Goal: Information Seeking & Learning: Learn about a topic

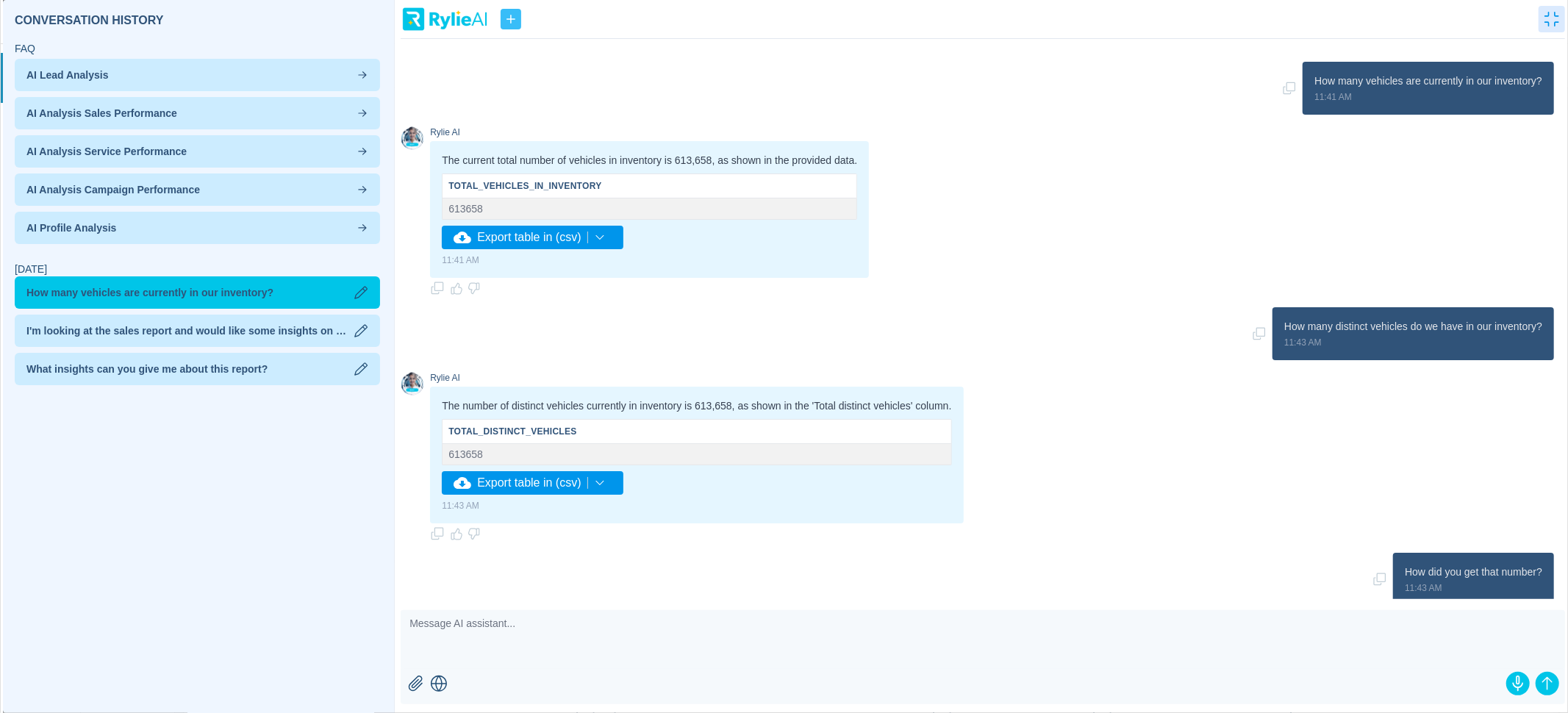
scroll to position [1584, 0]
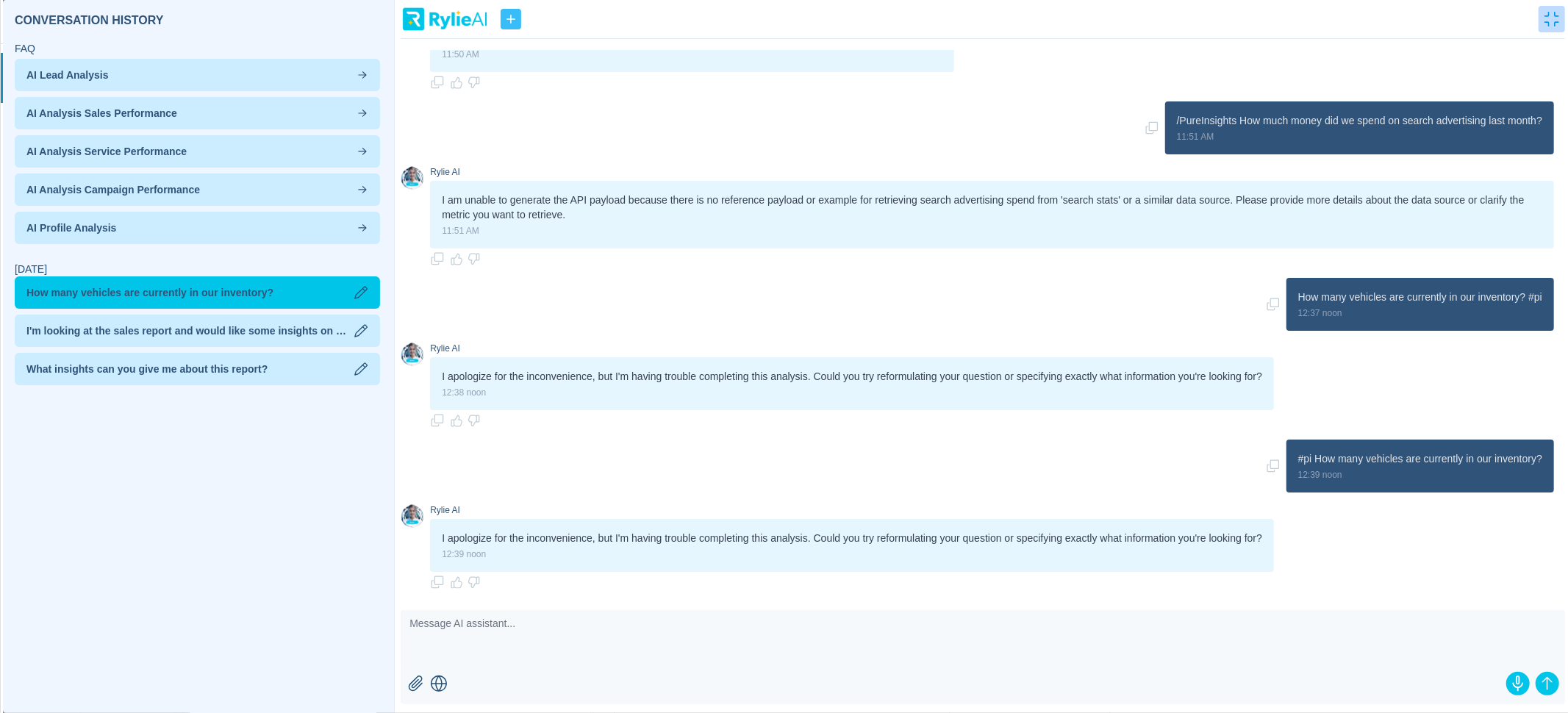
click at [1551, 20] on icon "button" at bounding box center [1551, 19] width 15 height 15
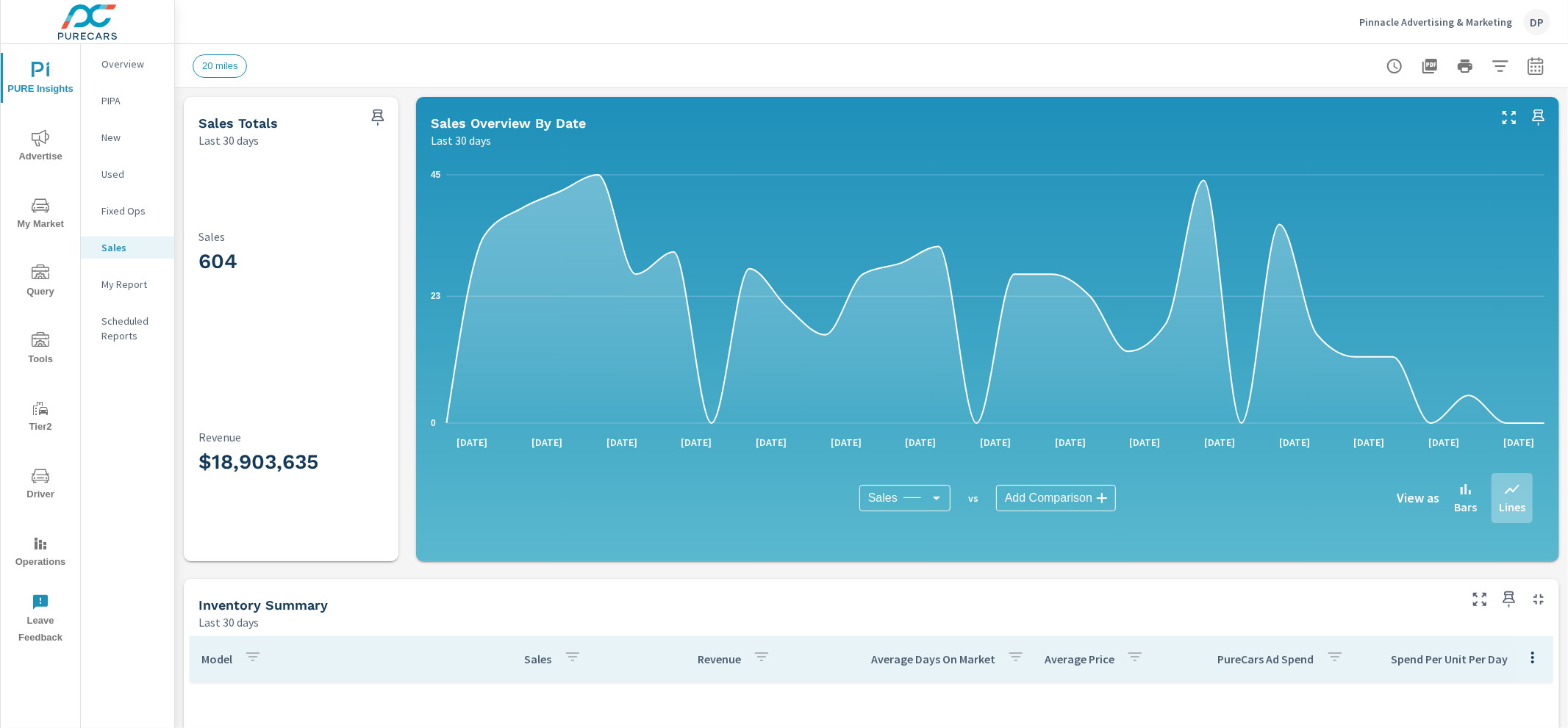
click at [50, 223] on span "My Market" at bounding box center [40, 214] width 71 height 36
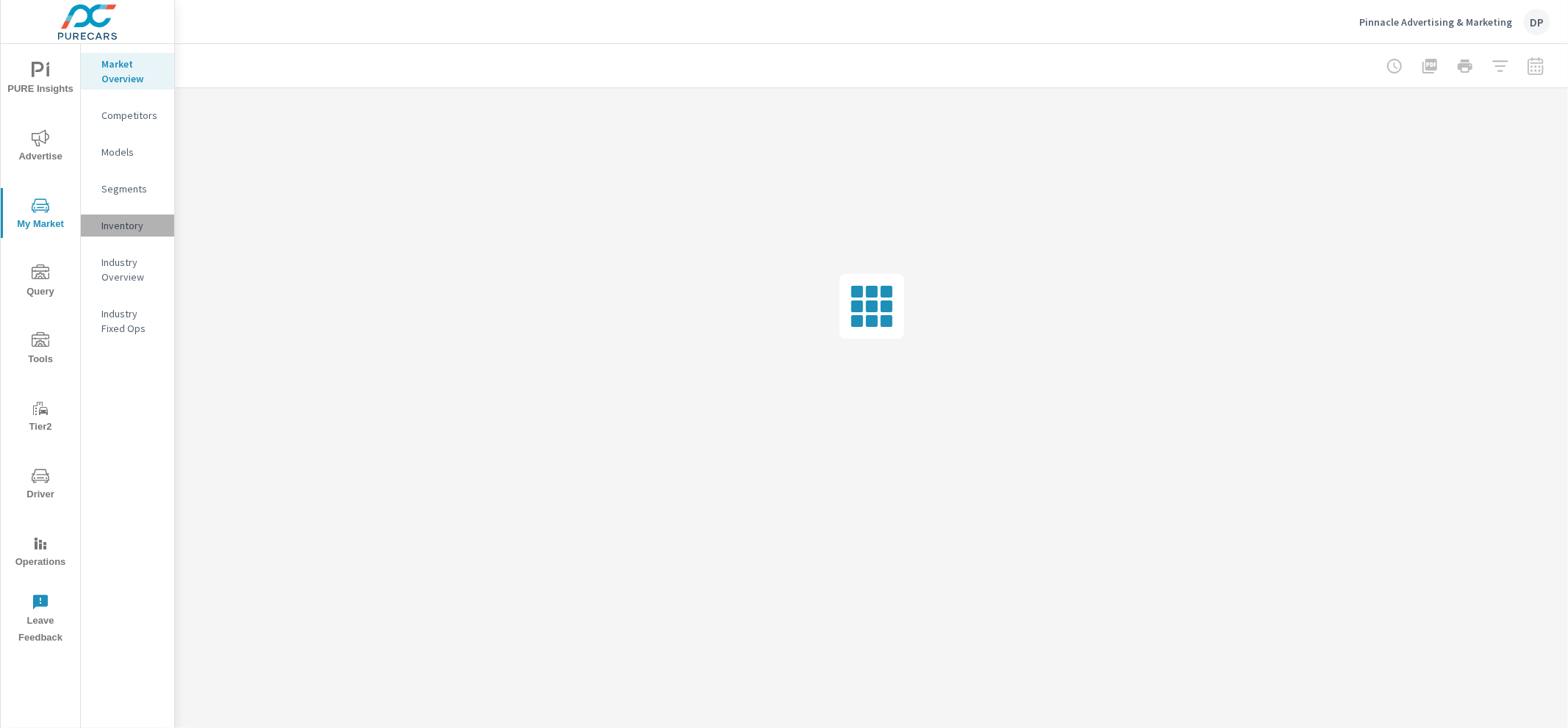
click at [126, 218] on p "Inventory" at bounding box center [132, 225] width 61 height 15
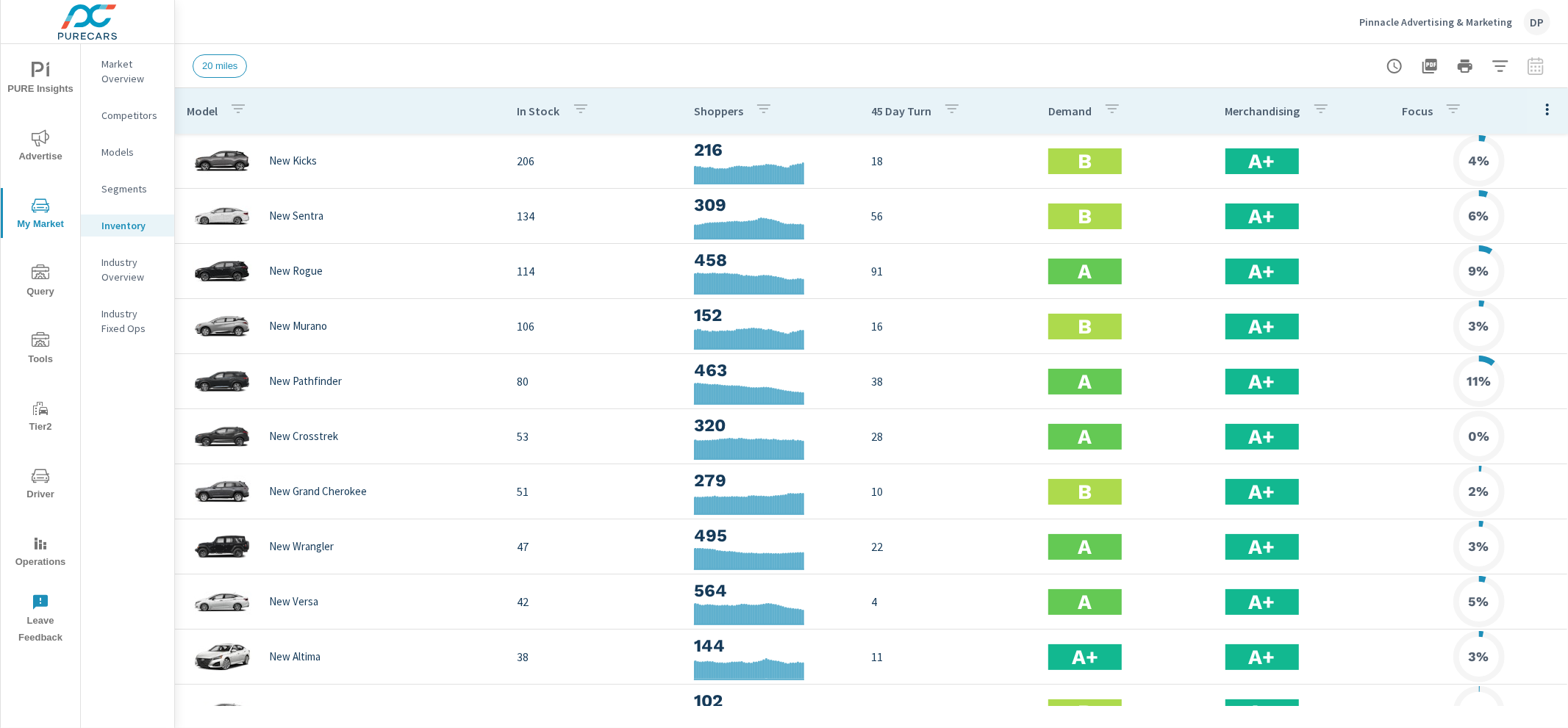
click at [1547, 108] on icon "button" at bounding box center [1547, 109] width 3 height 12
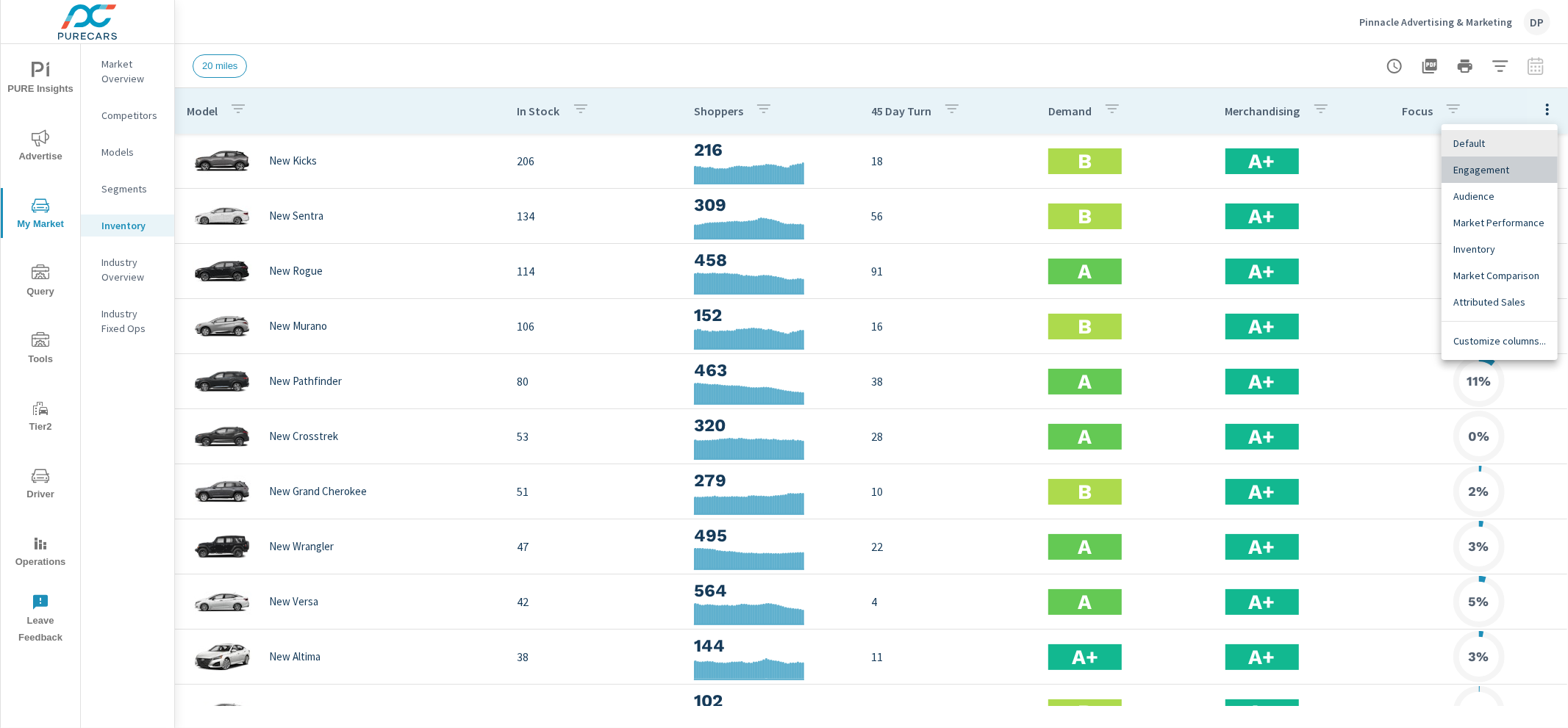
click at [1509, 177] on div "Engagement" at bounding box center [1499, 169] width 116 height 27
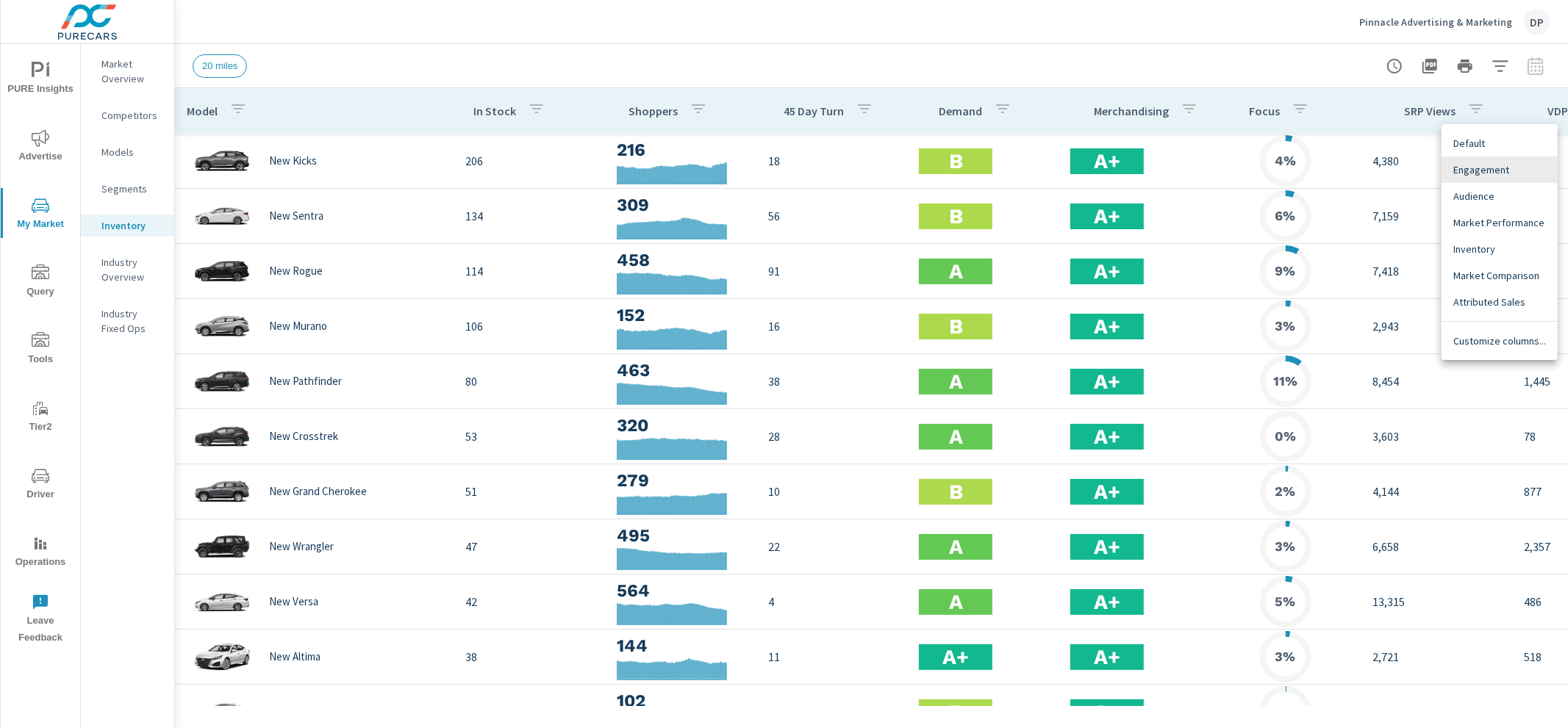
scroll to position [0, 399]
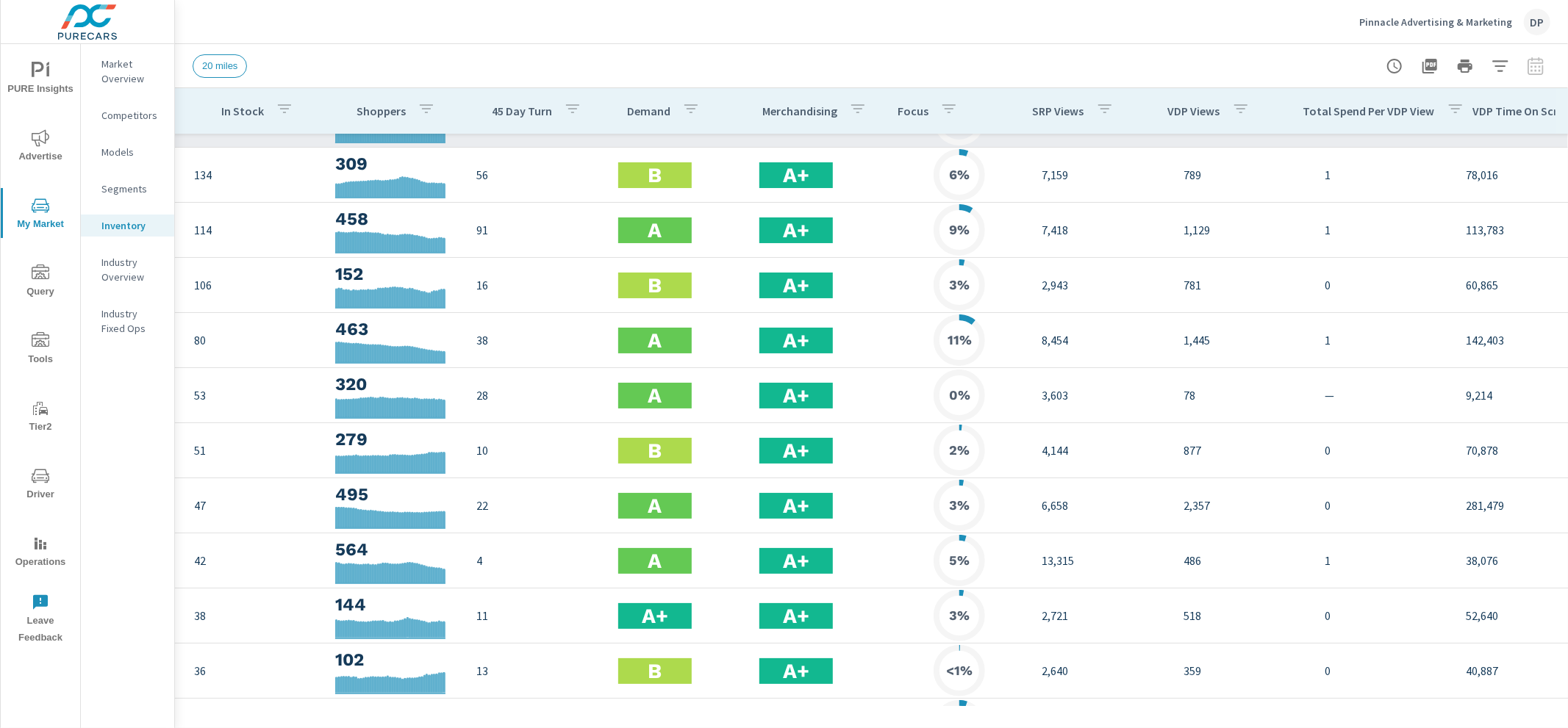
scroll to position [0, 252]
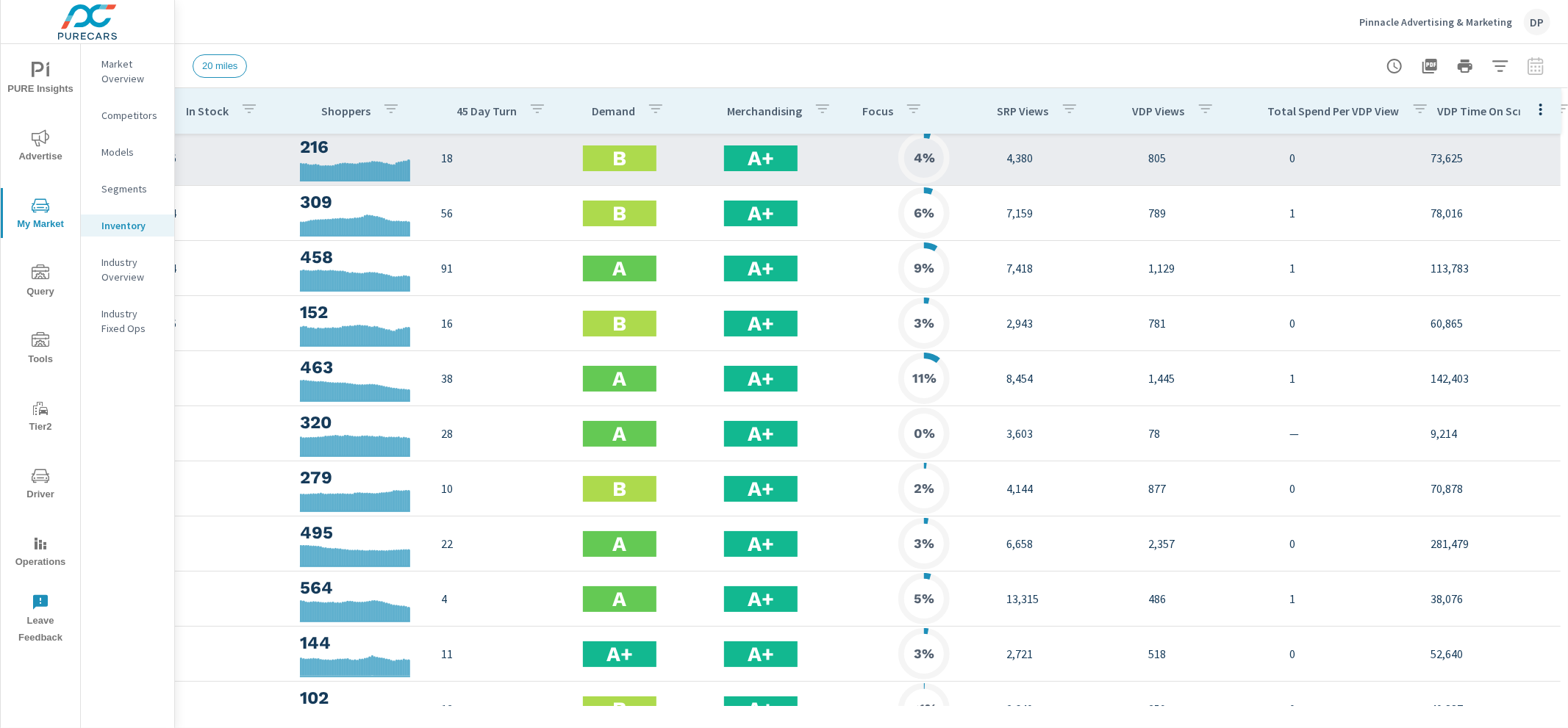
scroll to position [3, 288]
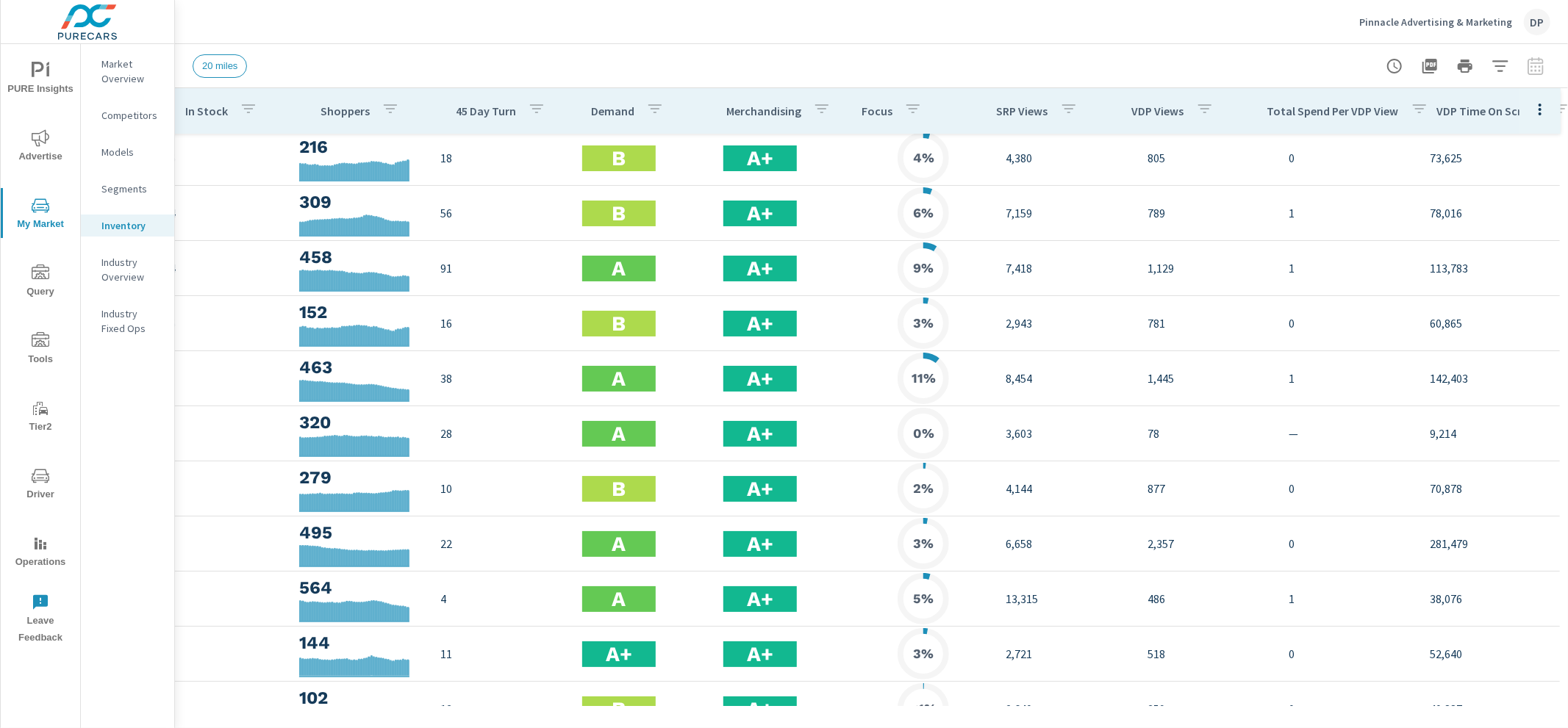
click at [1534, 107] on icon "button" at bounding box center [1539, 108] width 17 height 17
click at [1497, 186] on div "Audience" at bounding box center [1499, 196] width 116 height 27
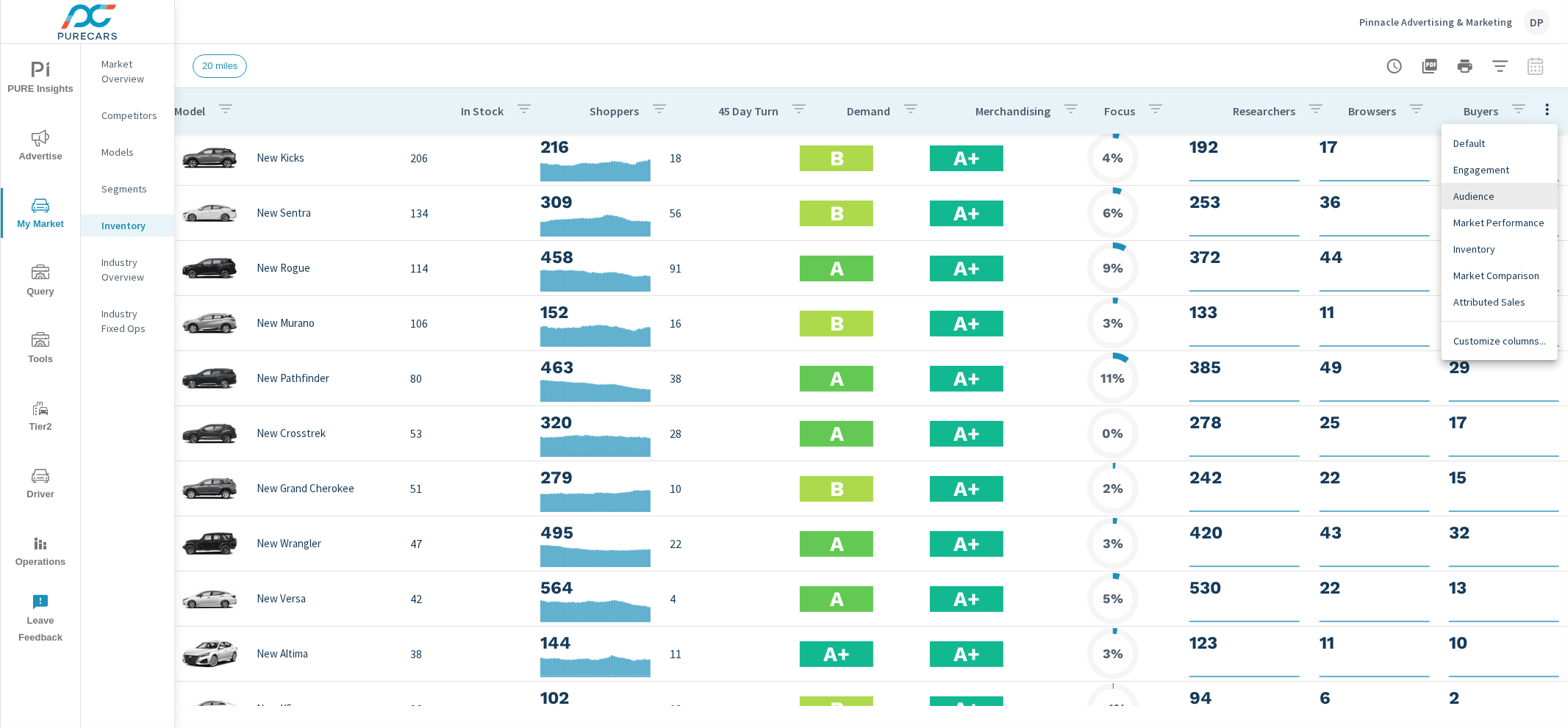
scroll to position [3, 9]
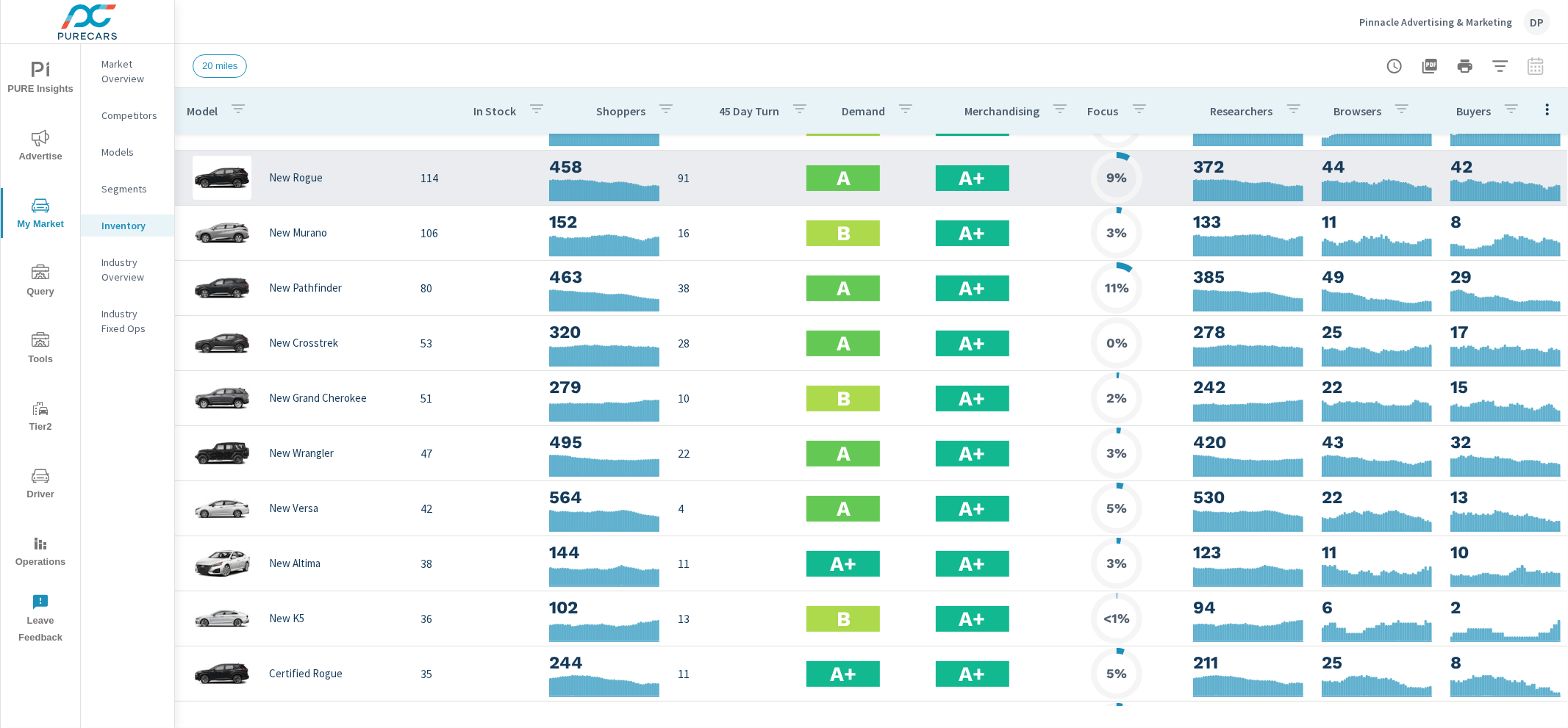
scroll to position [336, 0]
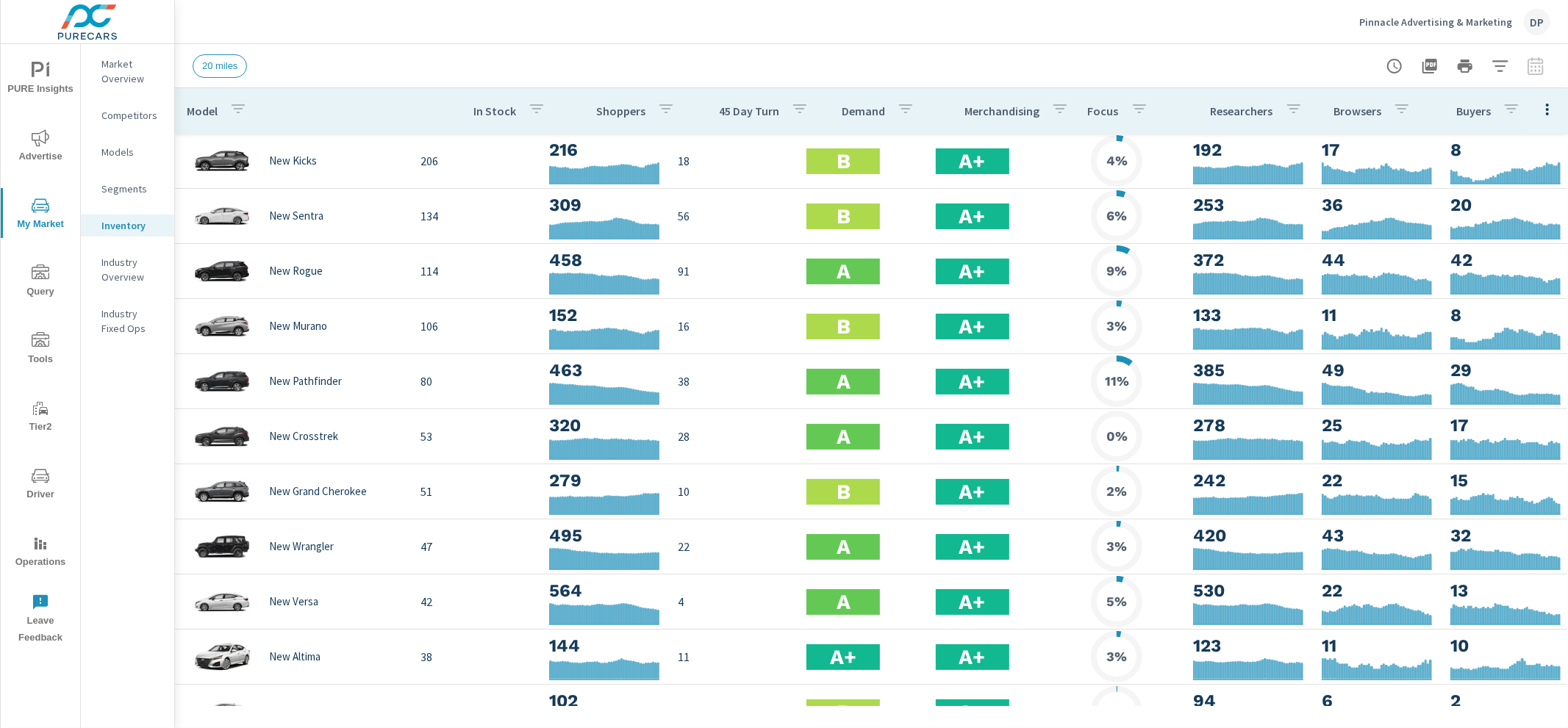
click at [1543, 100] on icon "button" at bounding box center [1547, 108] width 17 height 17
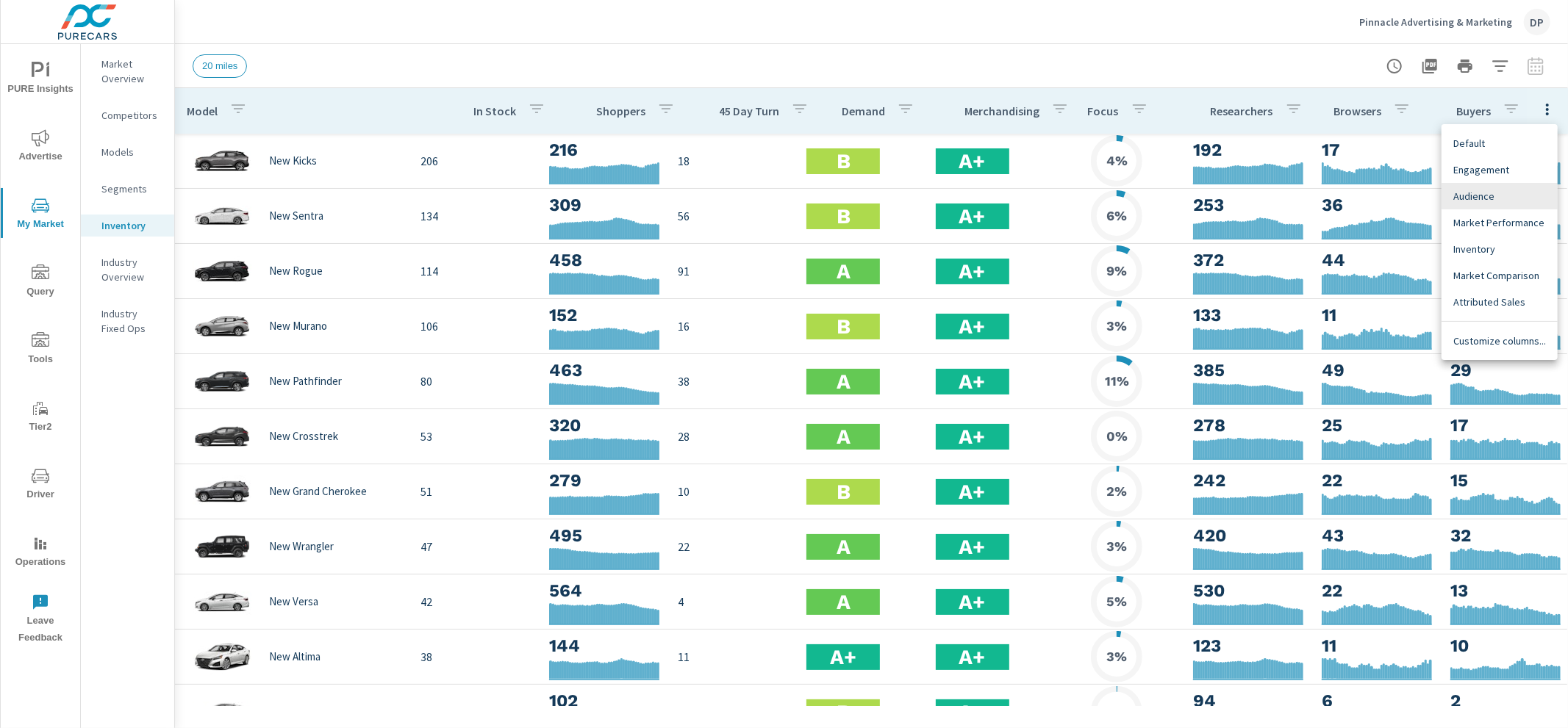
click at [1506, 160] on div "Engagement" at bounding box center [1499, 169] width 116 height 27
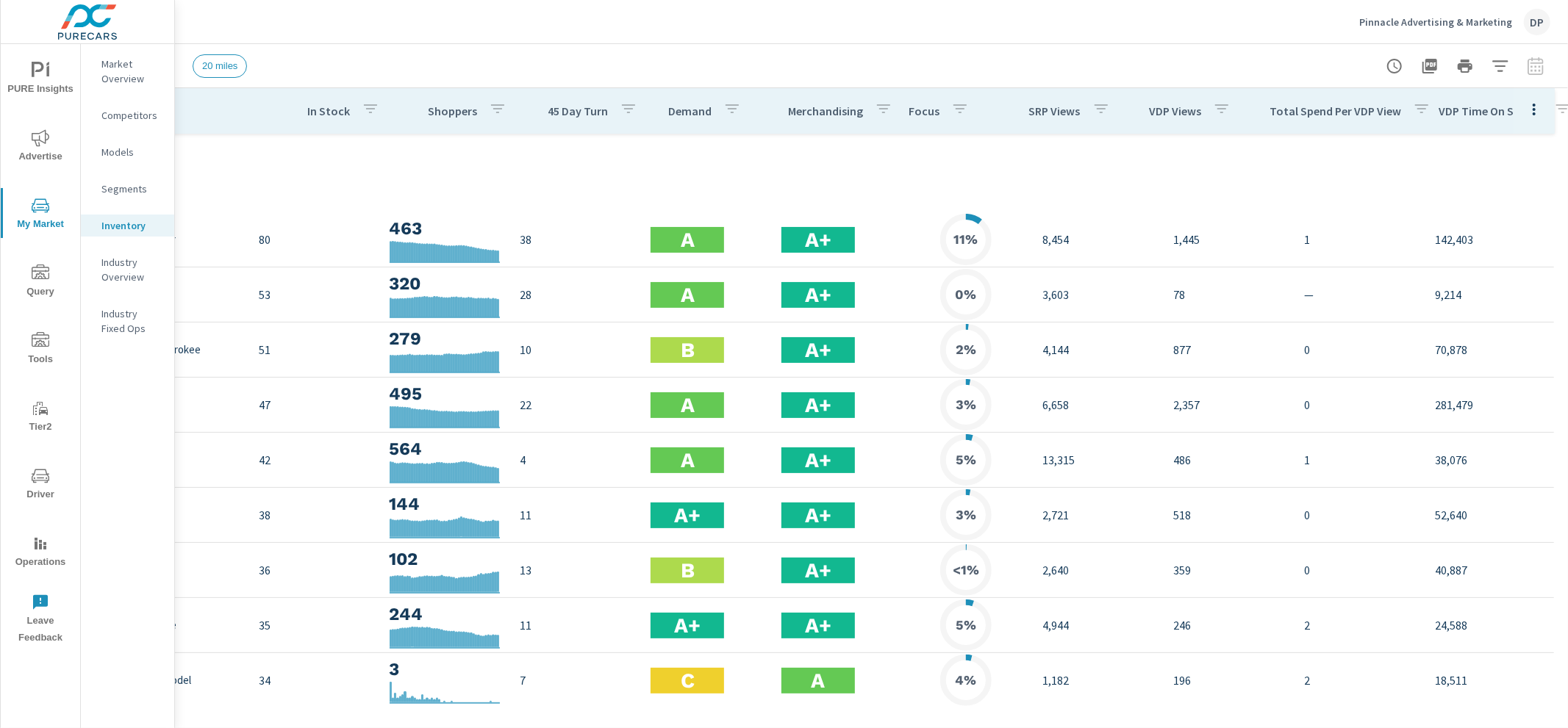
scroll to position [550, 166]
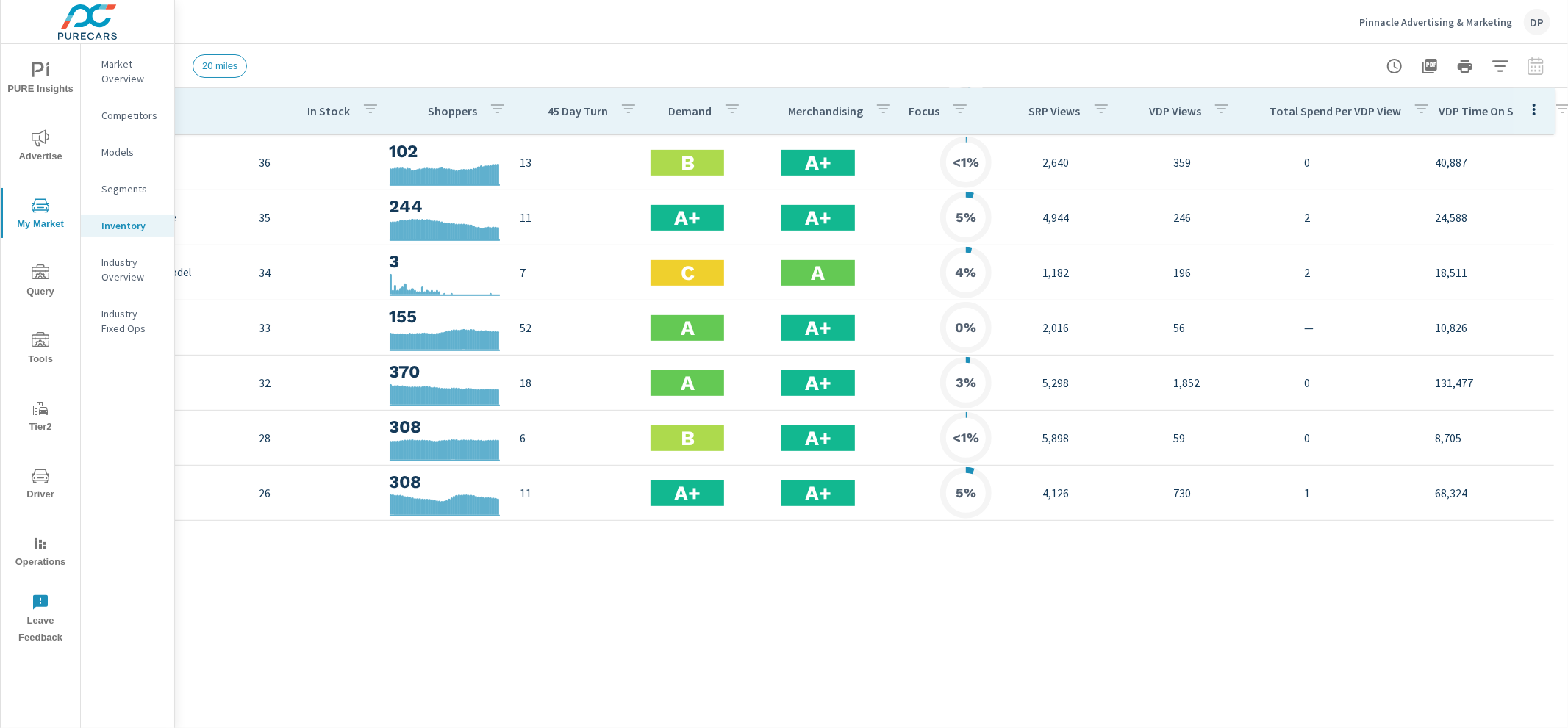
scroll to position [0, 166]
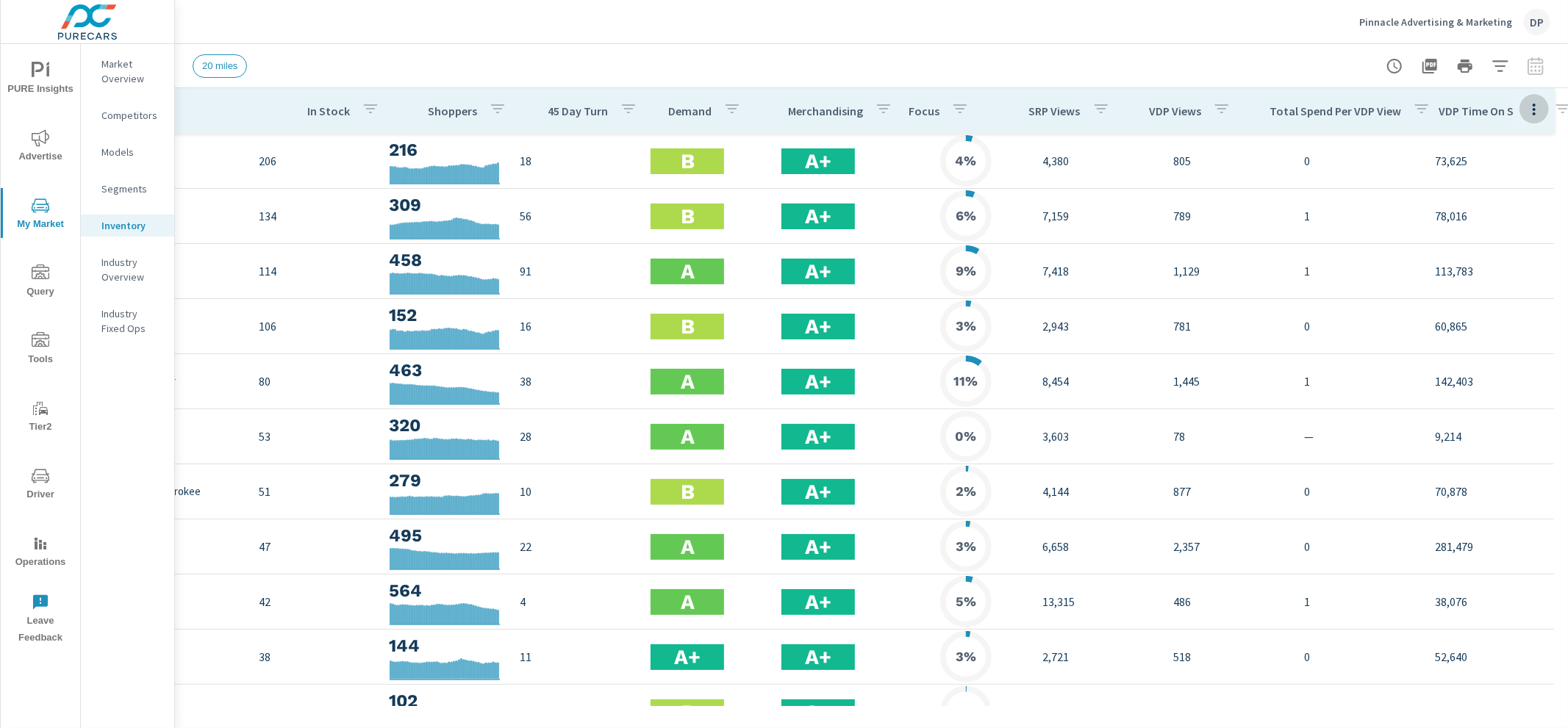
click at [1521, 119] on button "button" at bounding box center [1534, 108] width 29 height 30
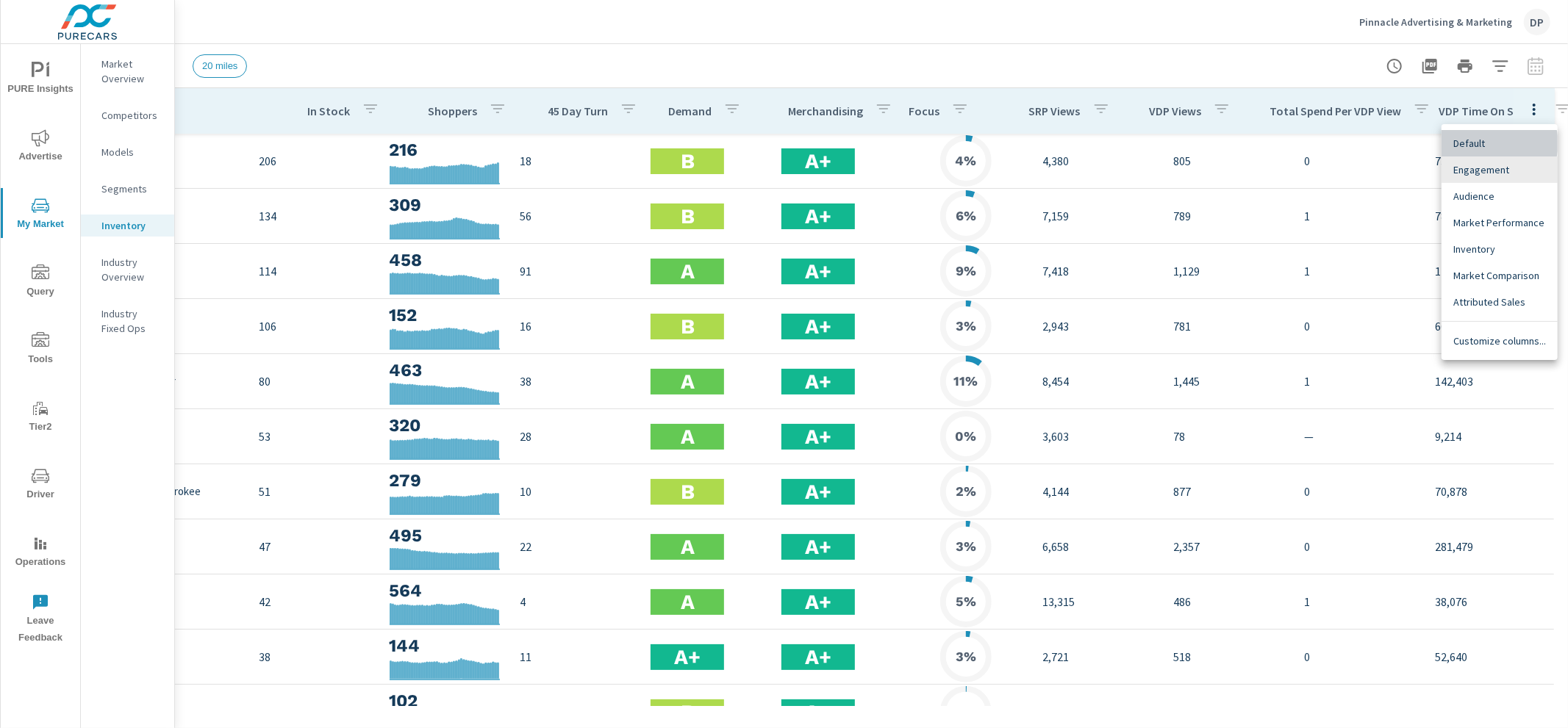
click at [1497, 143] on span "Default" at bounding box center [1499, 143] width 93 height 15
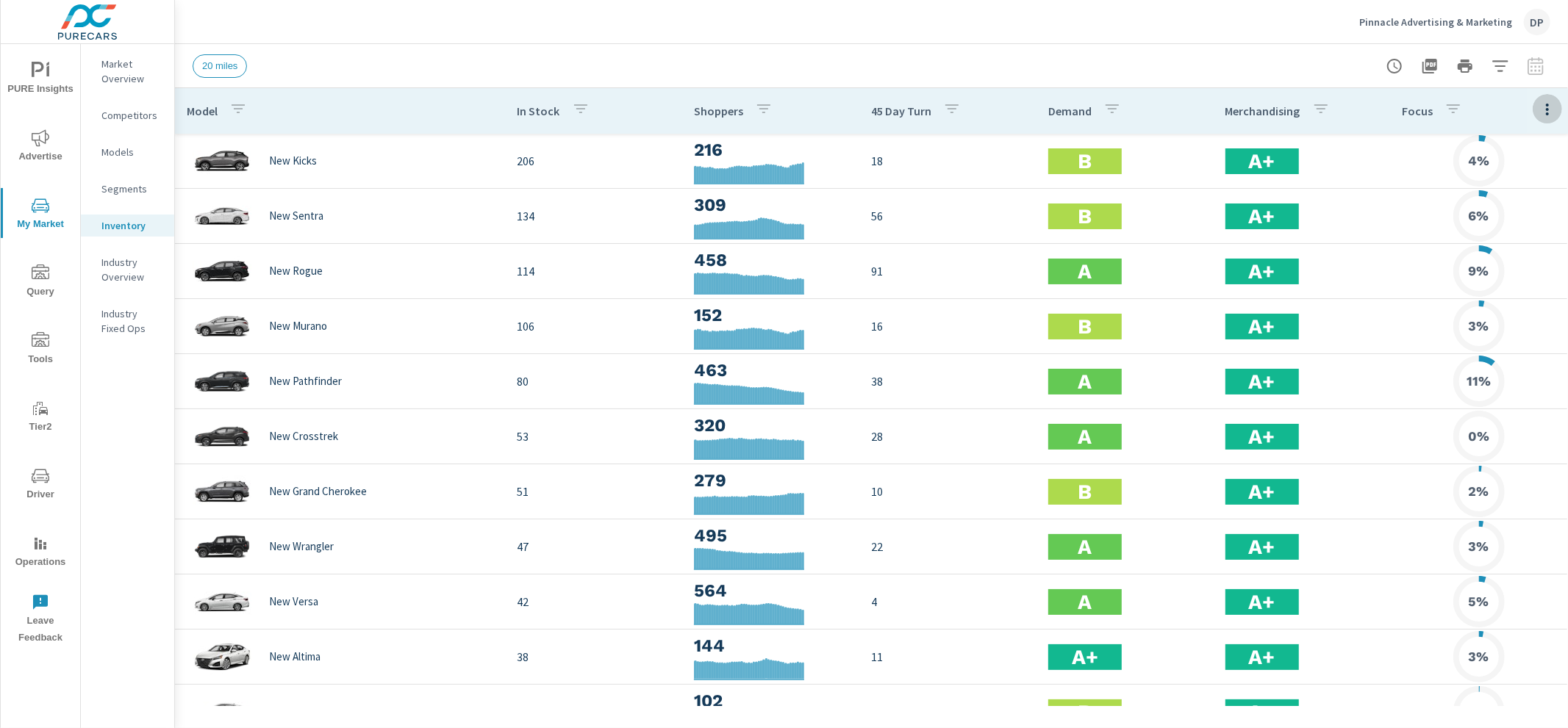
click at [1558, 108] on button "button" at bounding box center [1547, 108] width 29 height 30
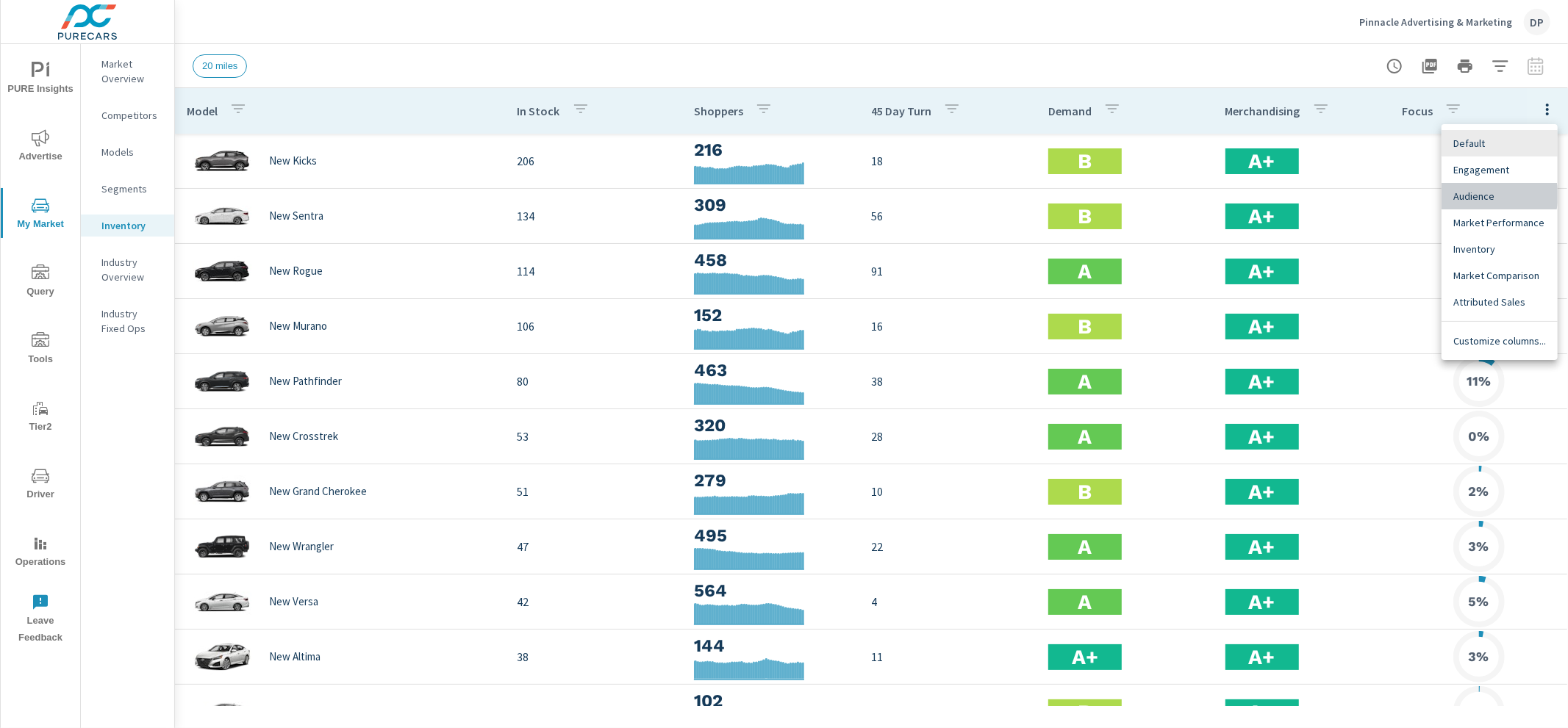
click at [1494, 196] on span "Audience" at bounding box center [1499, 196] width 93 height 15
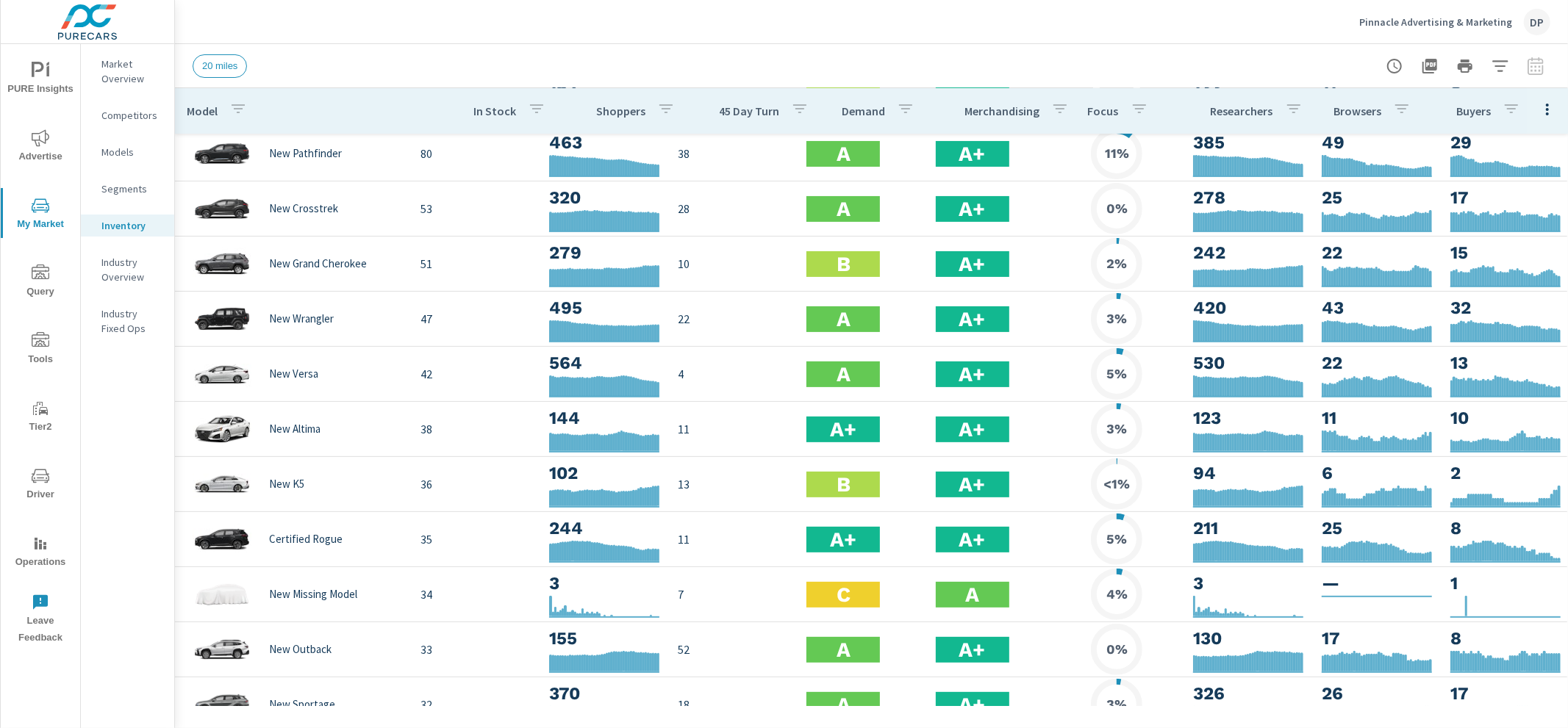
scroll to position [6, 0]
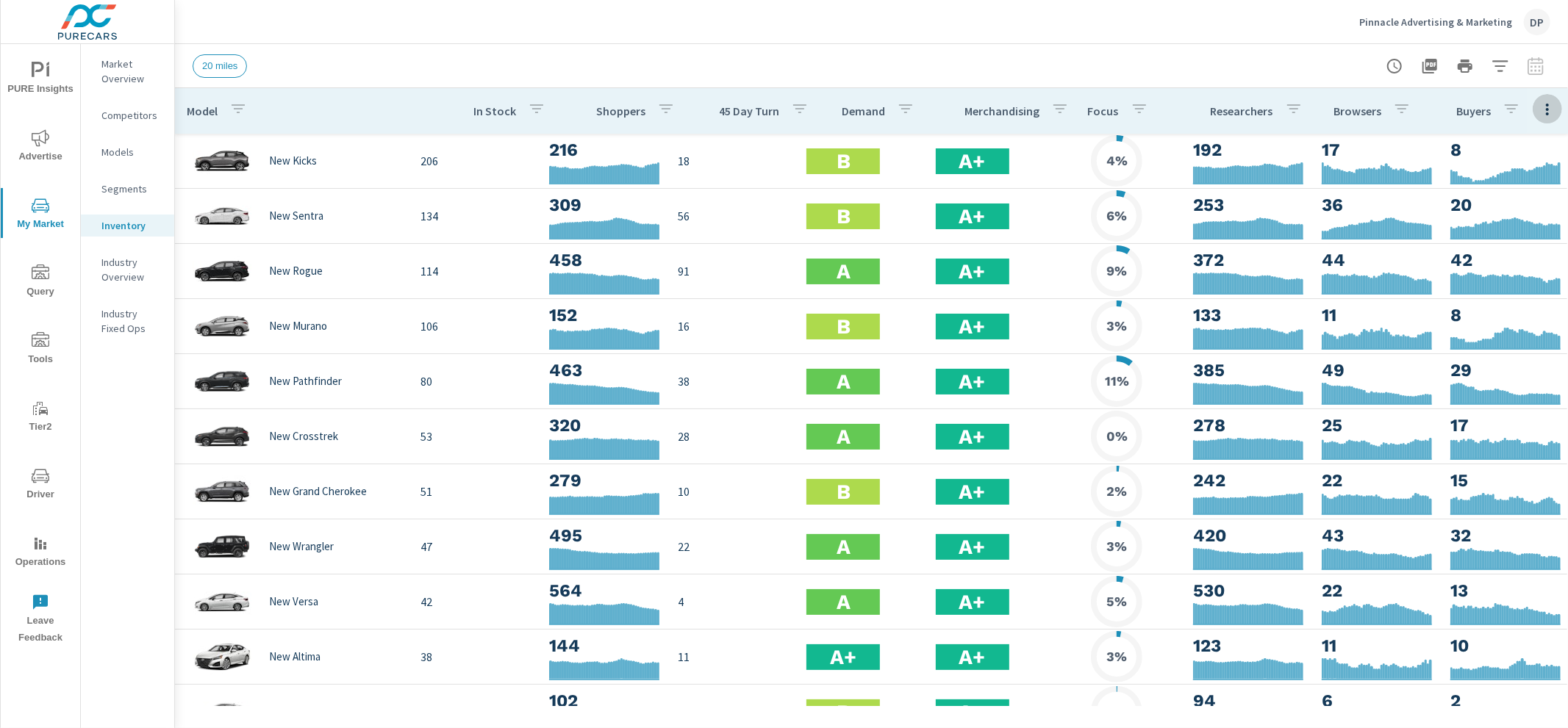
click at [1545, 110] on icon "button" at bounding box center [1547, 108] width 17 height 17
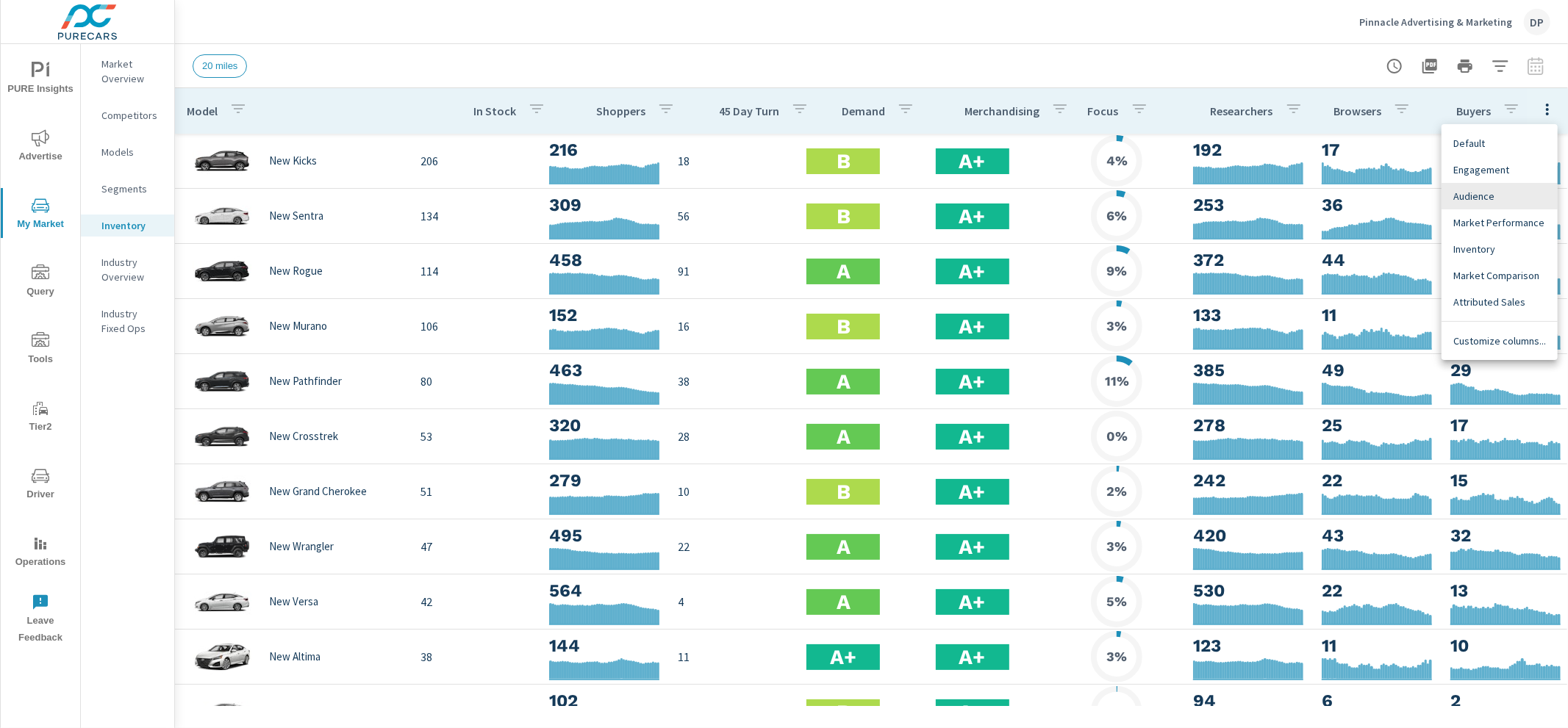
click at [1495, 255] on span "Inventory" at bounding box center [1499, 249] width 93 height 15
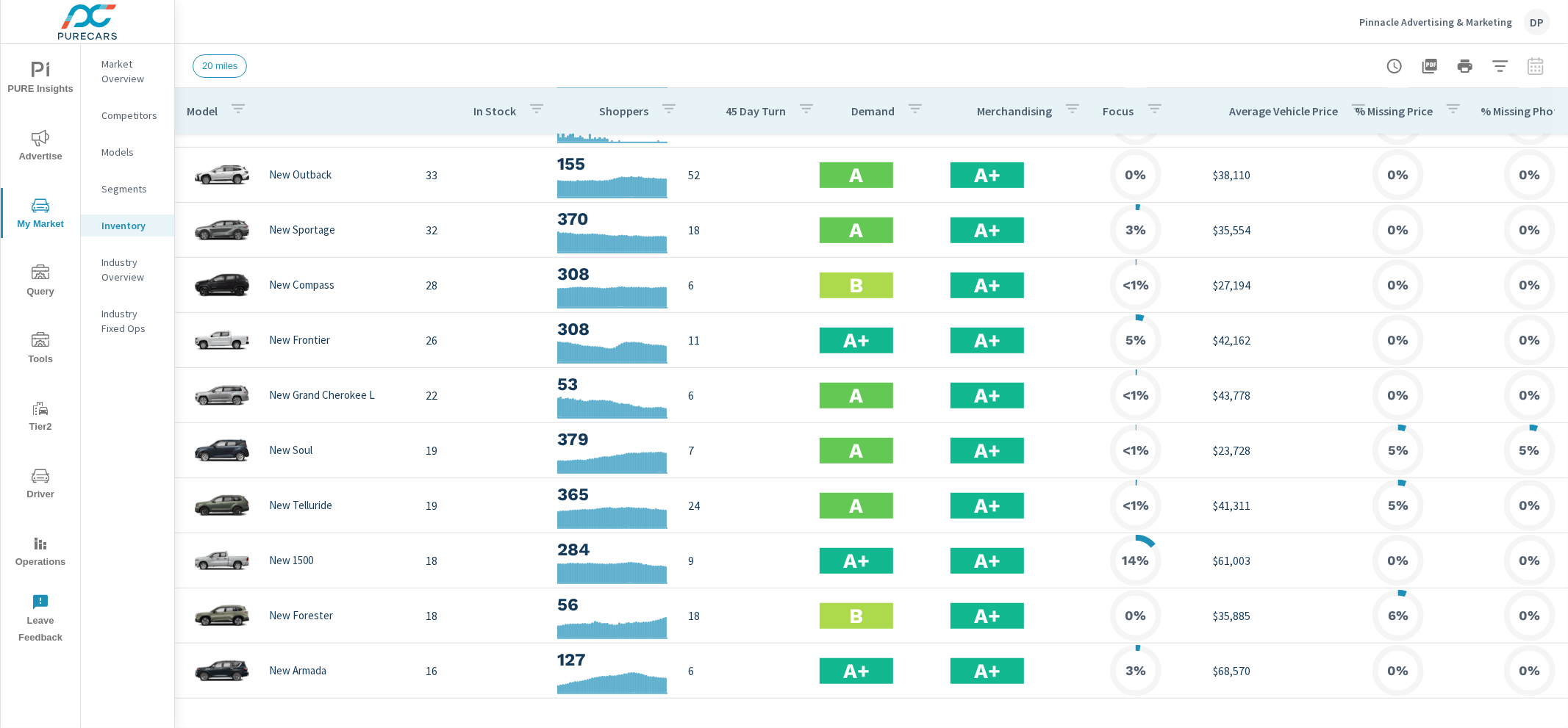
scroll to position [34, 0]
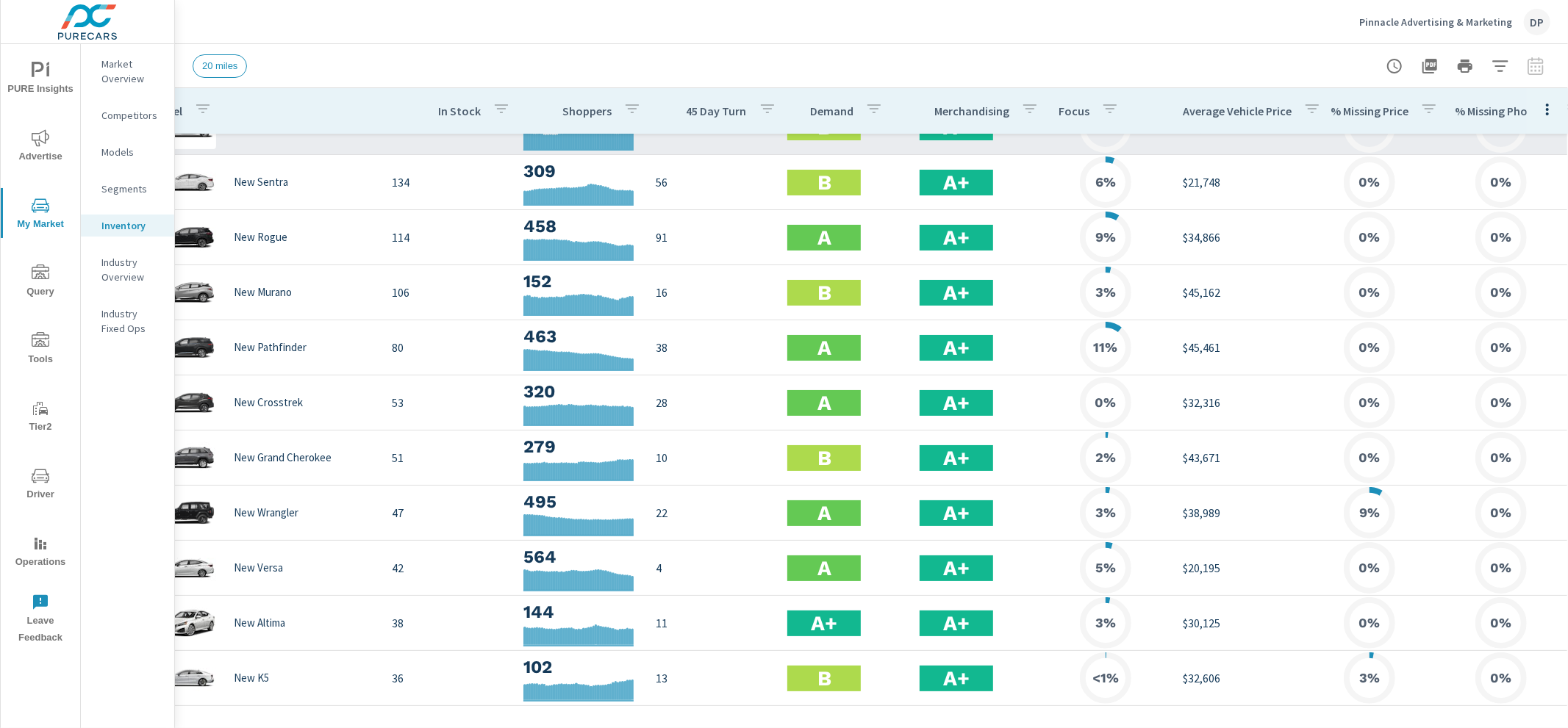
scroll to position [34, 39]
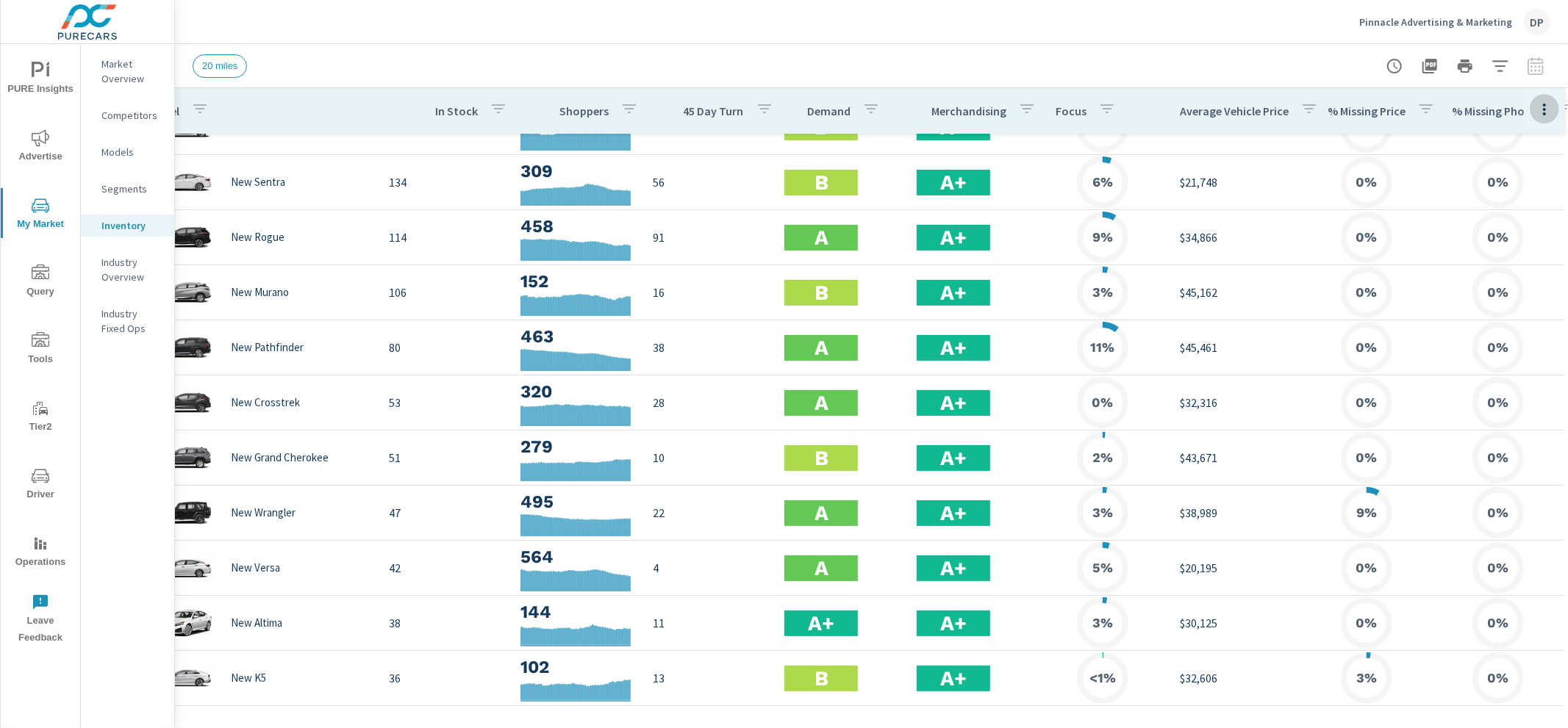
click at [1543, 105] on icon "button" at bounding box center [1544, 108] width 17 height 17
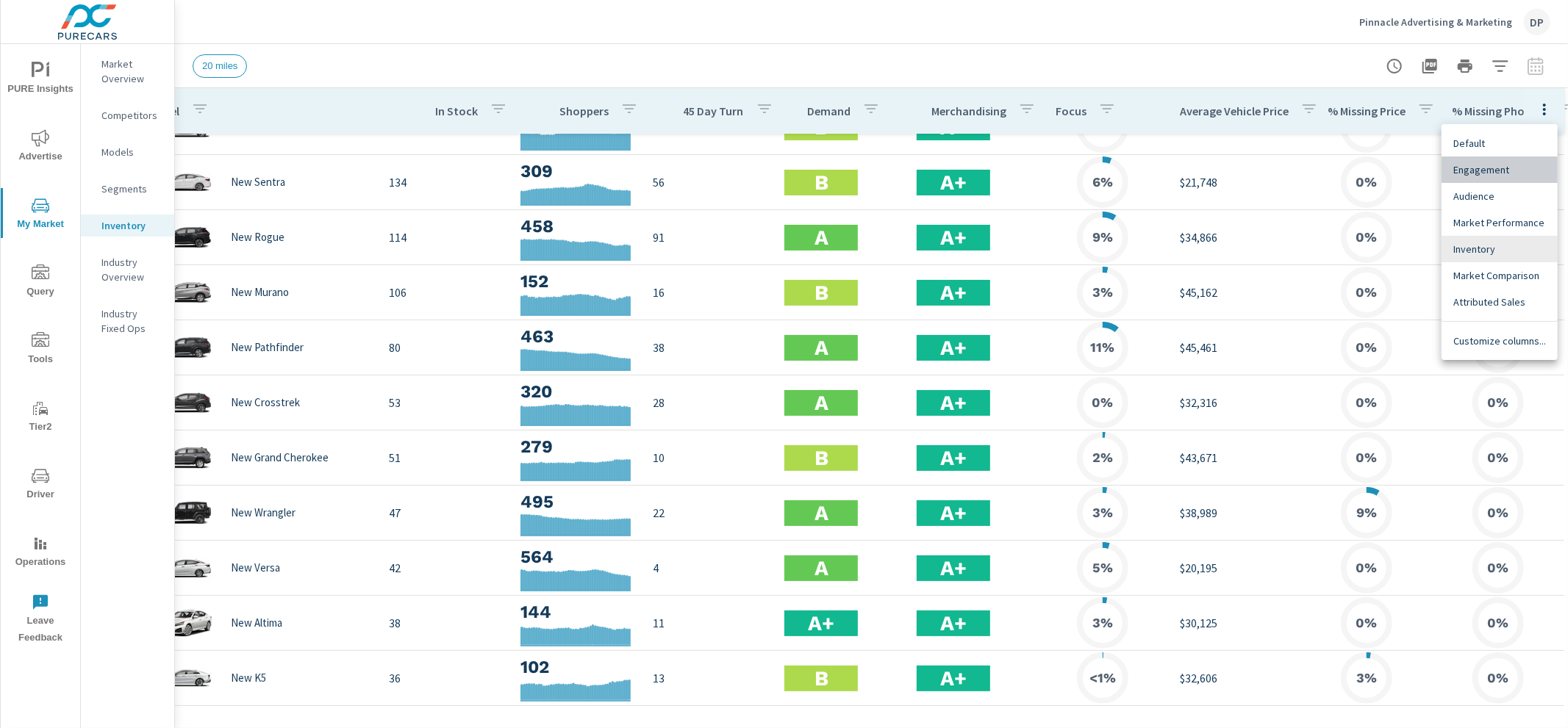
click at [1499, 169] on span "Engagement" at bounding box center [1499, 170] width 93 height 15
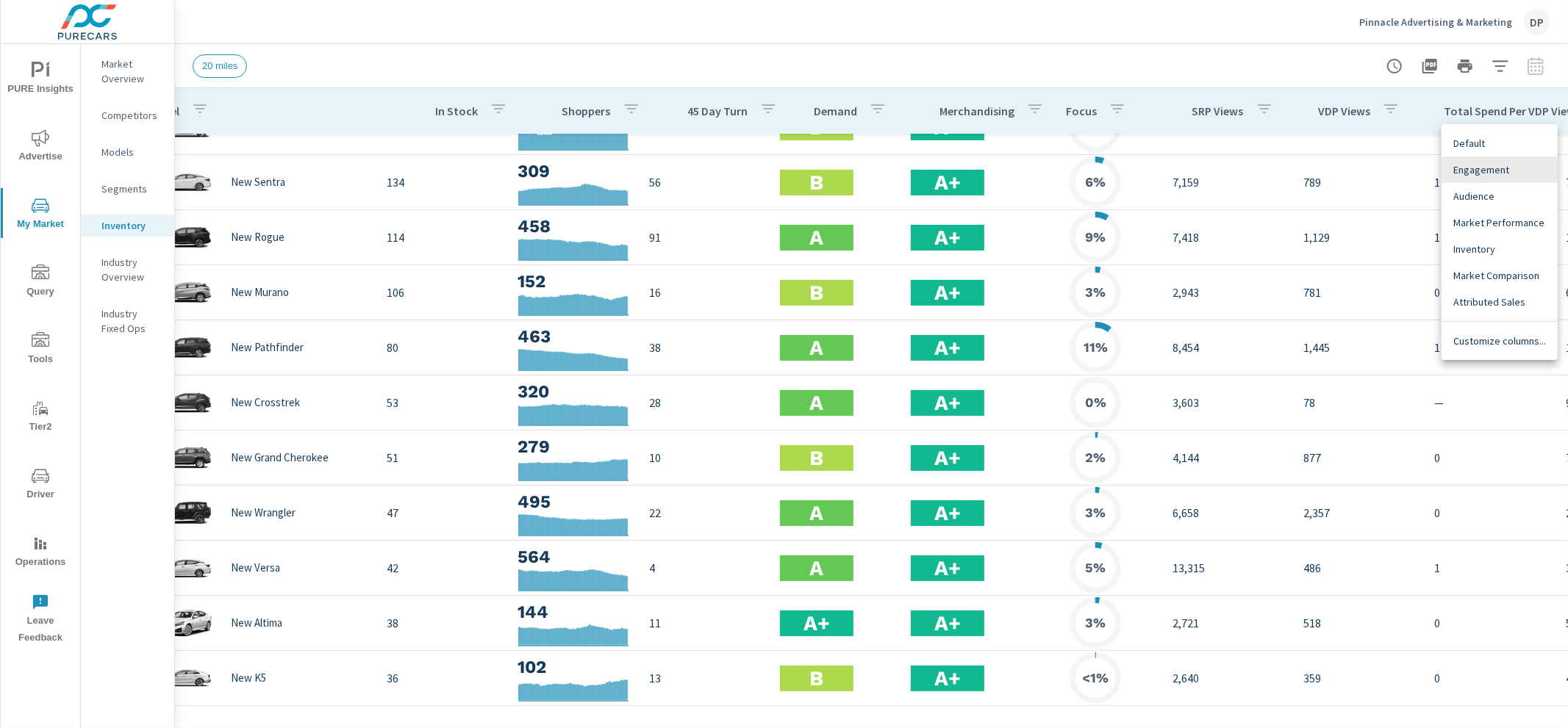
scroll to position [34, 171]
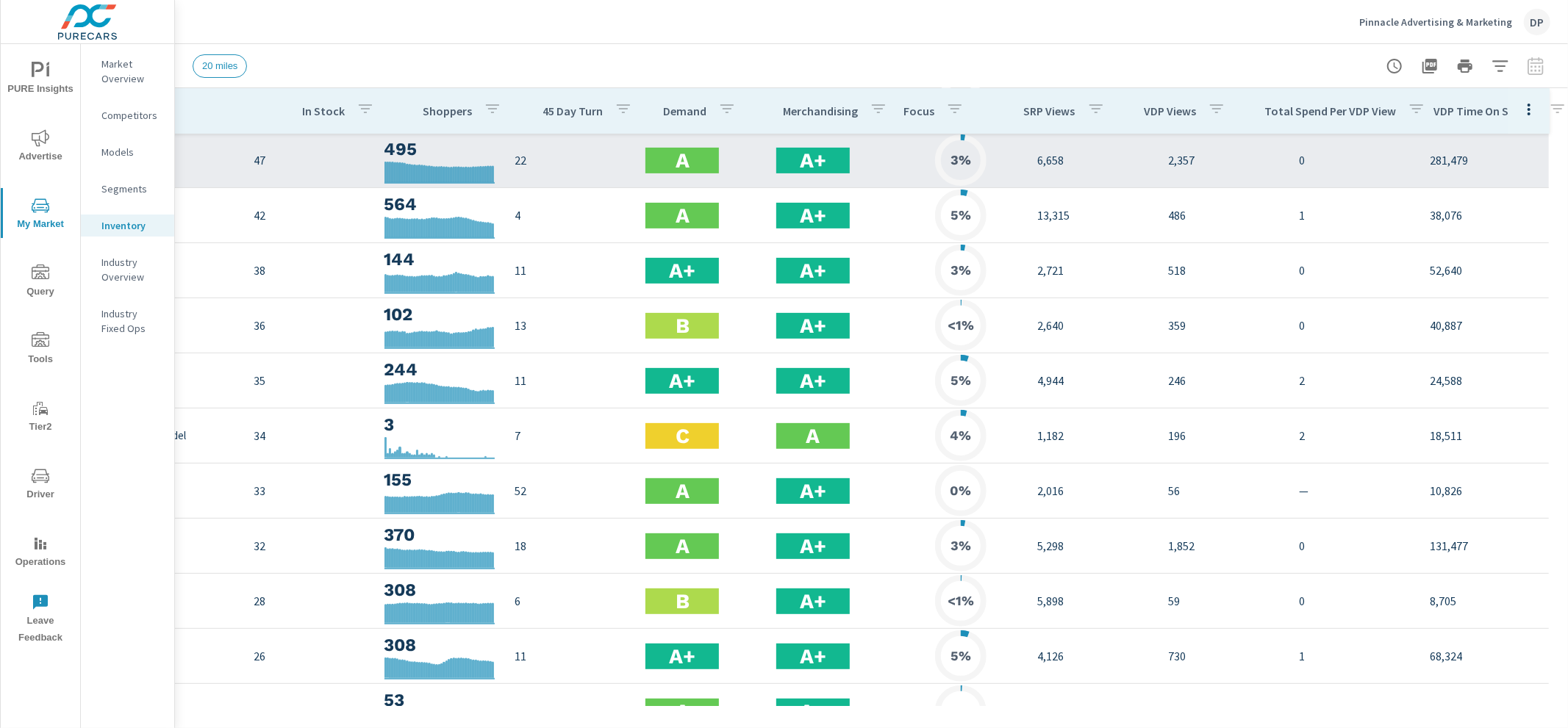
scroll to position [386, 166]
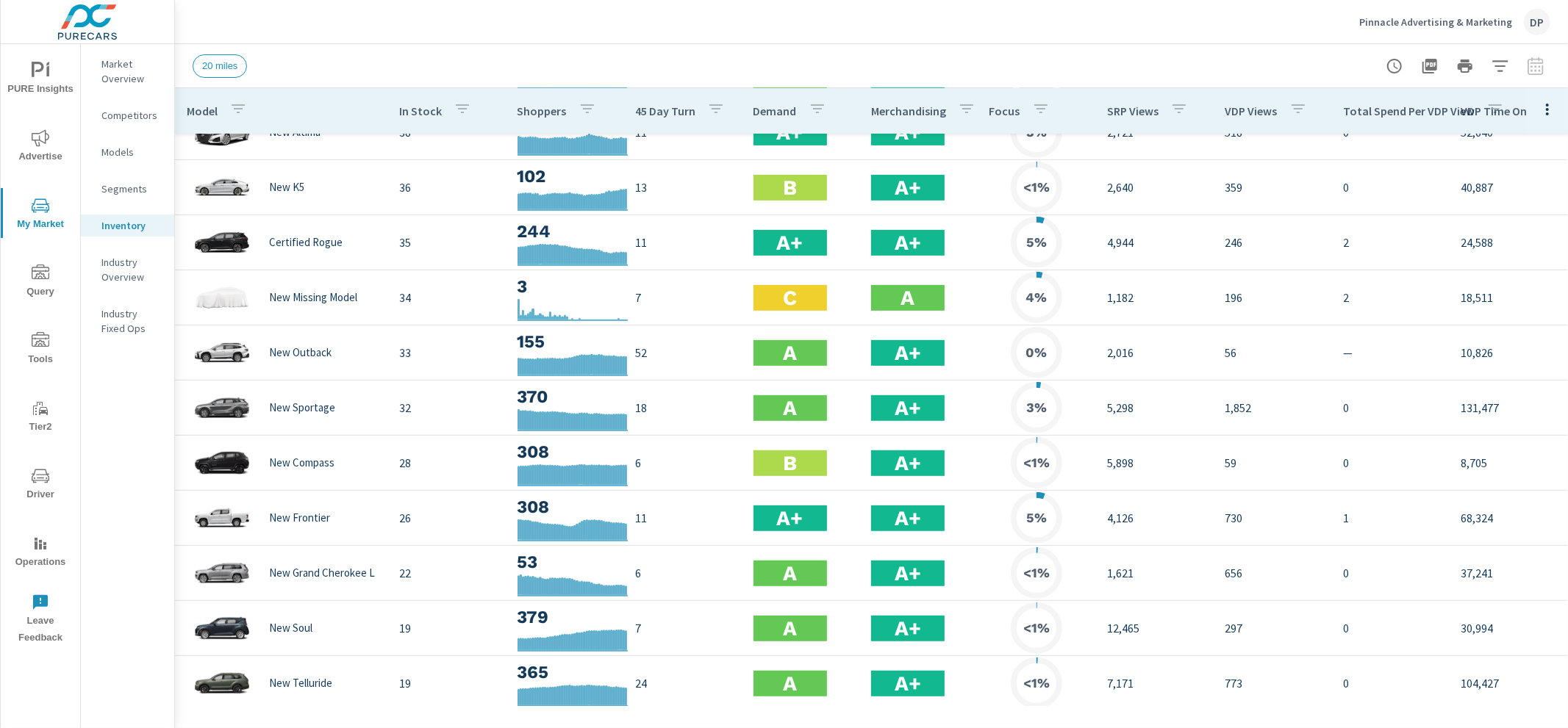
scroll to position [690, 0]
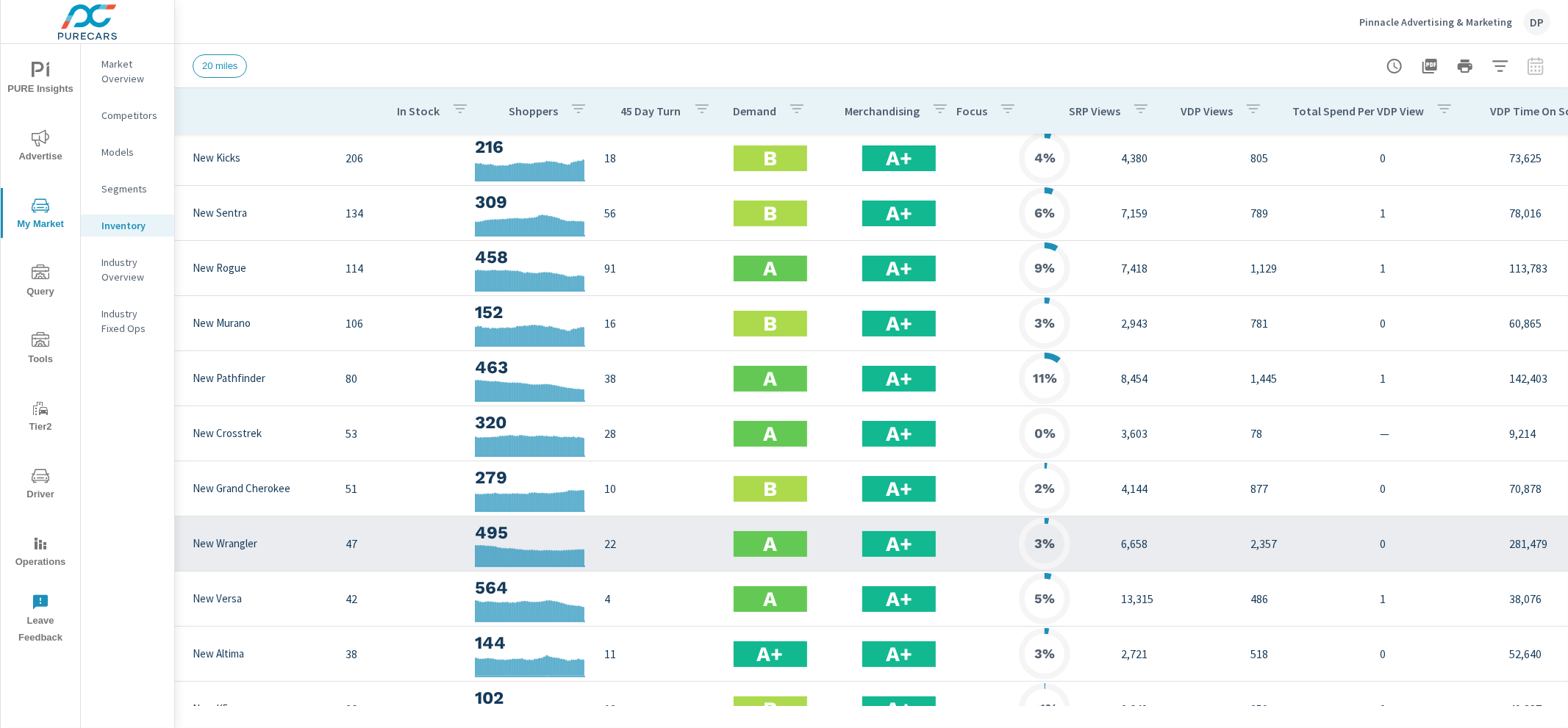
scroll to position [3, 128]
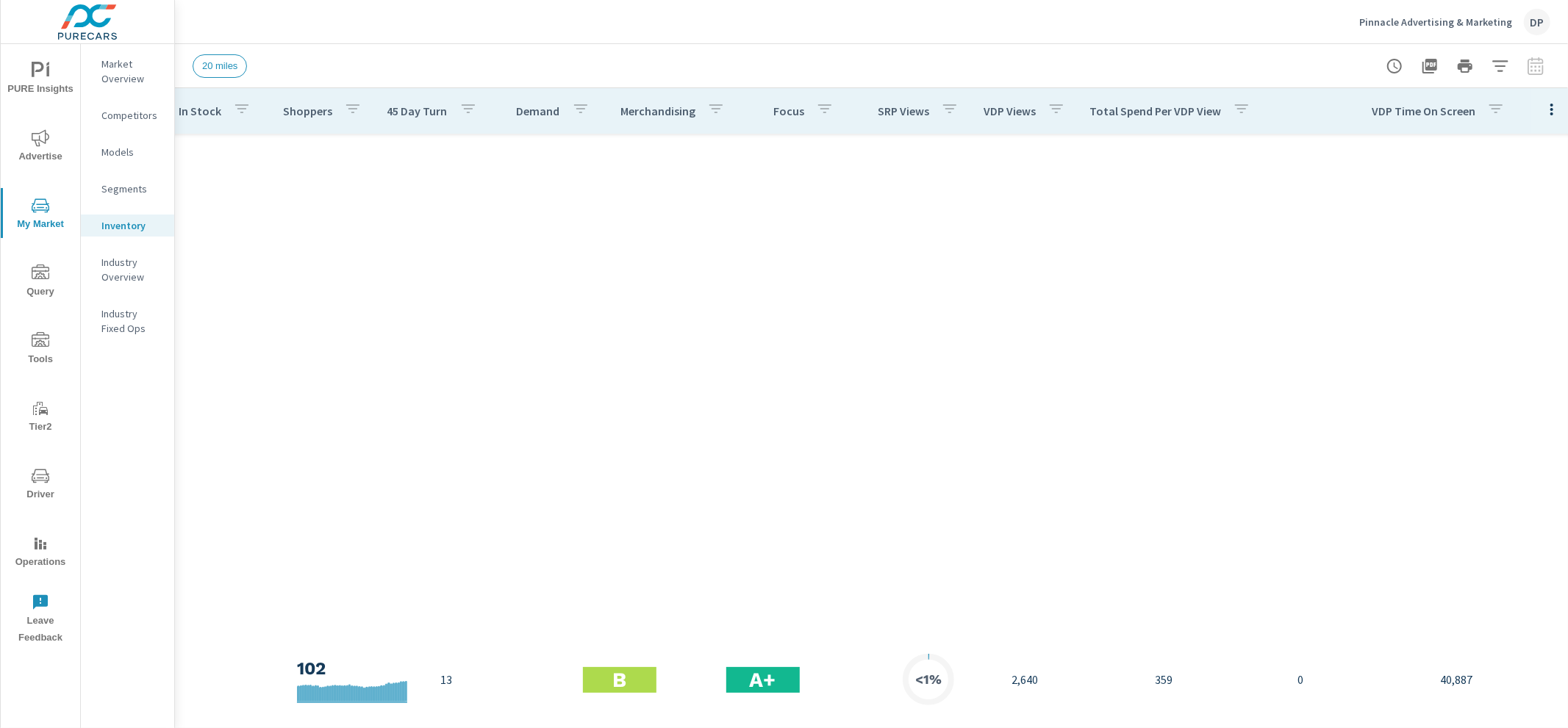
scroll to position [833, 295]
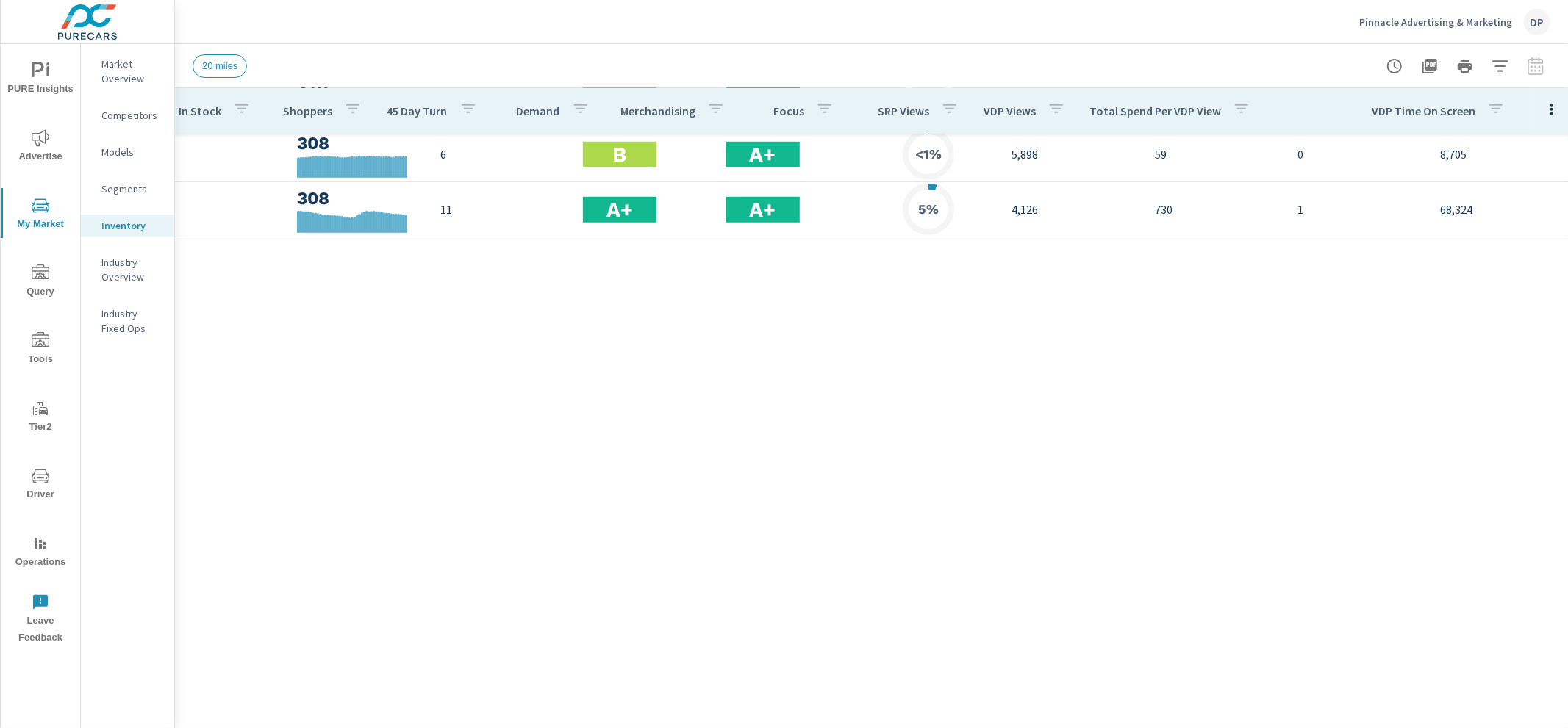
scroll to position [0, 295]
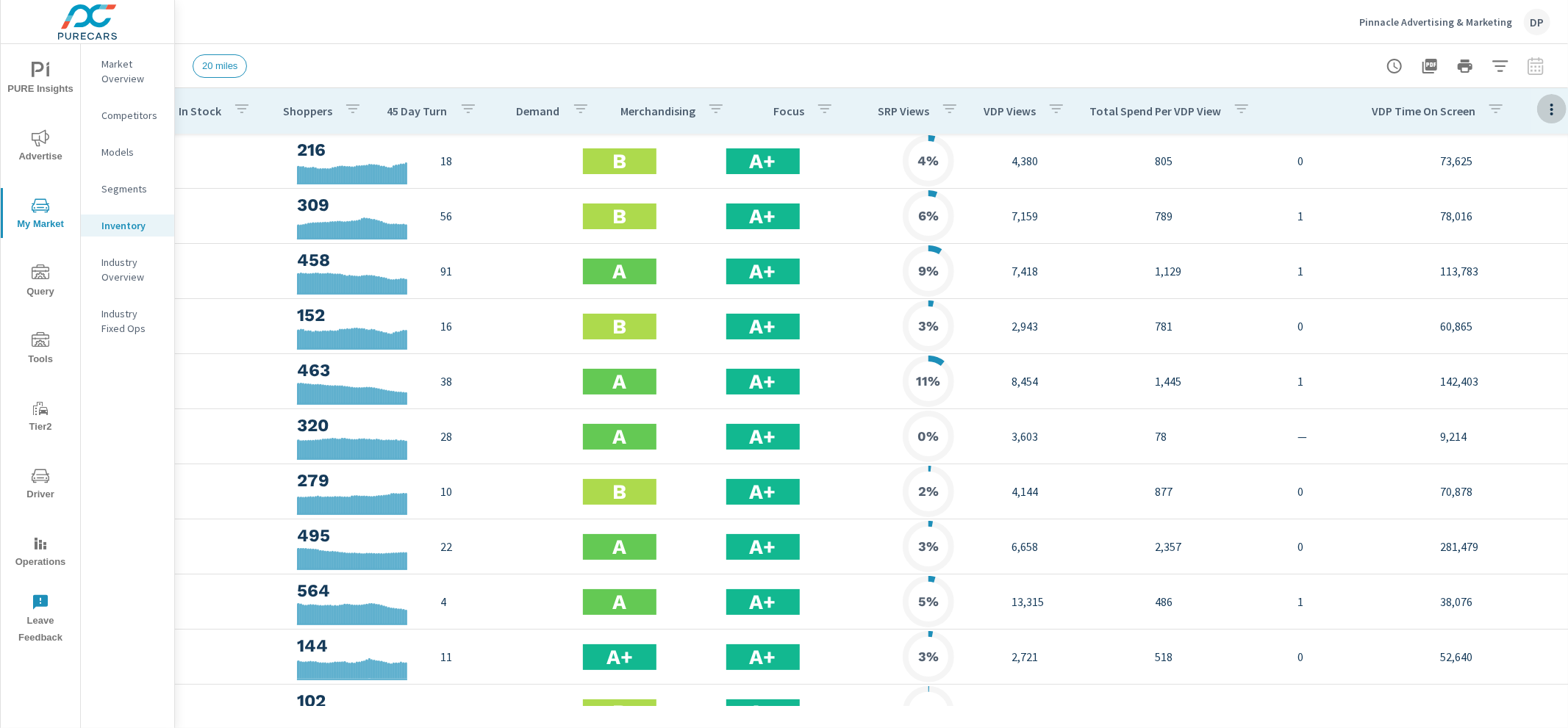
click at [1551, 108] on icon "button" at bounding box center [1551, 109] width 3 height 12
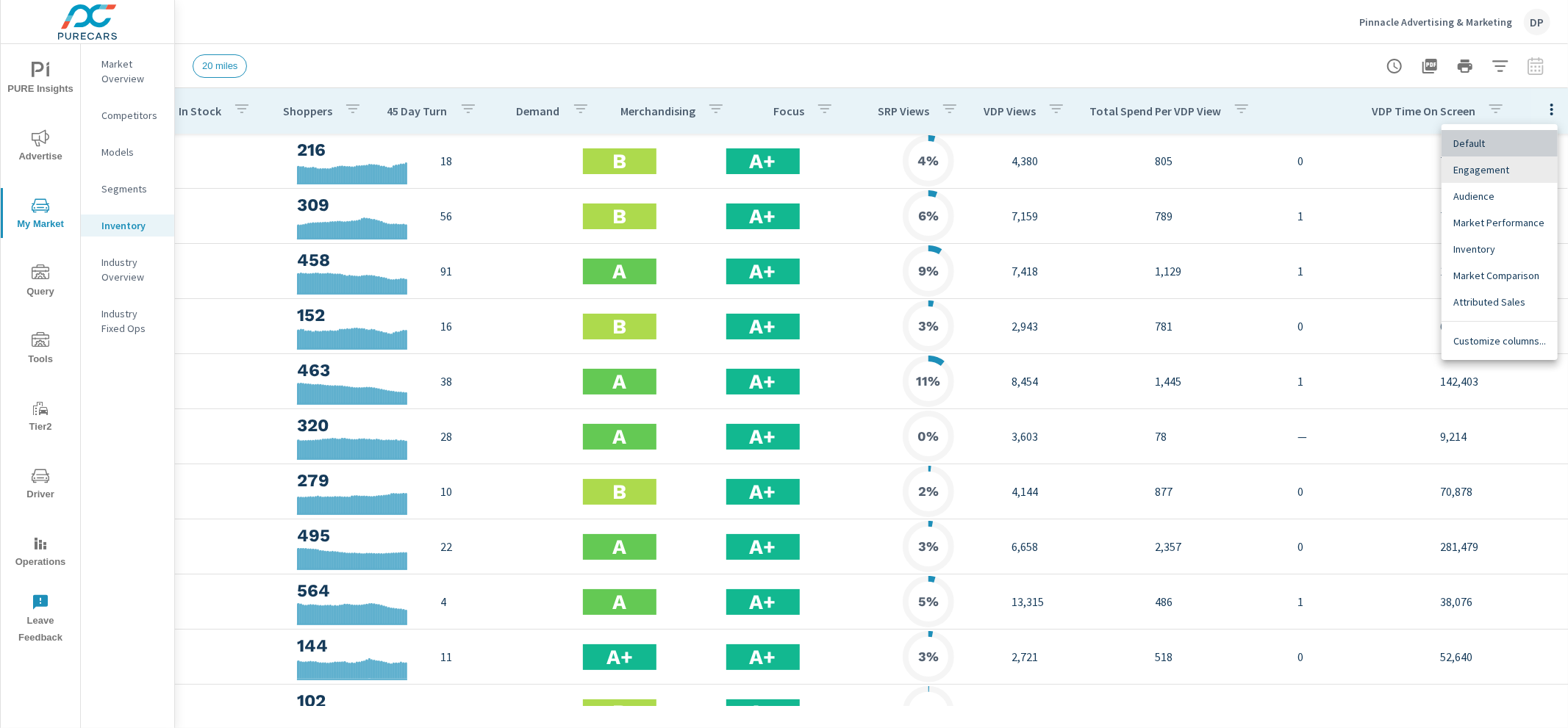
click at [1514, 144] on span "Default" at bounding box center [1499, 143] width 93 height 15
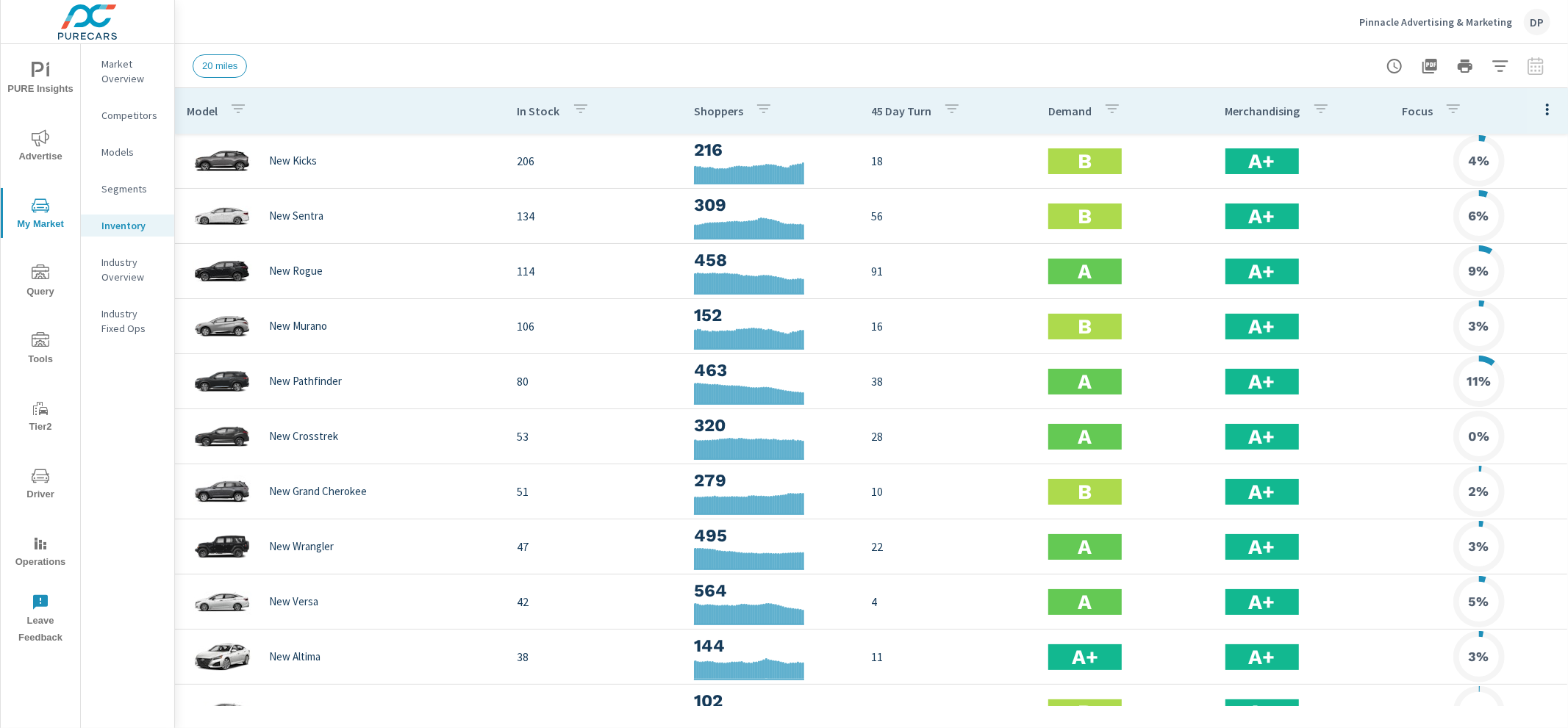
click at [1551, 107] on icon "button" at bounding box center [1547, 108] width 17 height 17
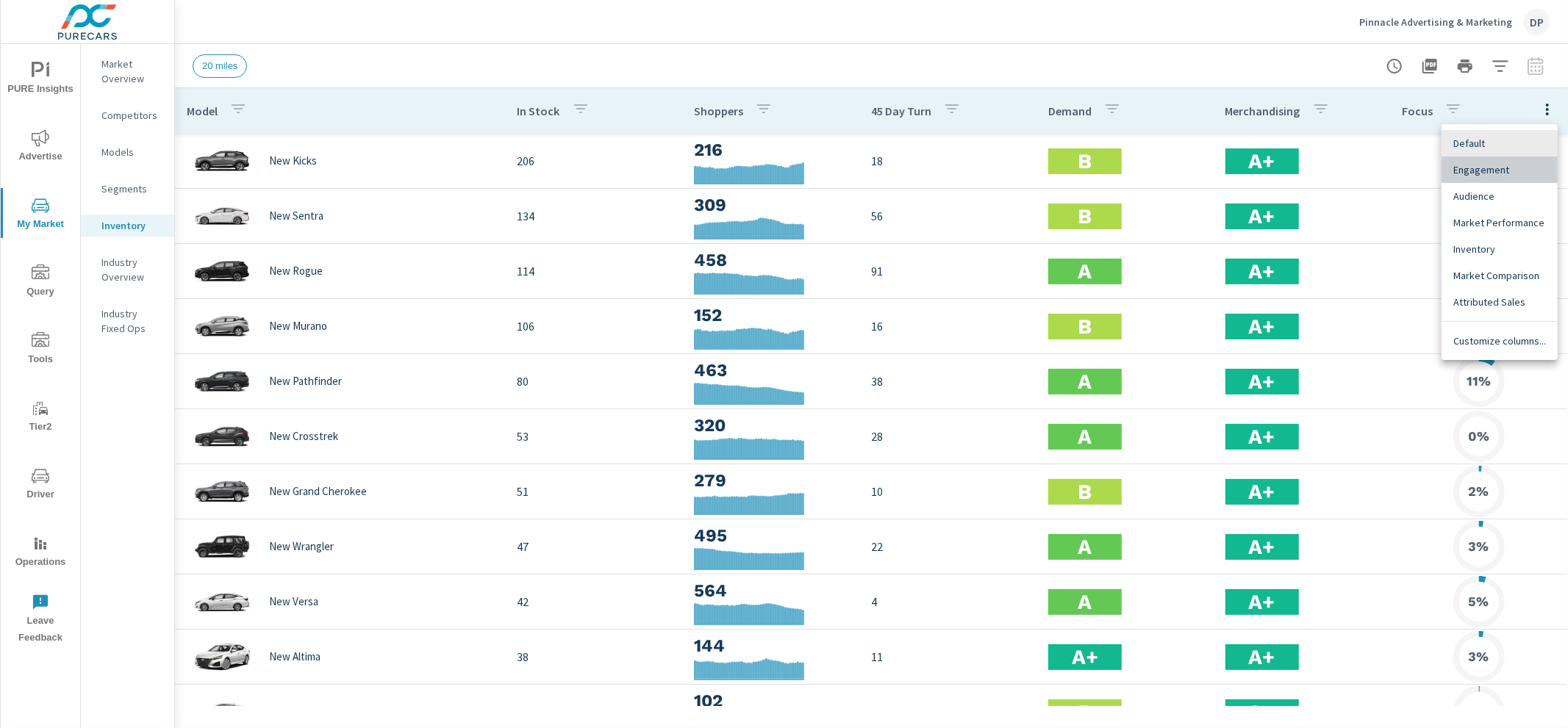
click at [1537, 166] on span "Engagement" at bounding box center [1499, 170] width 93 height 15
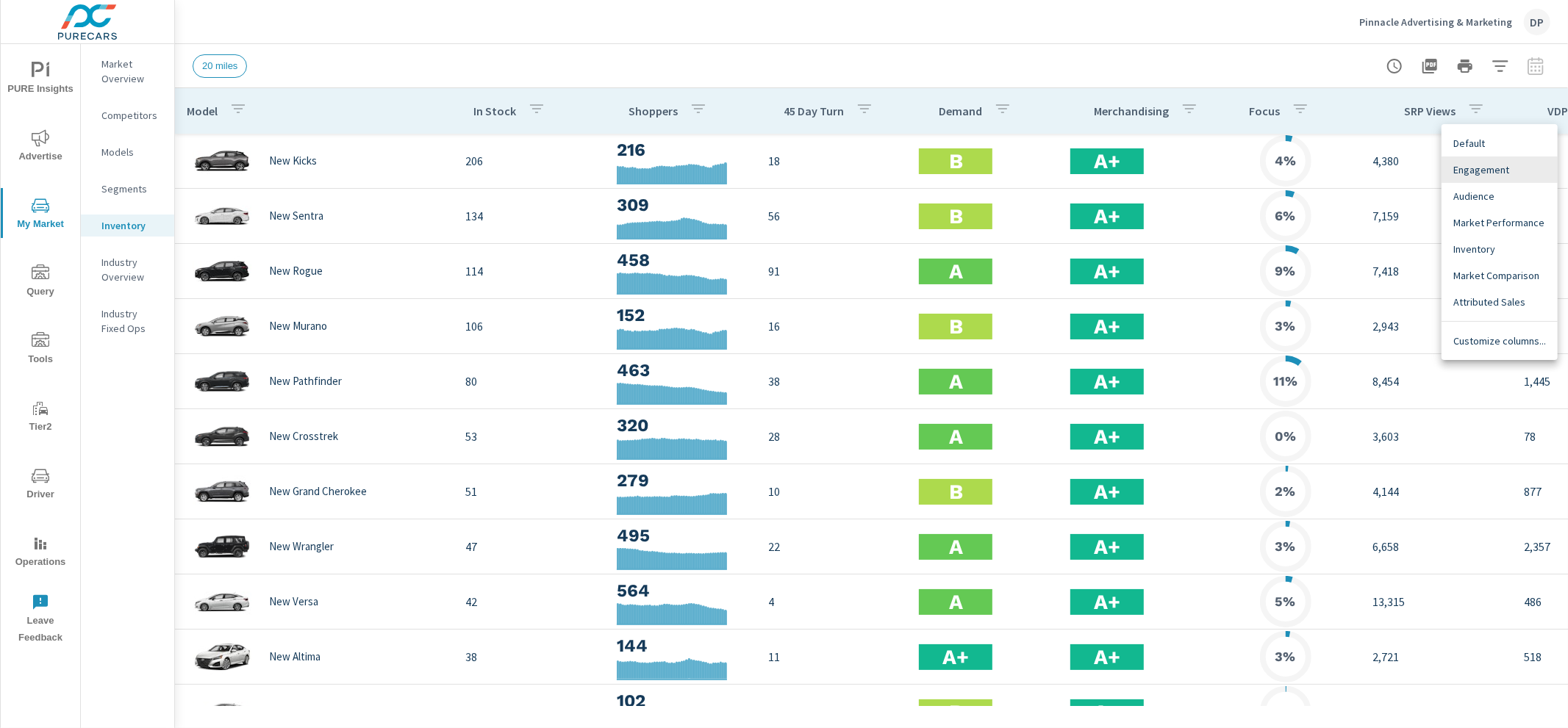
scroll to position [0, 399]
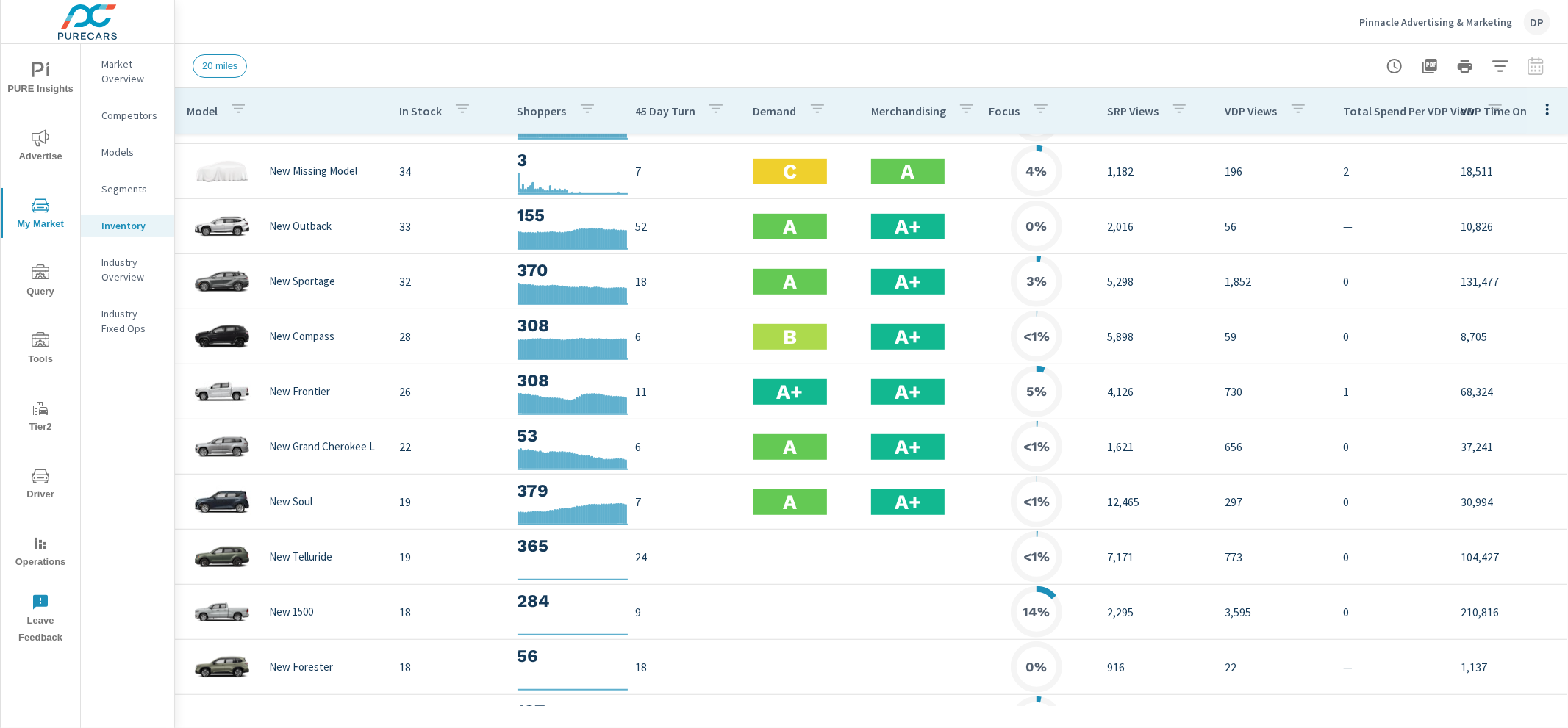
scroll to position [673, 0]
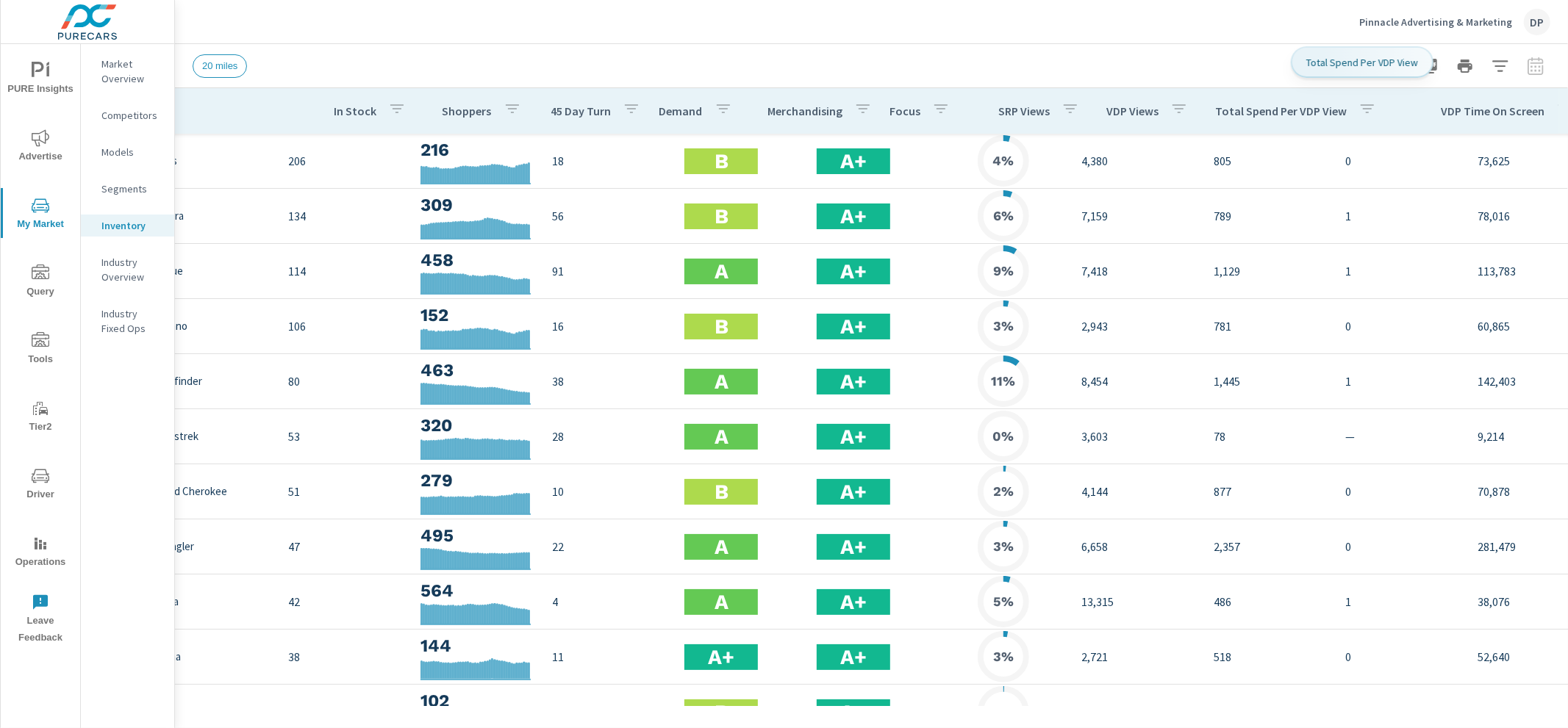
scroll to position [0, 165]
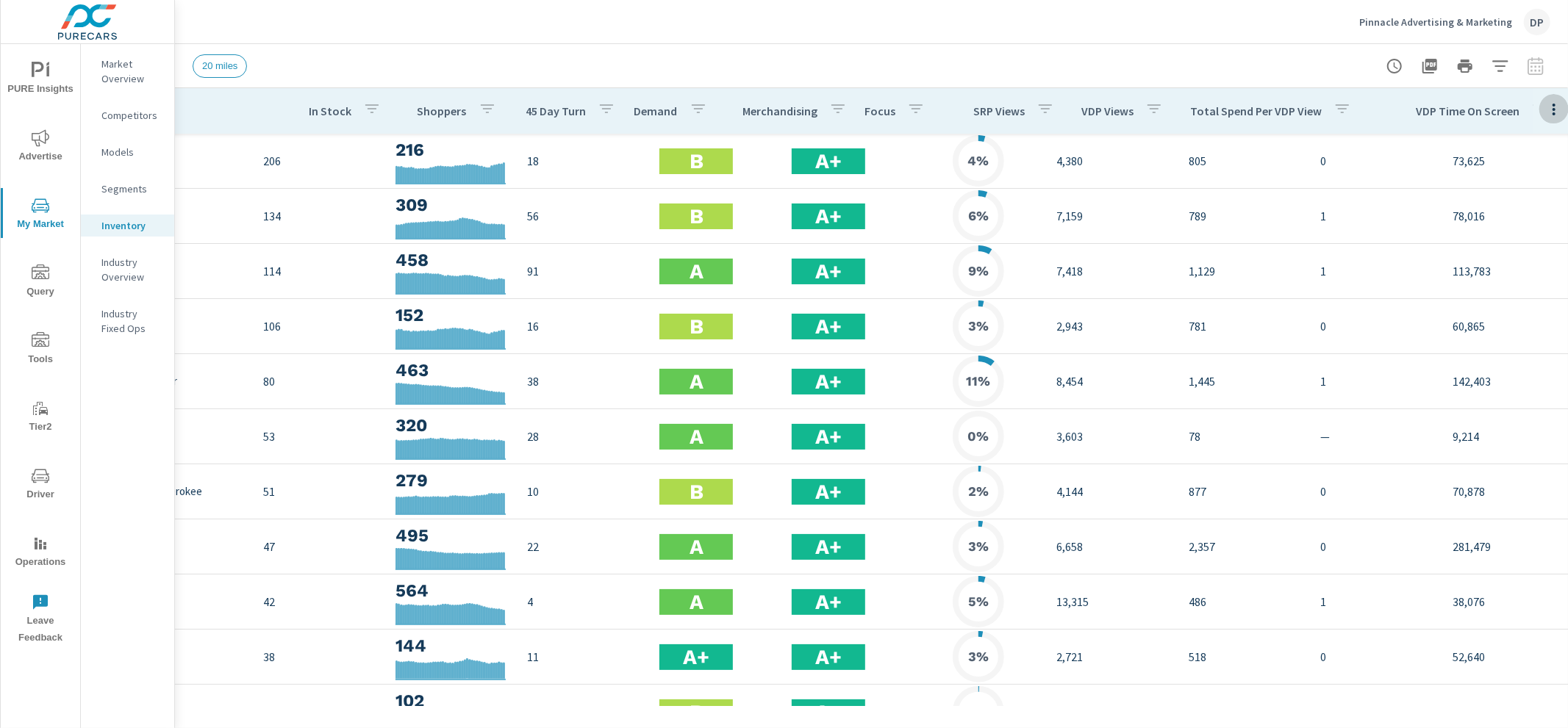
click at [1545, 113] on icon "button" at bounding box center [1553, 108] width 17 height 17
click at [1507, 151] on div "Default" at bounding box center [1499, 142] width 116 height 27
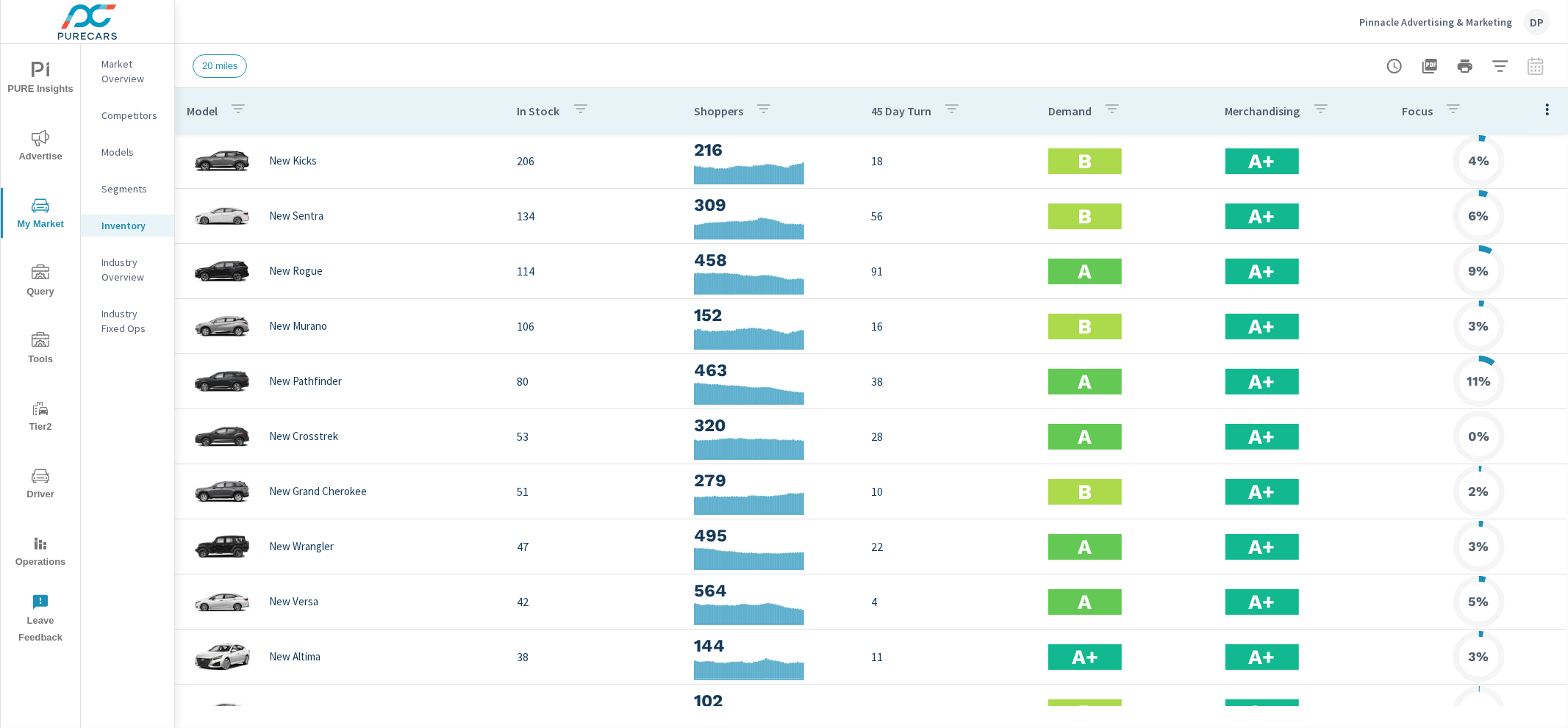
click at [1544, 108] on icon "button" at bounding box center [1547, 108] width 17 height 17
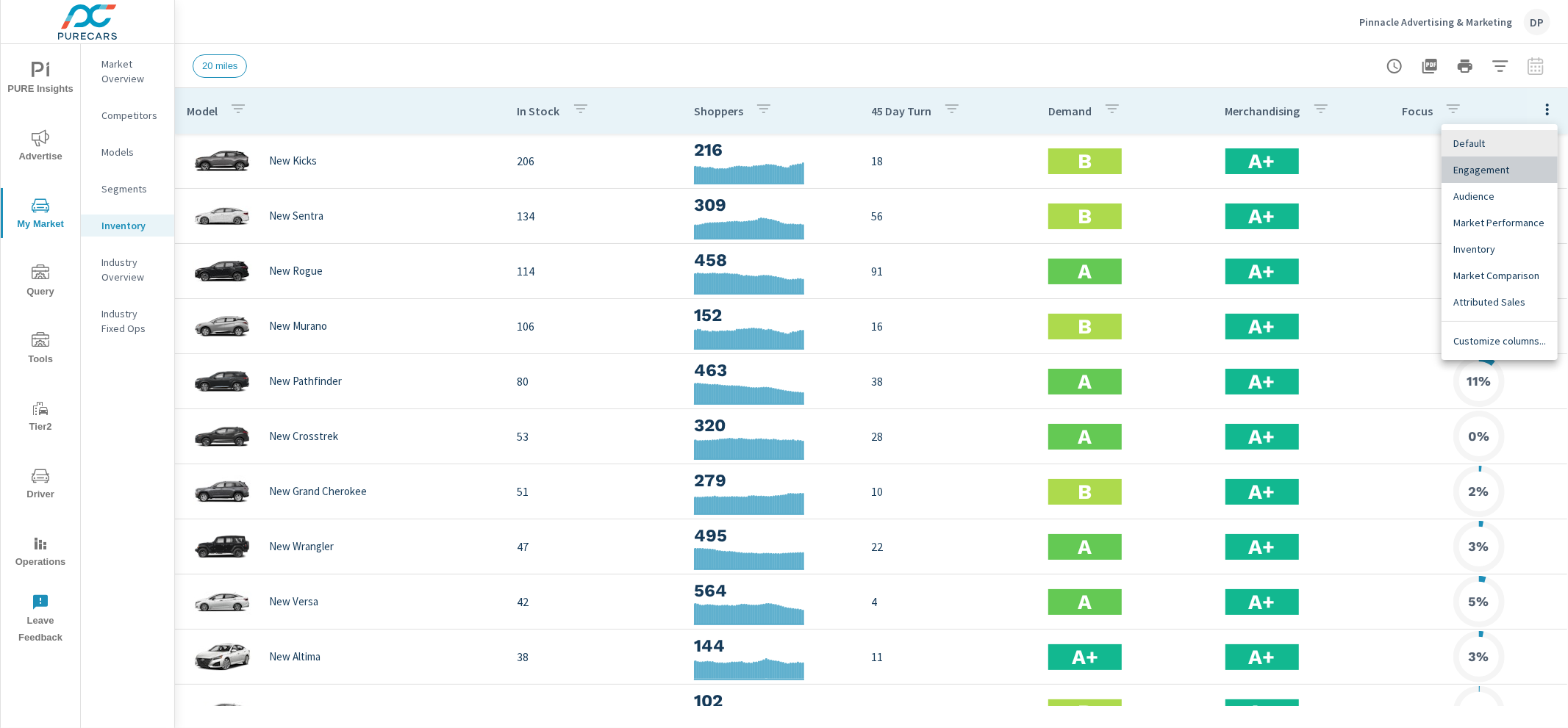
click at [1521, 171] on span "Engagement" at bounding box center [1499, 170] width 93 height 15
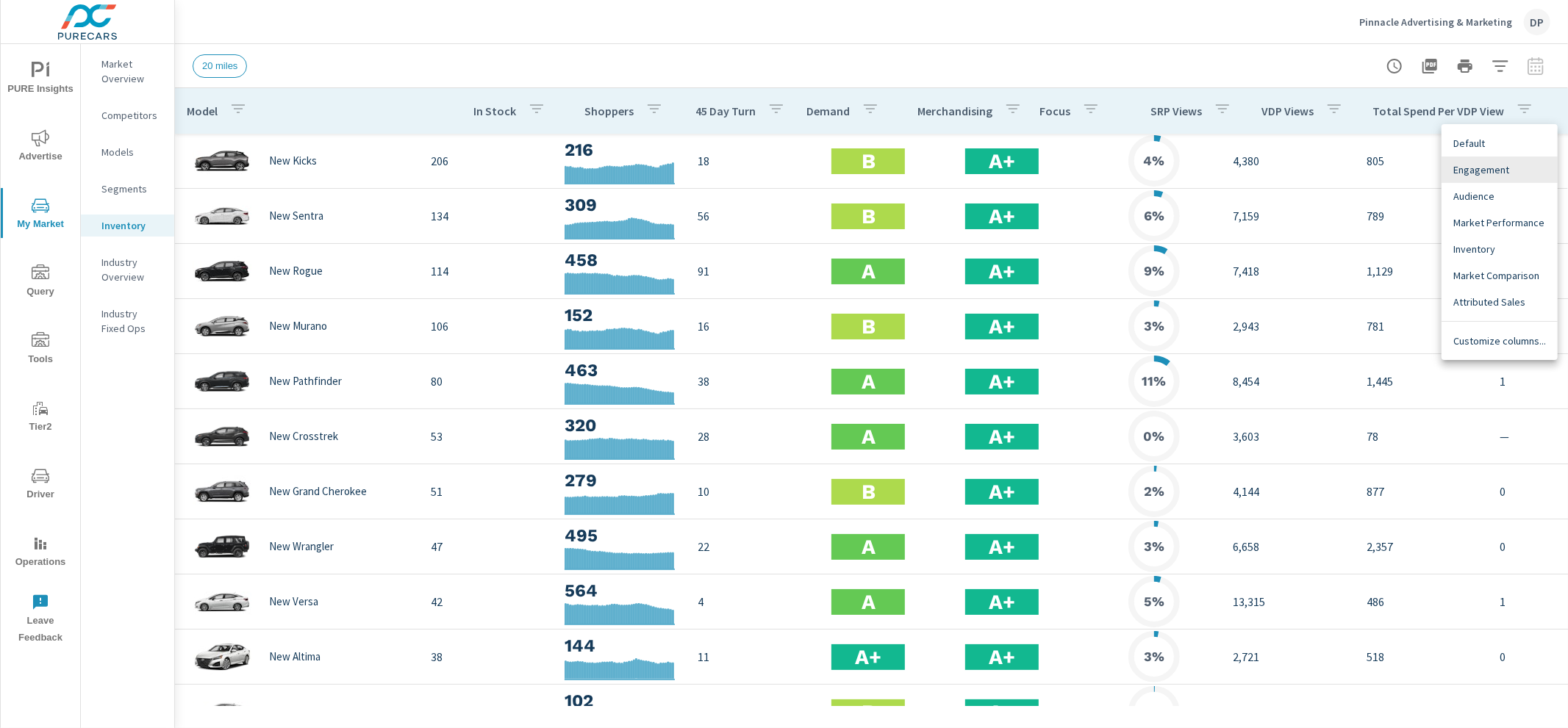
scroll to position [0, 185]
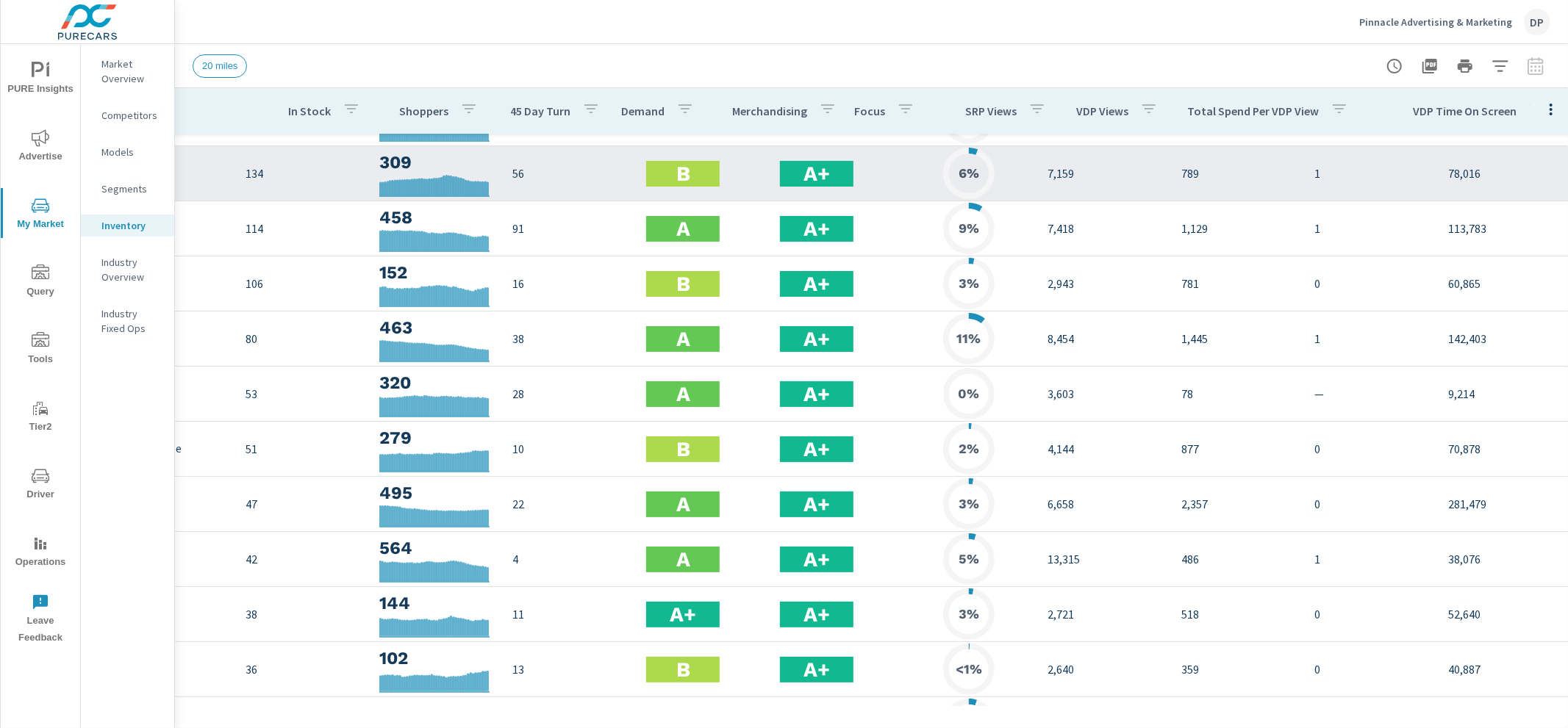
scroll to position [253, 185]
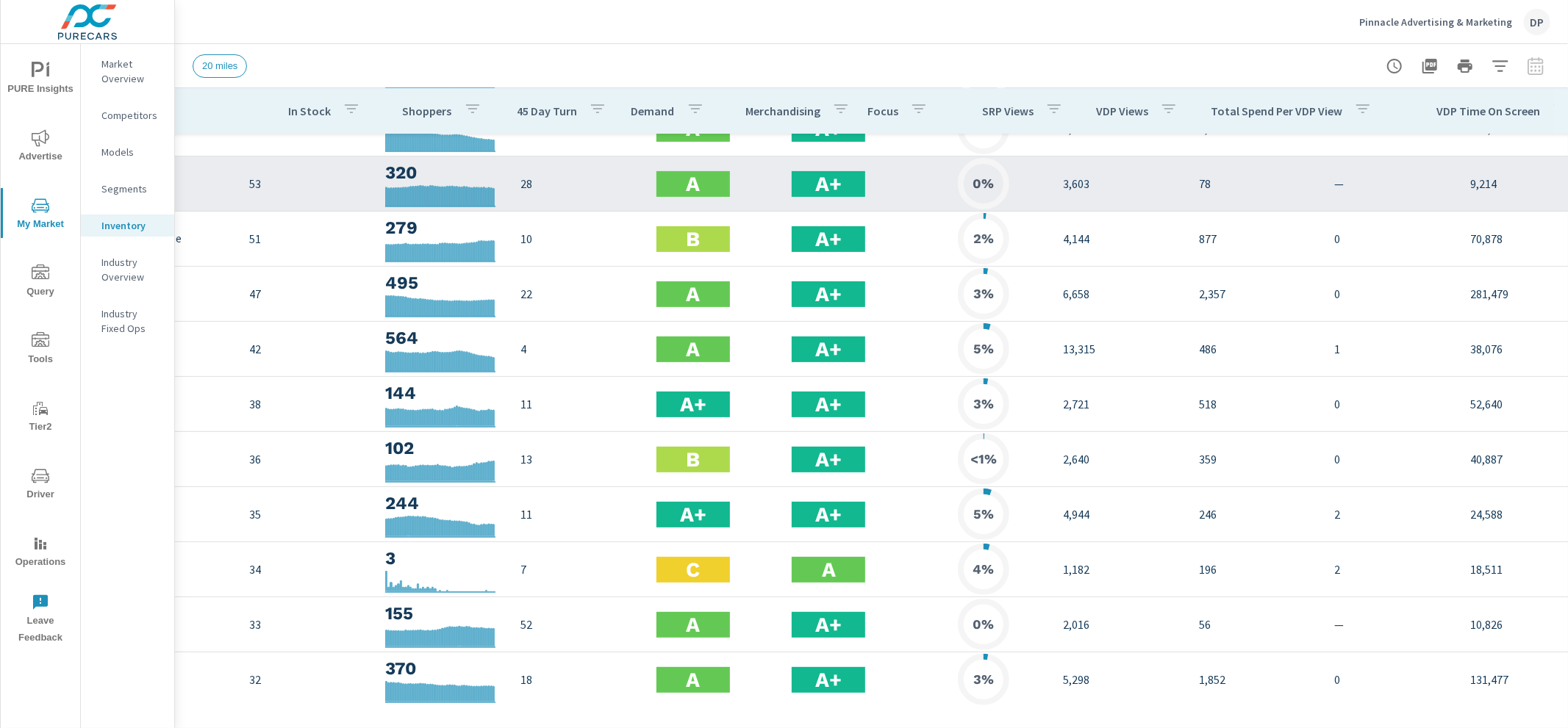
scroll to position [0, 185]
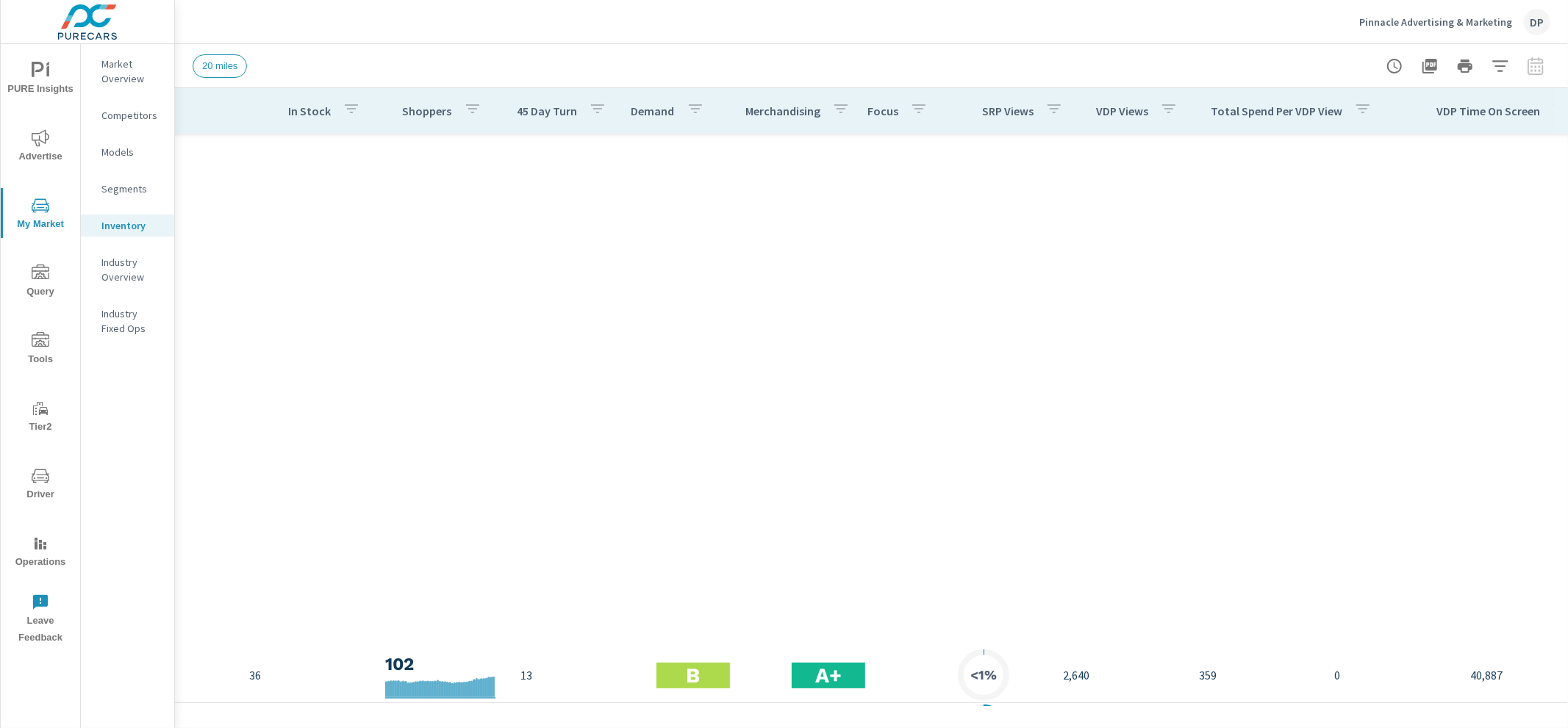
scroll to position [835, 185]
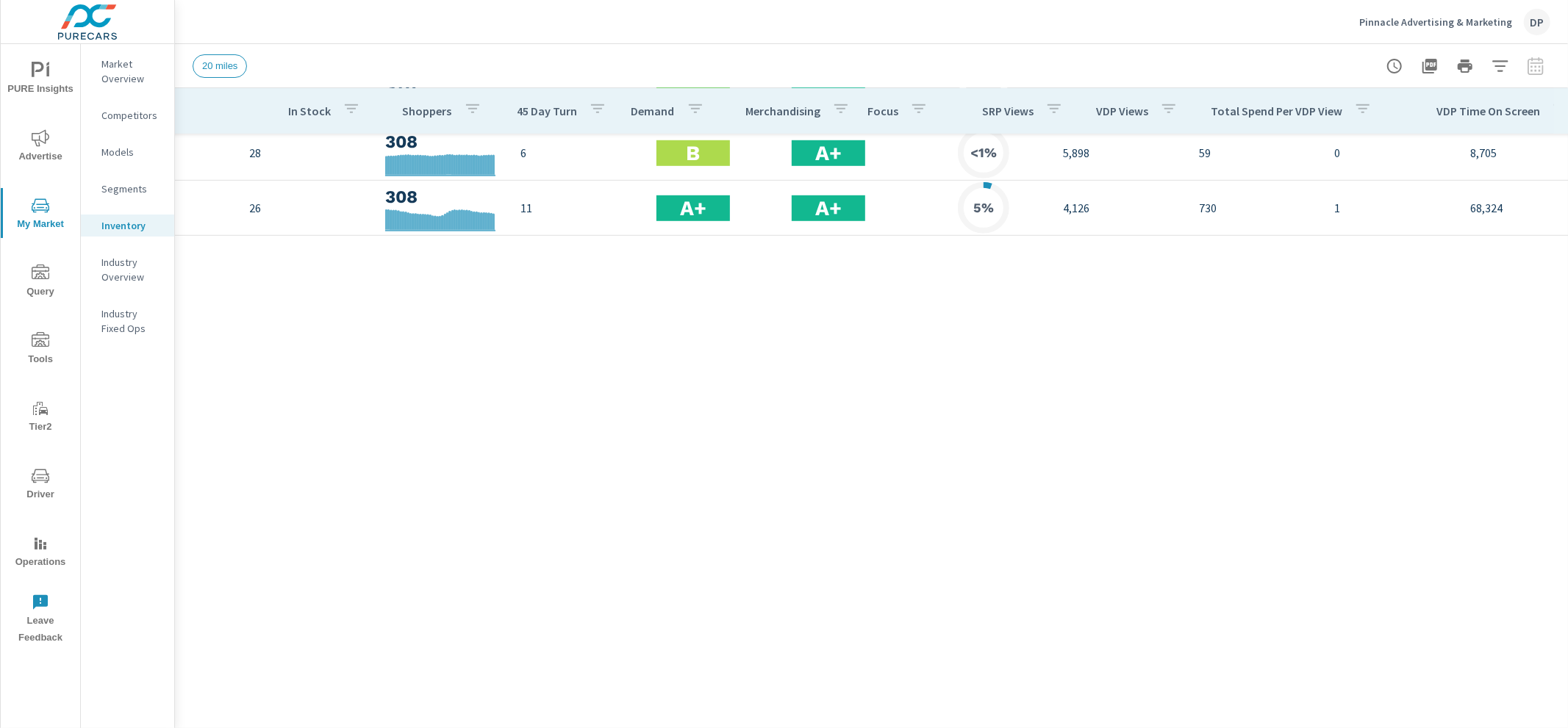
scroll to position [0, 185]
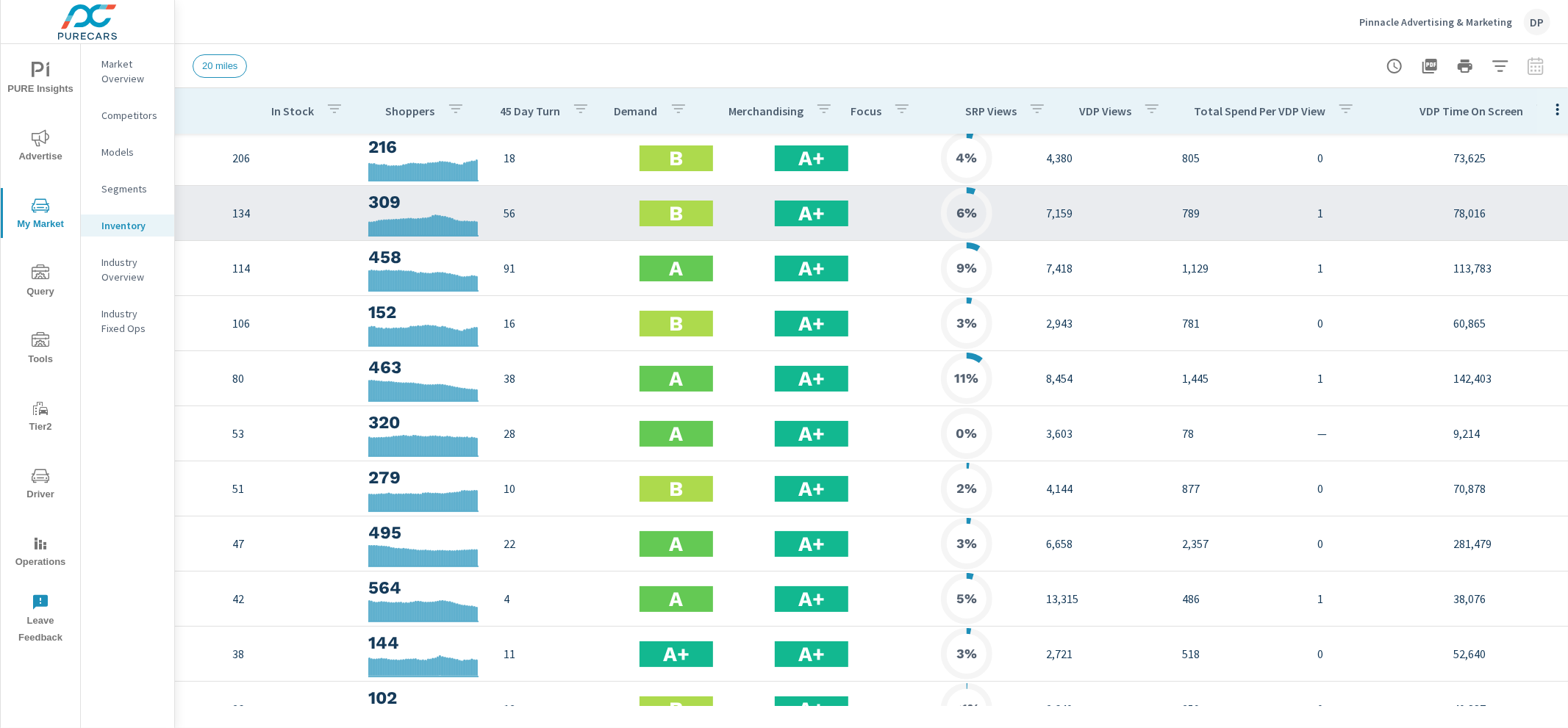
scroll to position [3, 210]
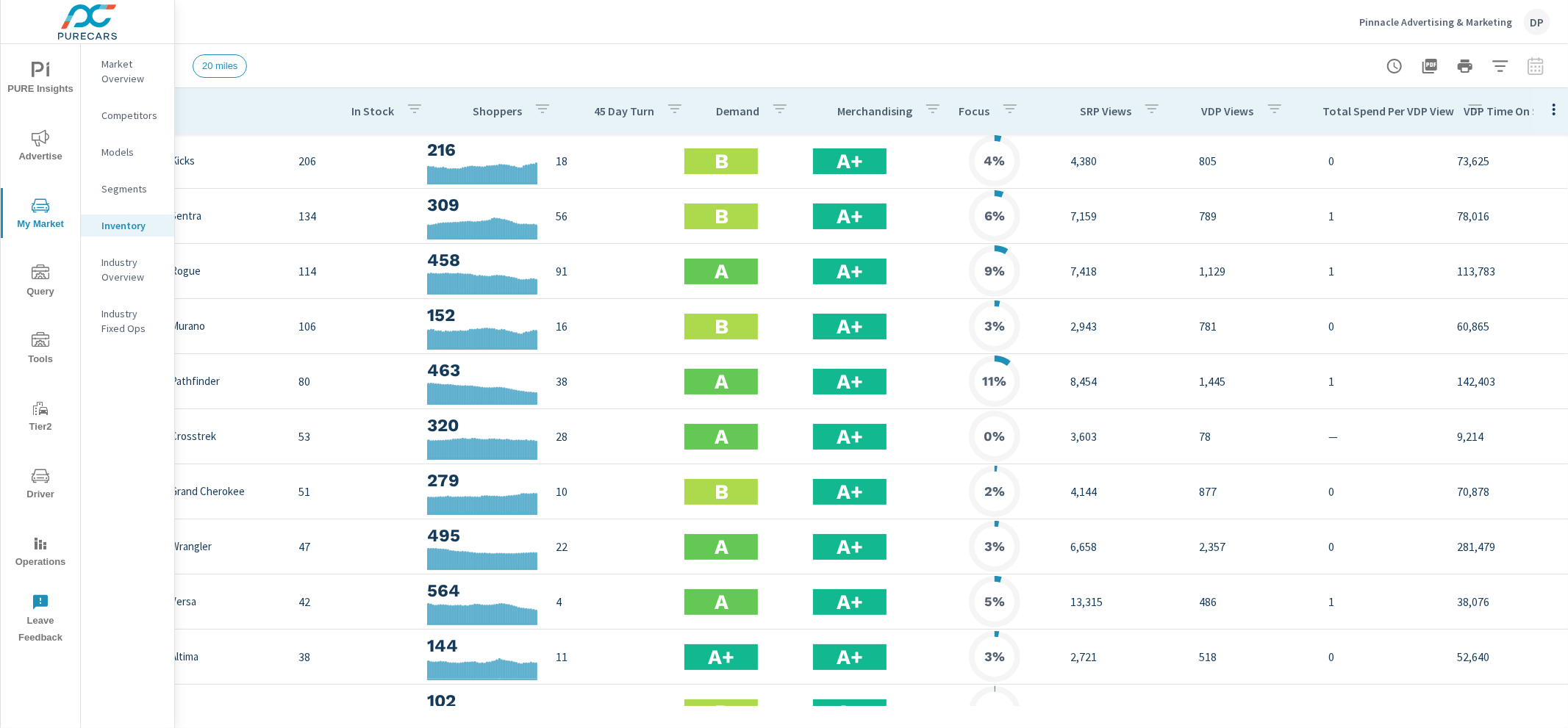
scroll to position [0, 144]
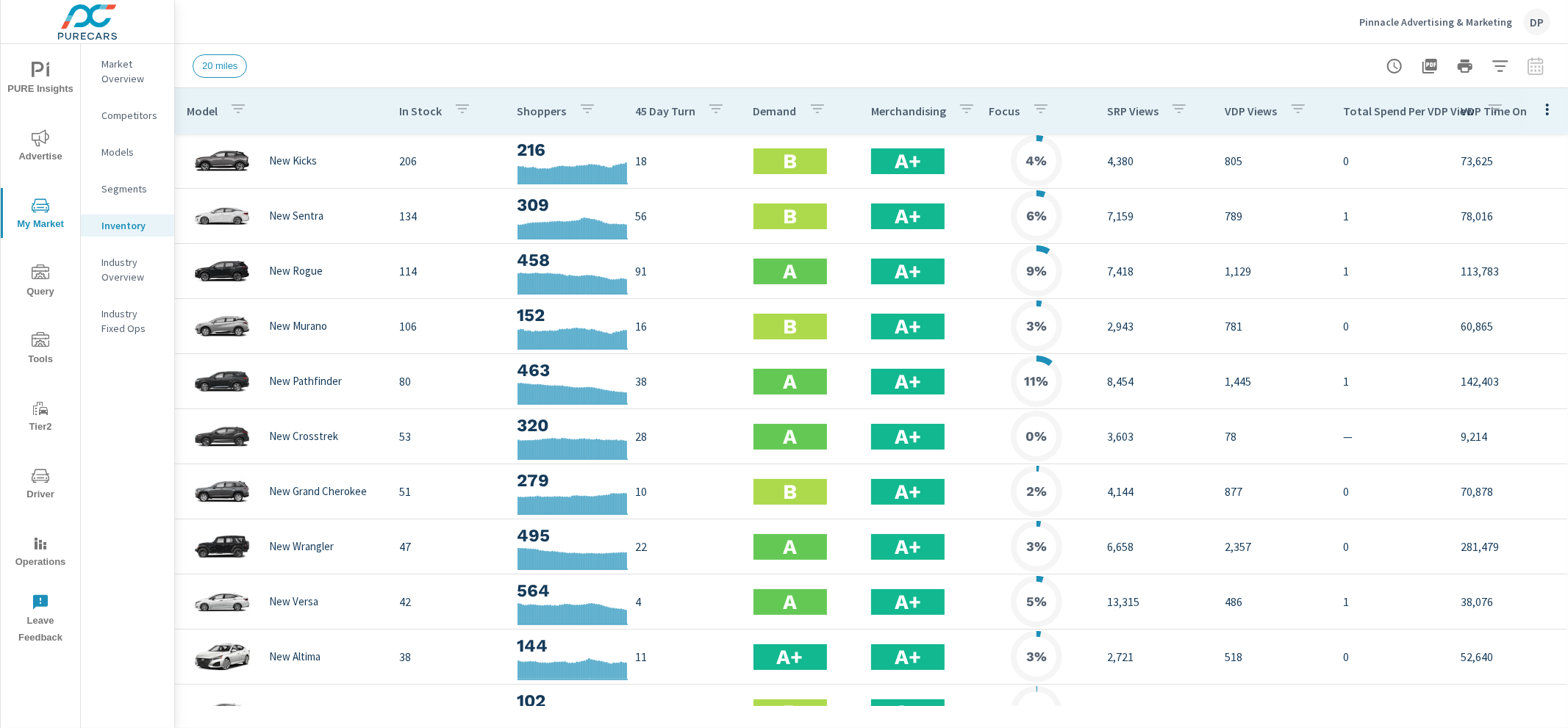
click at [1539, 109] on icon "button" at bounding box center [1547, 108] width 17 height 17
click at [1514, 128] on nav "Default Engagement Audience Market Performance Inventory Market Comparison Attr…" at bounding box center [1499, 222] width 116 height 197
click at [1543, 107] on icon "button" at bounding box center [1547, 108] width 17 height 17
click at [1519, 151] on div "Default" at bounding box center [1499, 142] width 116 height 27
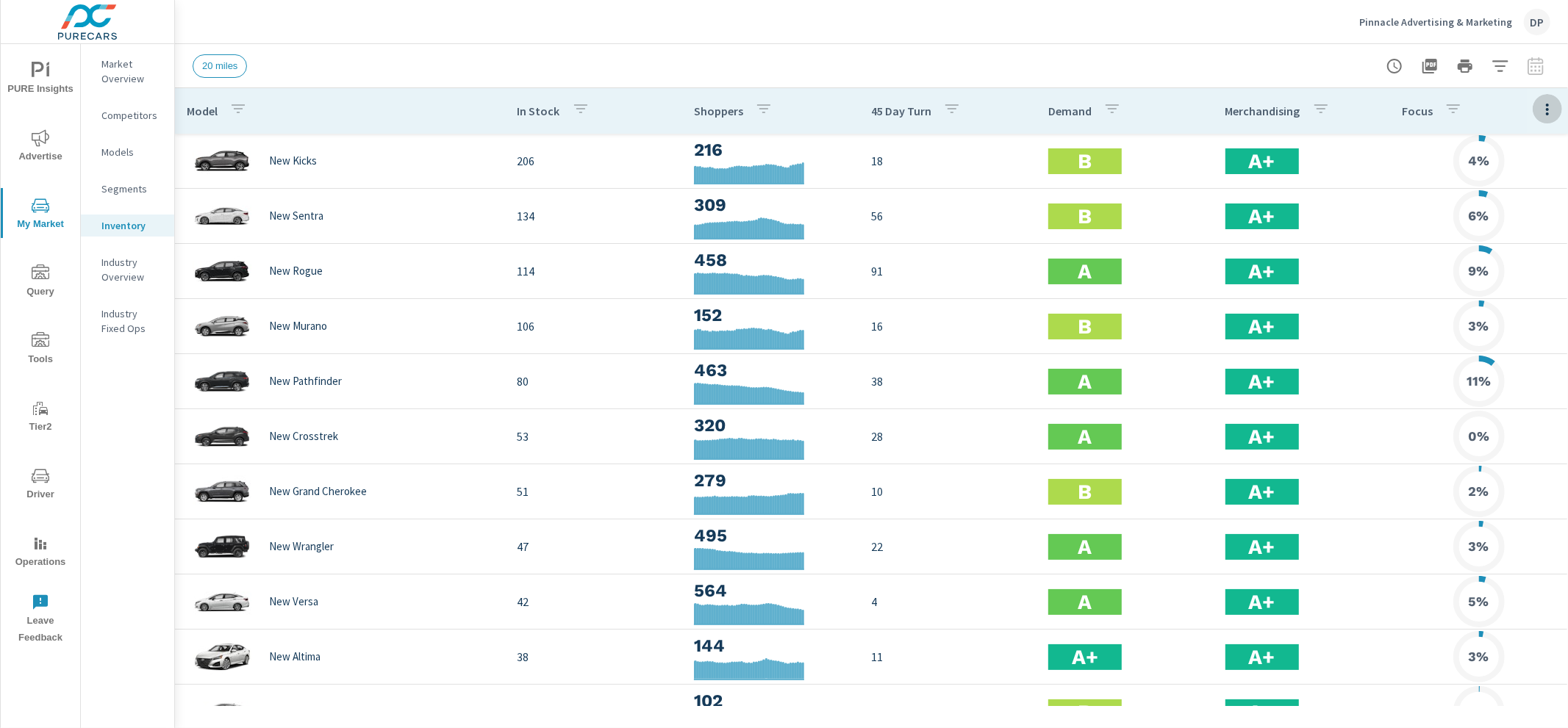
click at [1546, 112] on icon "button" at bounding box center [1547, 109] width 3 height 12
click at [1525, 187] on div "Audience" at bounding box center [1499, 196] width 116 height 27
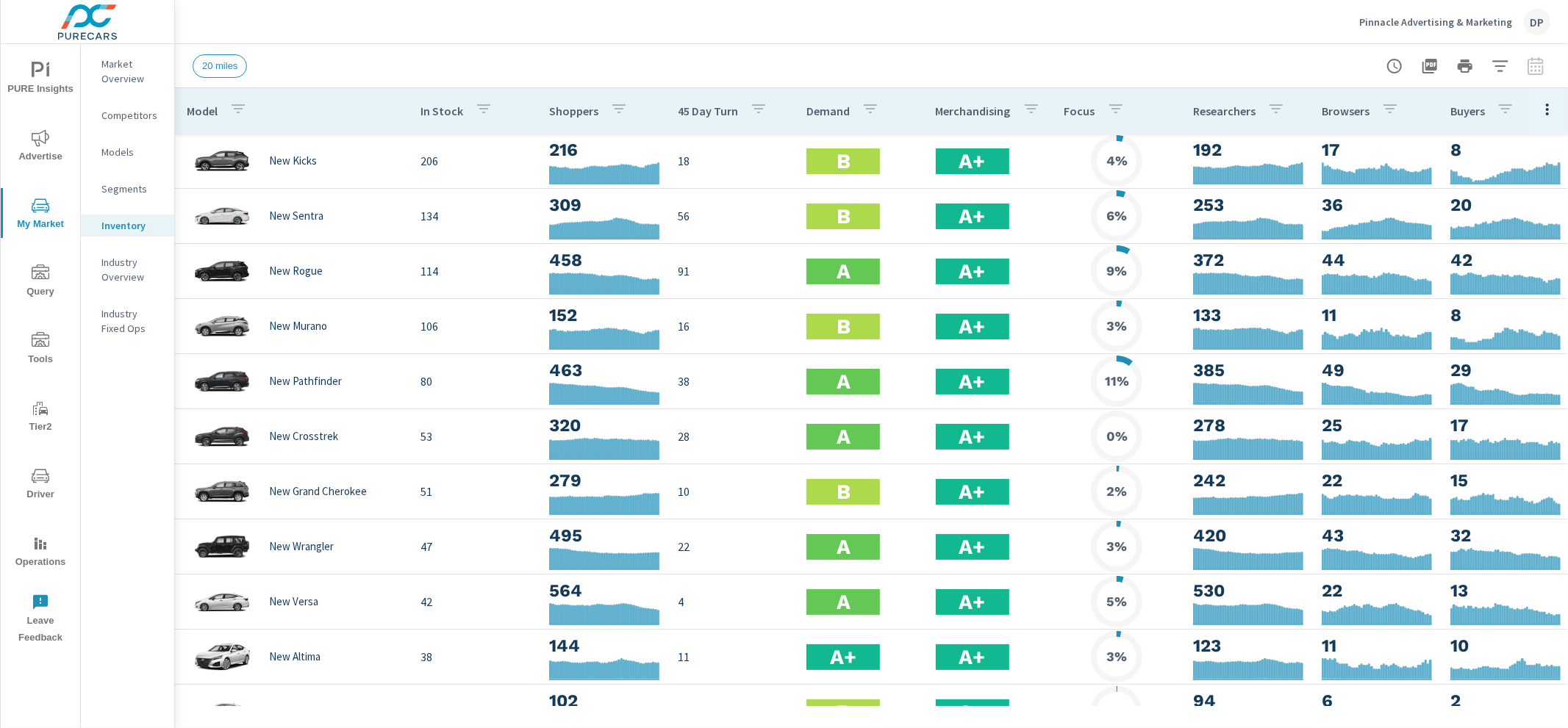
click at [1547, 115] on icon "button" at bounding box center [1547, 108] width 17 height 17
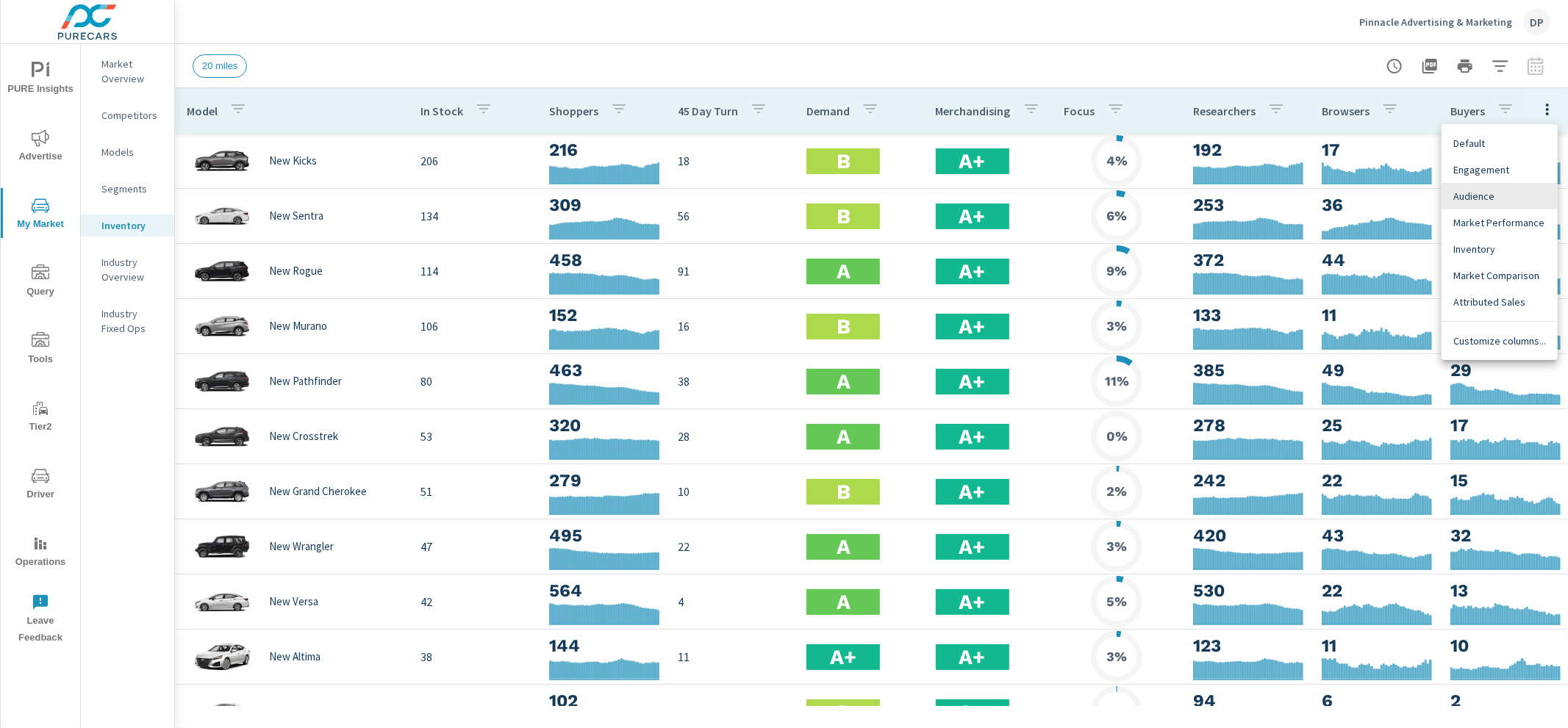
click at [1513, 163] on span "Engagement" at bounding box center [1499, 170] width 93 height 15
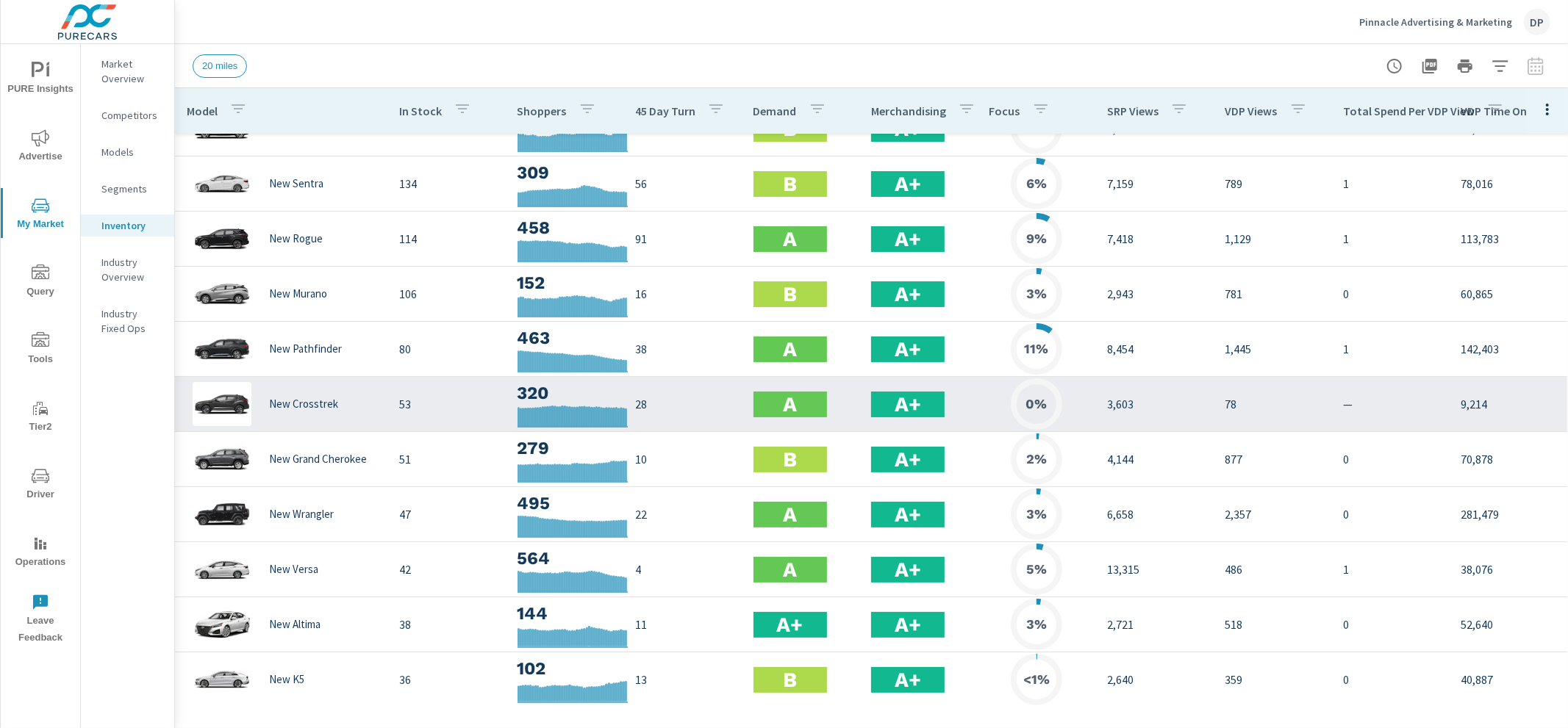
scroll to position [245, 0]
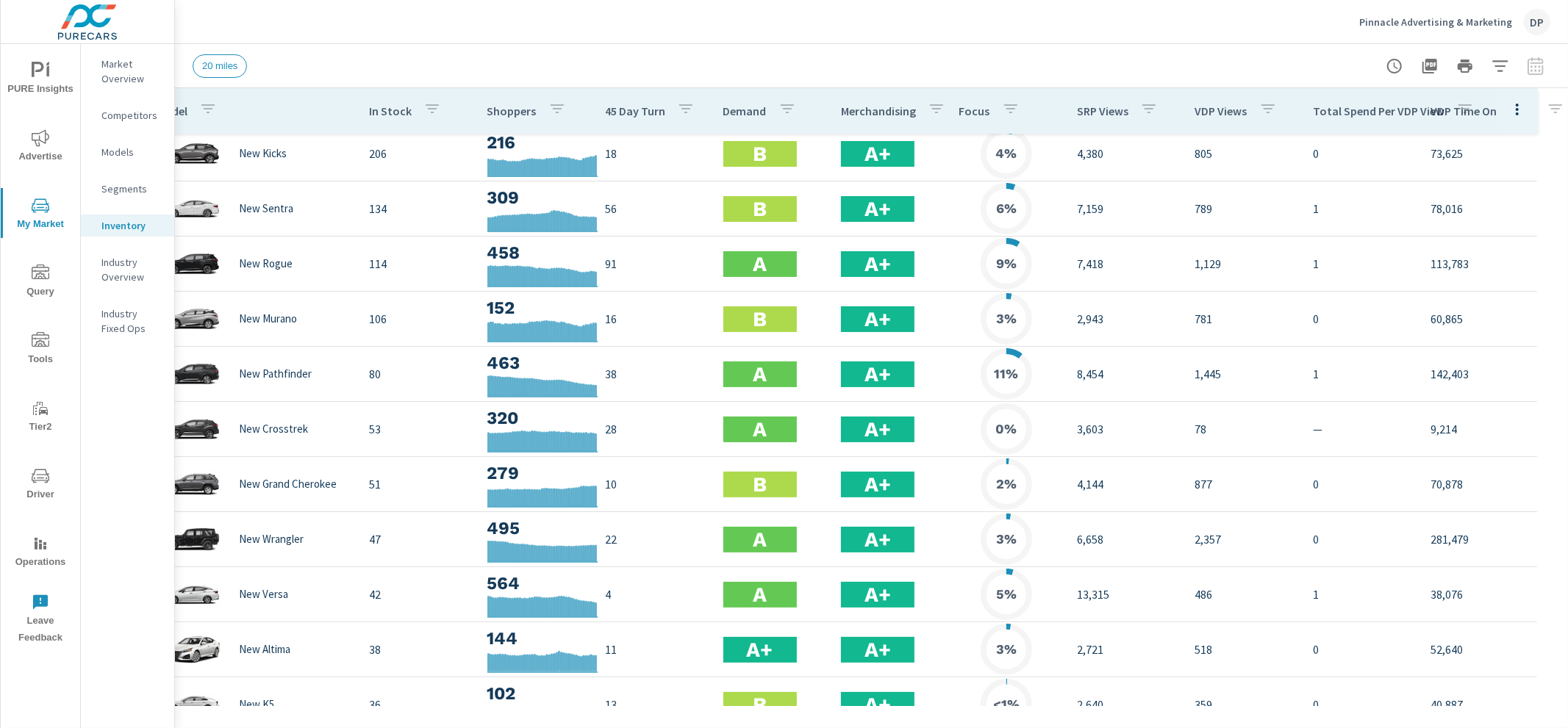
scroll to position [0, 30]
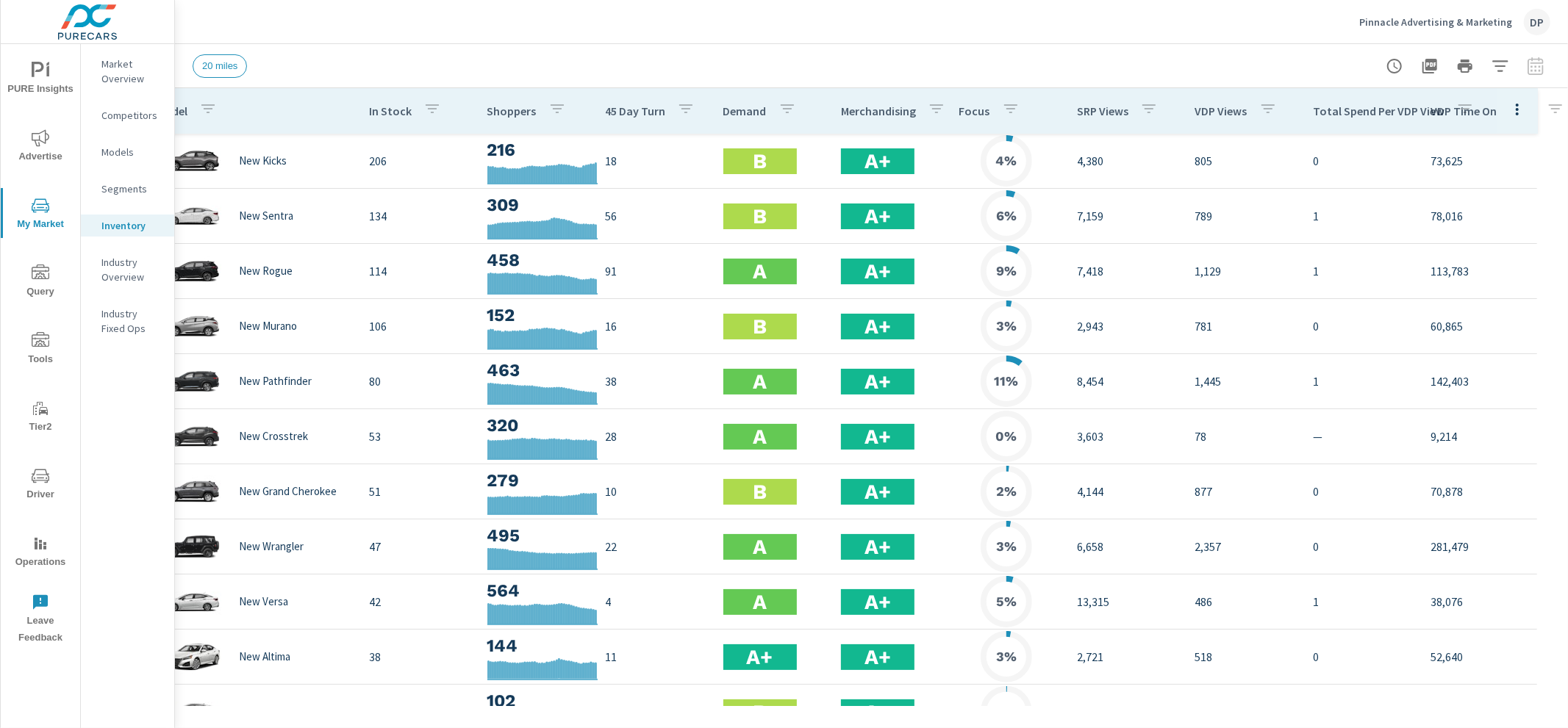
click at [1525, 115] on icon "button" at bounding box center [1516, 108] width 17 height 17
click at [1525, 108] on div at bounding box center [784, 364] width 1568 height 728
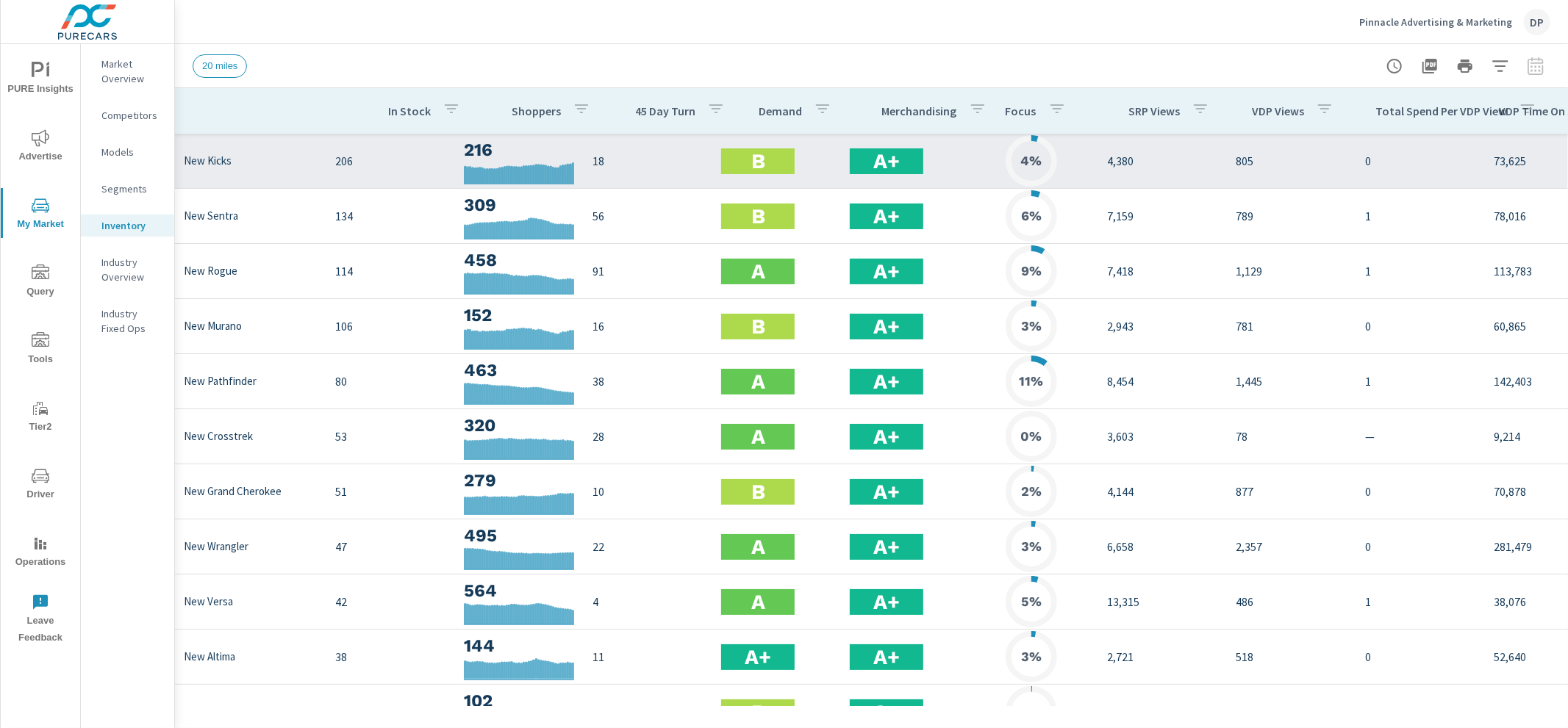
scroll to position [0, 143]
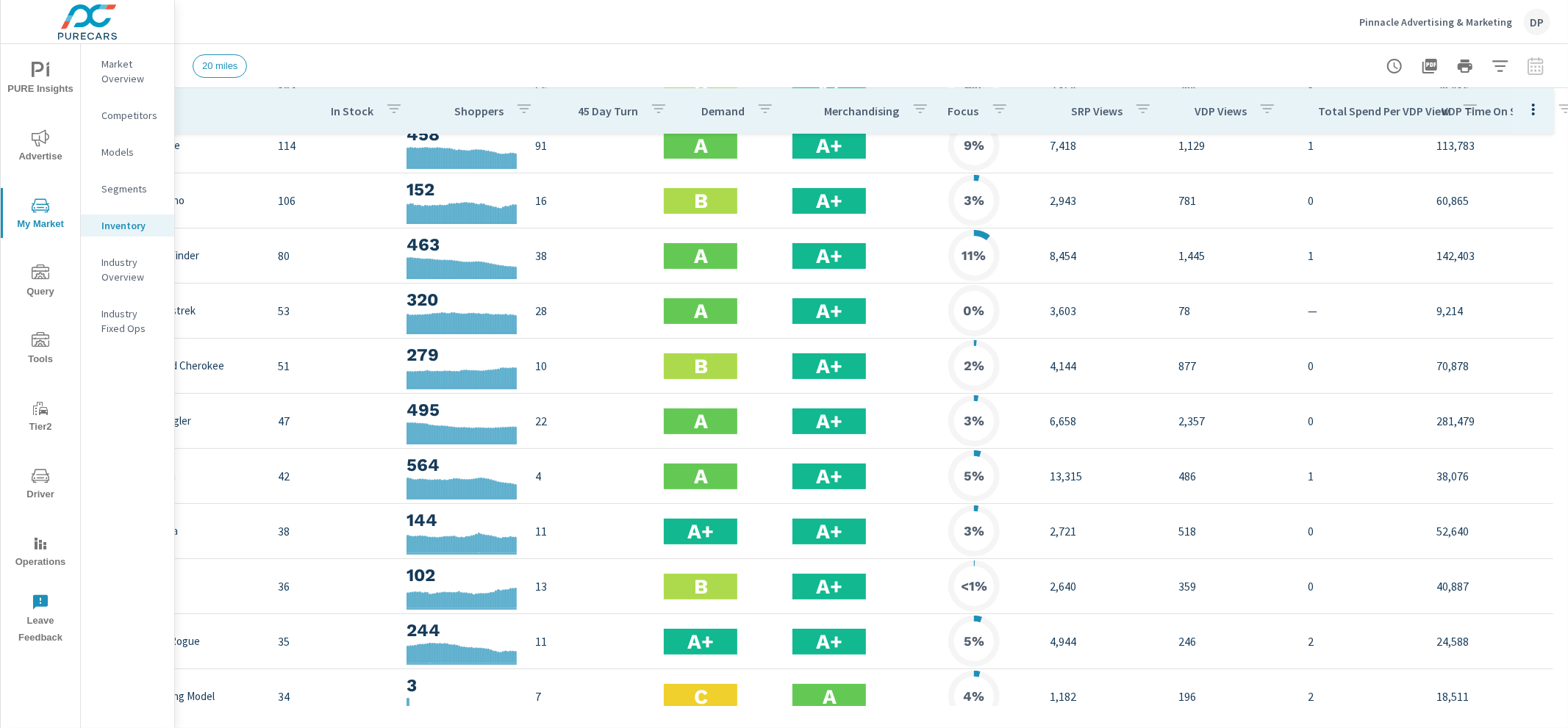
scroll to position [280, 143]
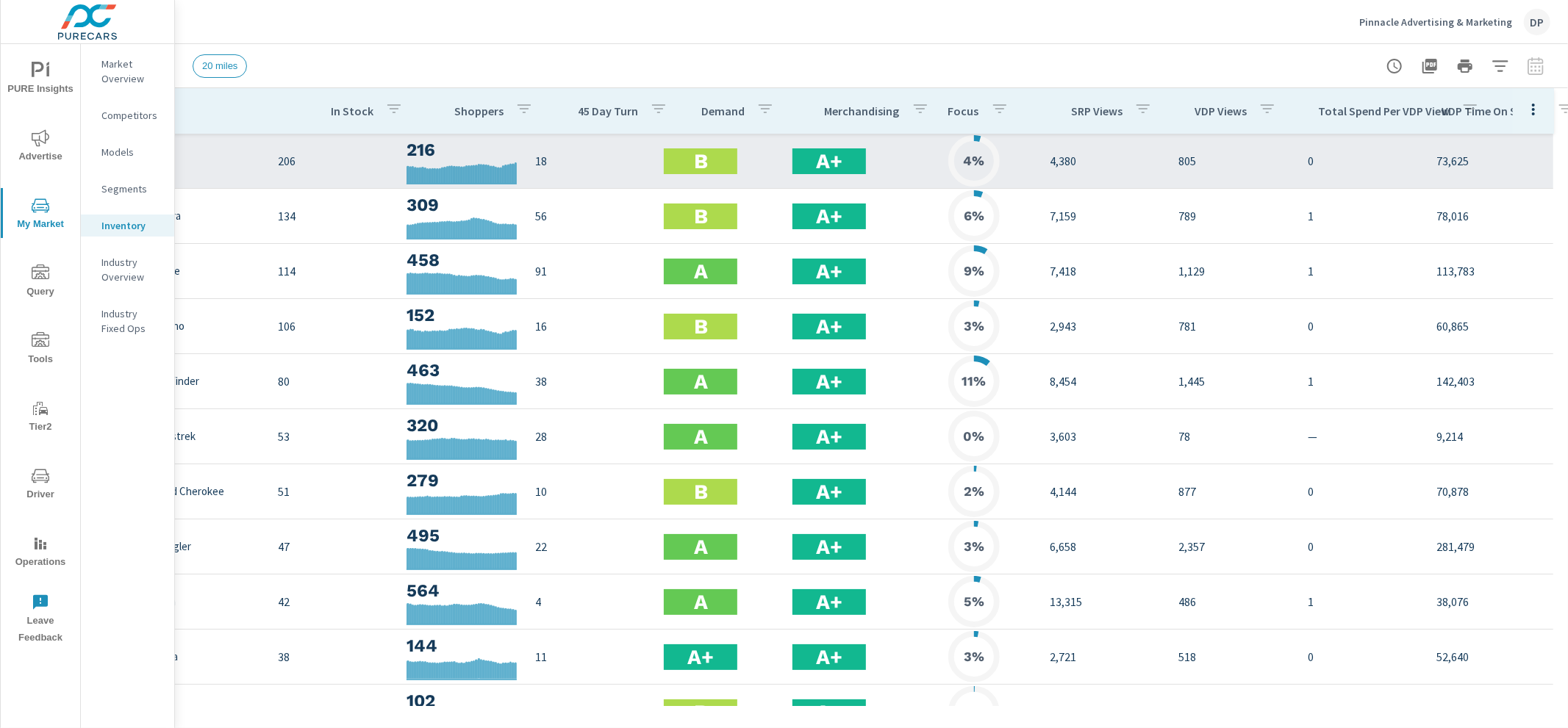
scroll to position [31, 143]
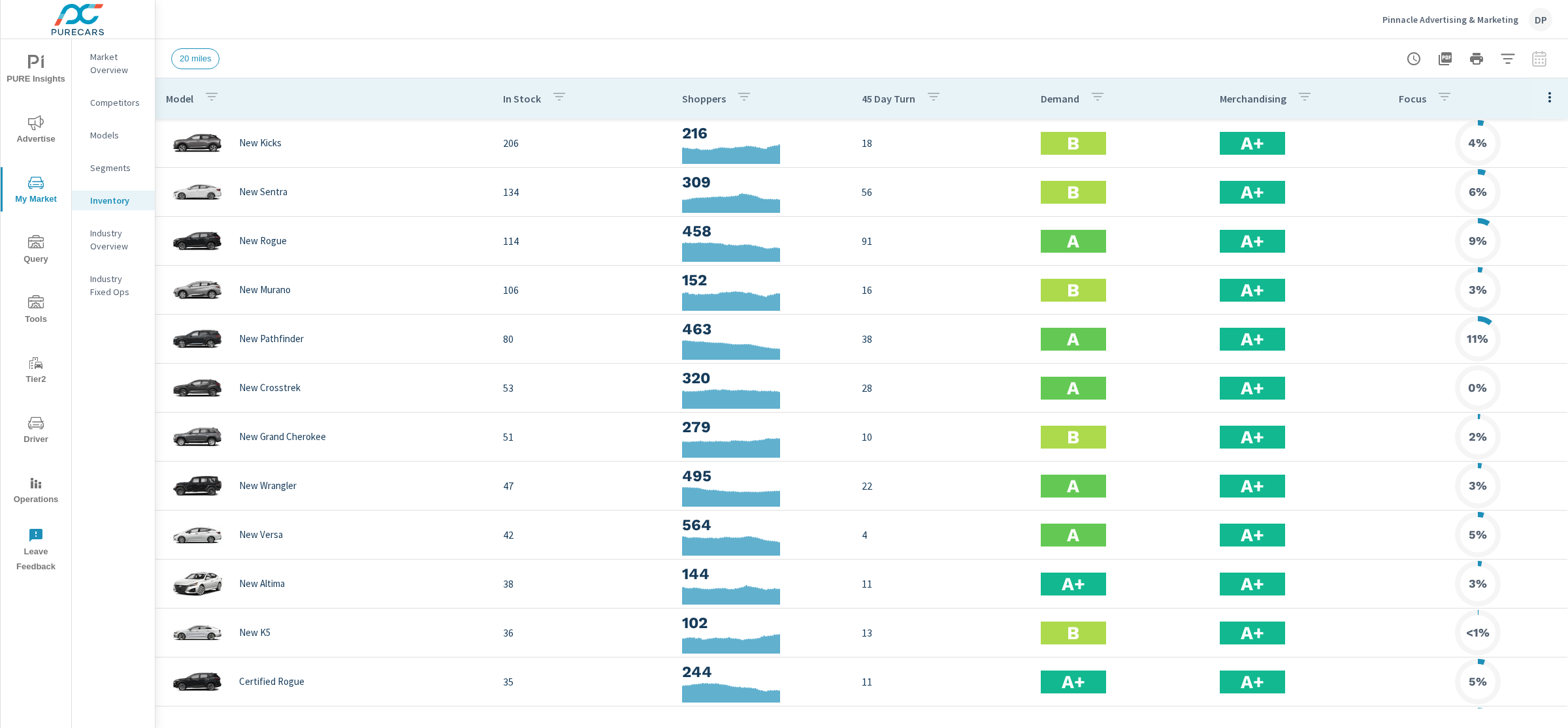
click at [1552, 97] on icon "button" at bounding box center [1549, 96] width 16 height 16
click at [1525, 148] on span "Engagement" at bounding box center [1508, 151] width 83 height 13
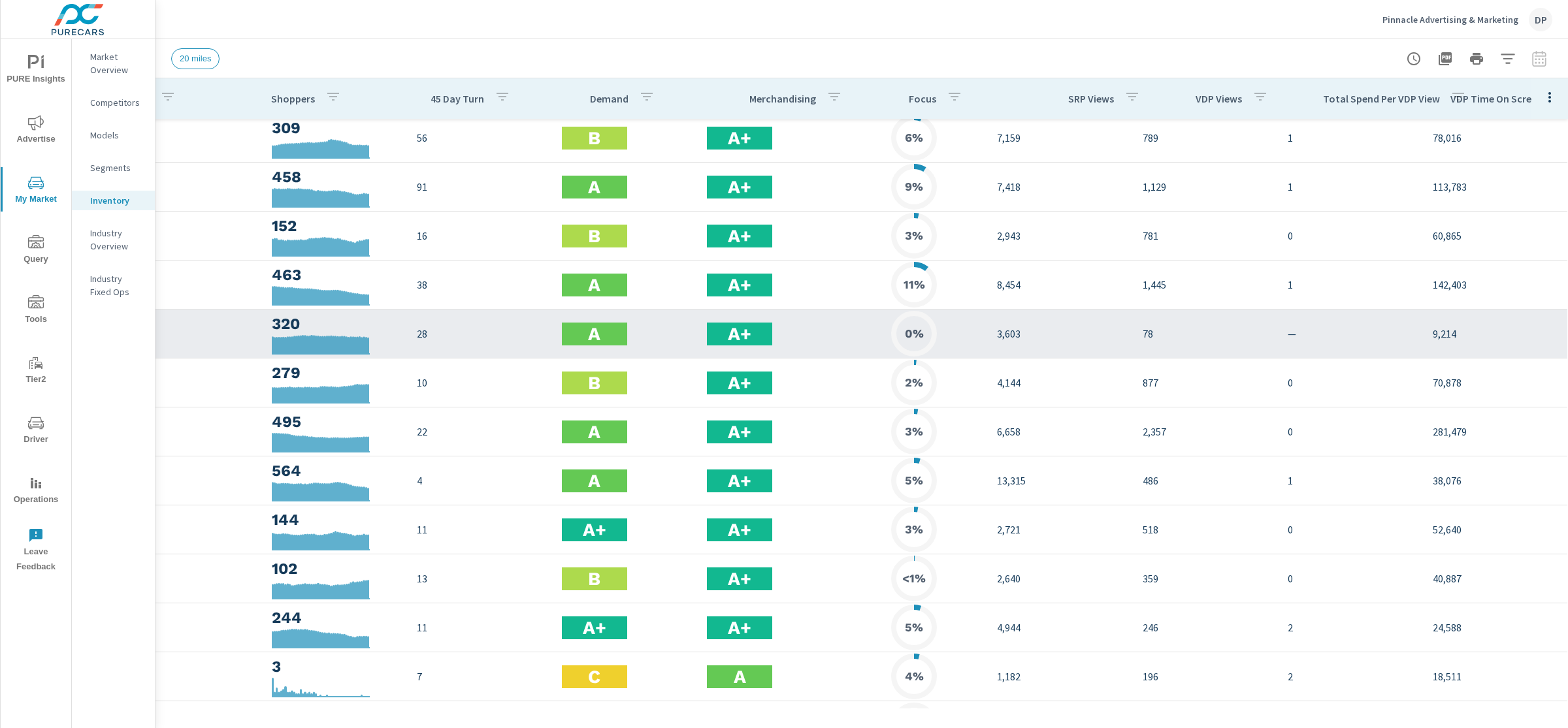
scroll to position [118, 309]
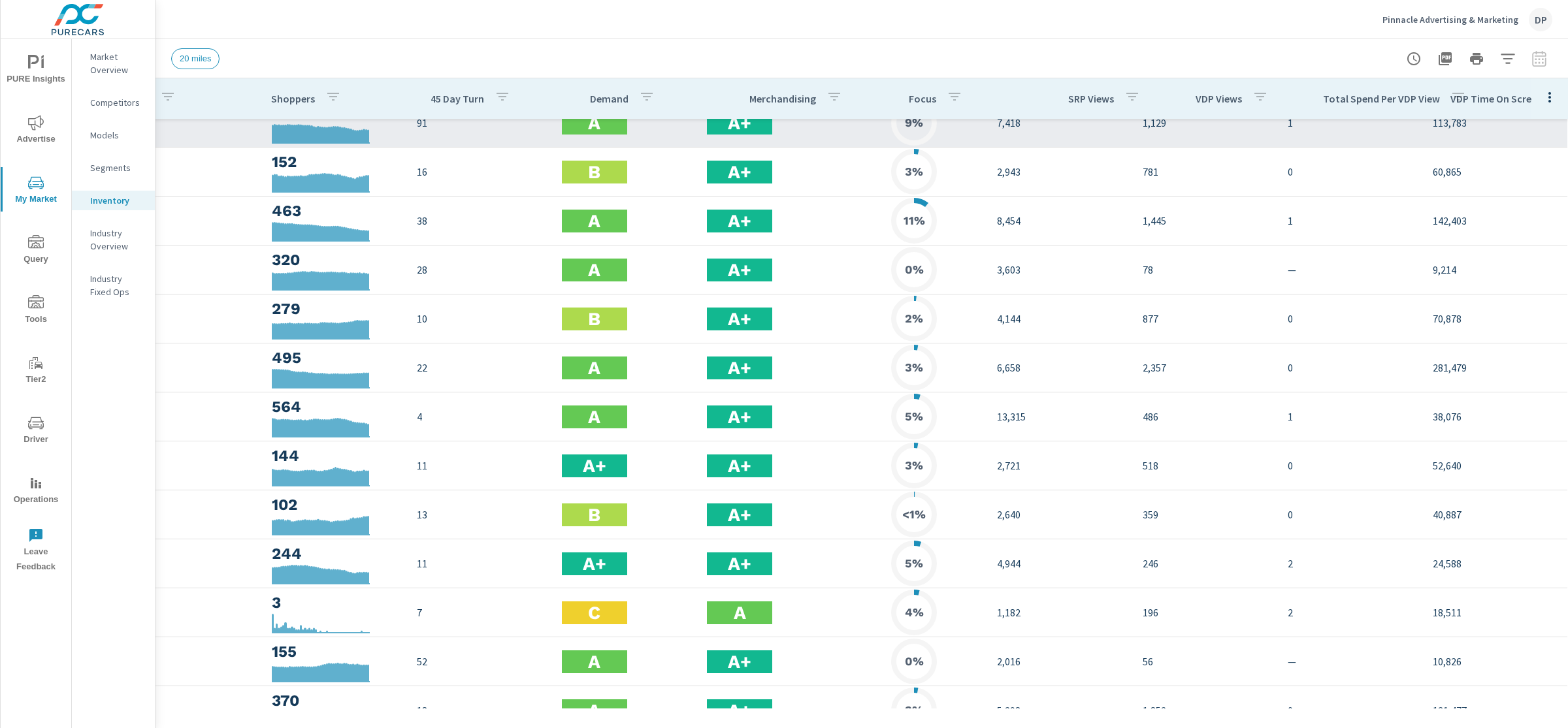
scroll to position [0, 309]
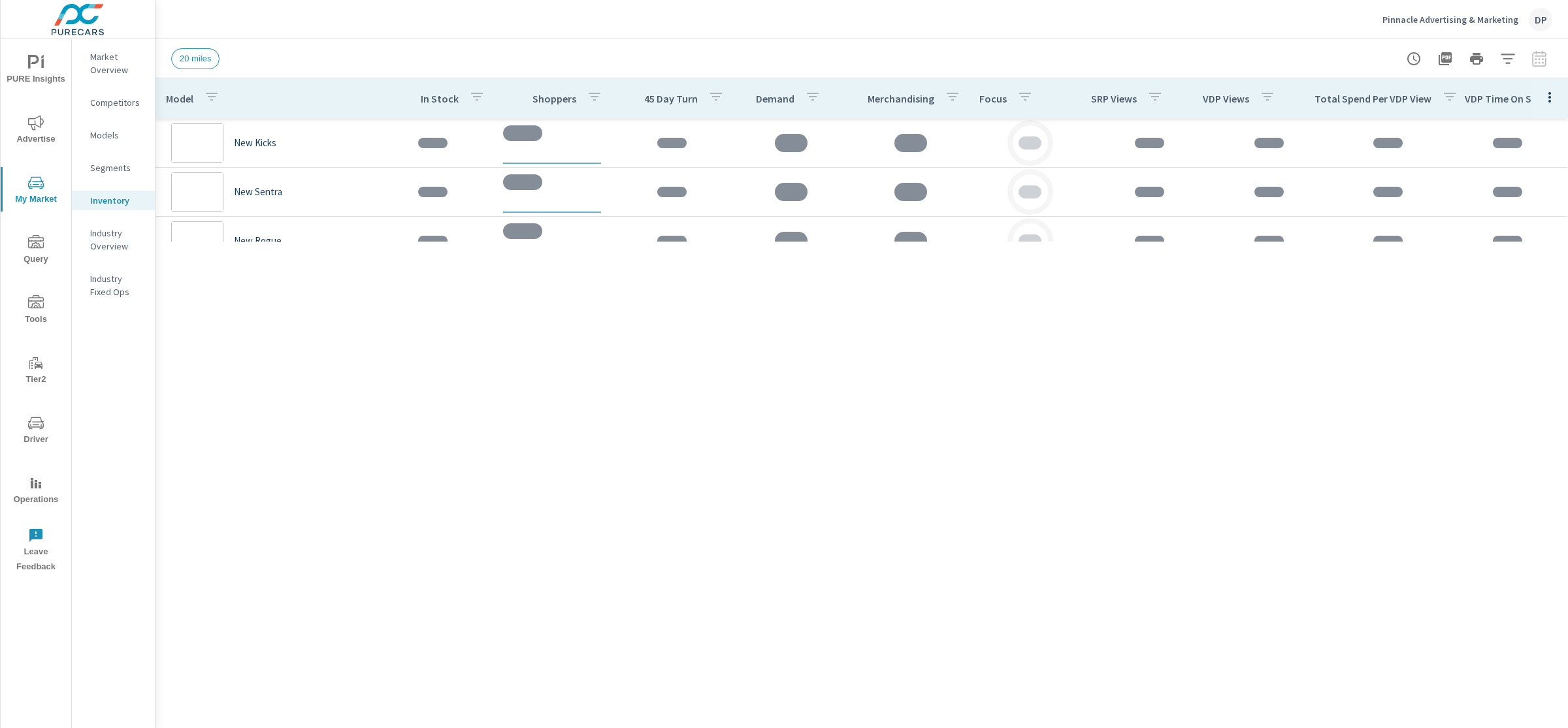
scroll to position [49, 0]
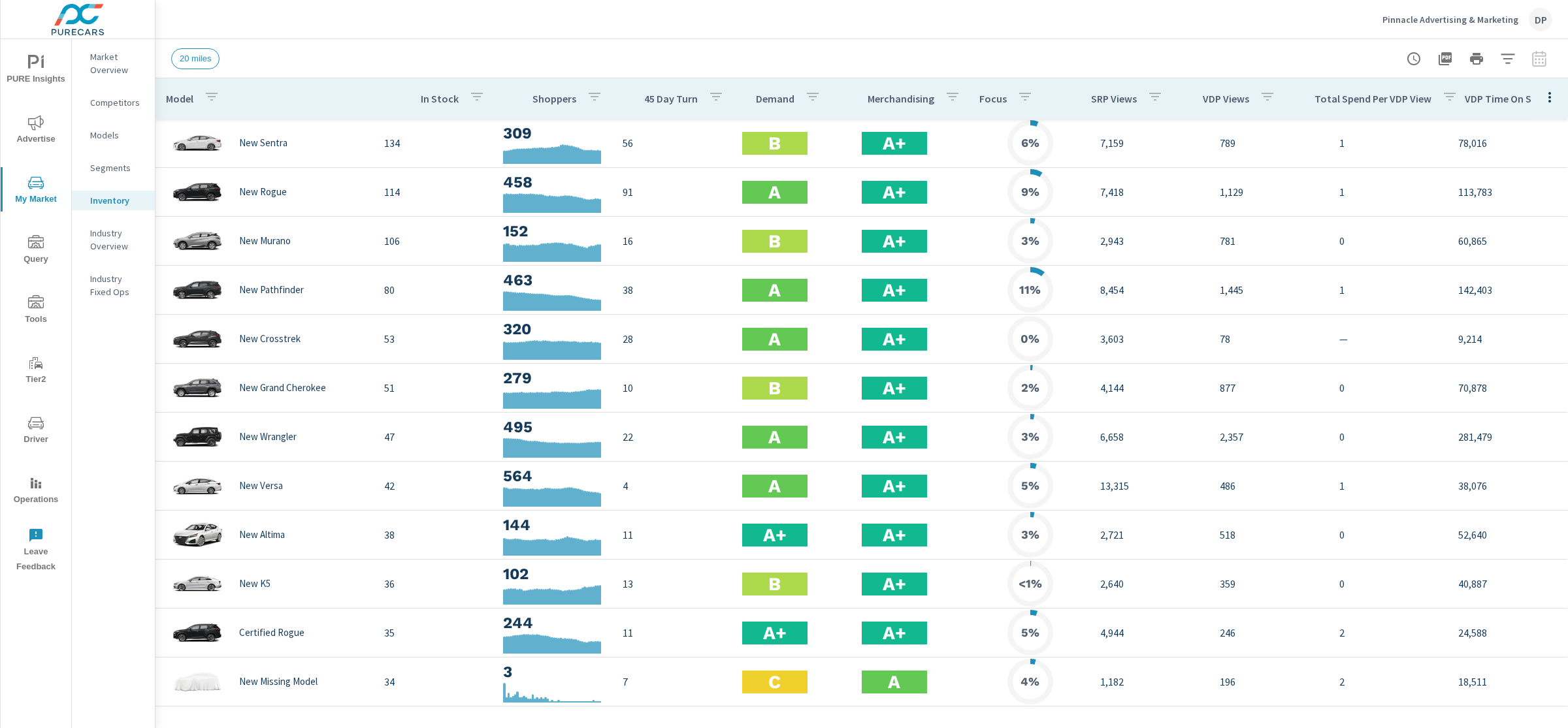
click at [206, 94] on icon "button" at bounding box center [211, 96] width 16 height 16
click at [217, 184] on input "Search" at bounding box center [213, 187] width 150 height 26
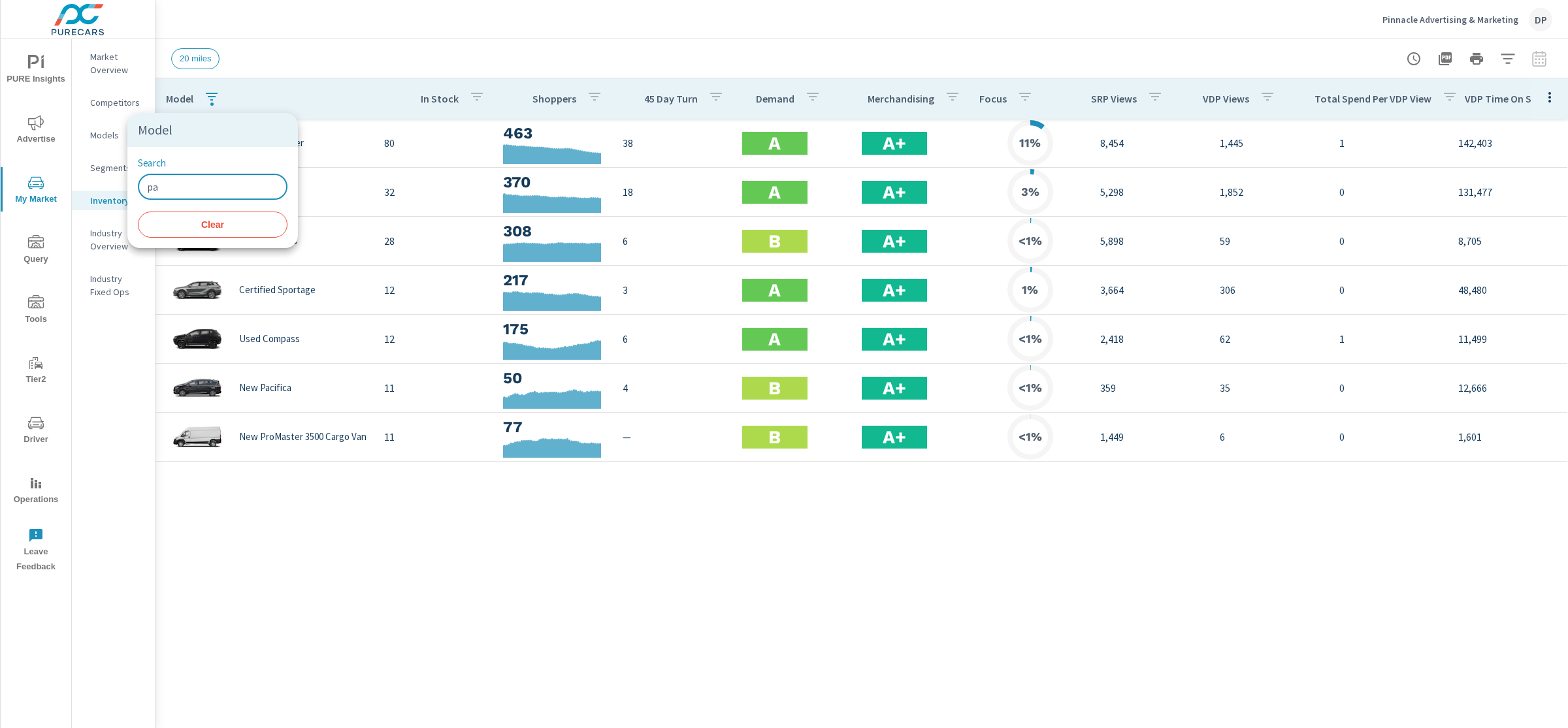
type input "p"
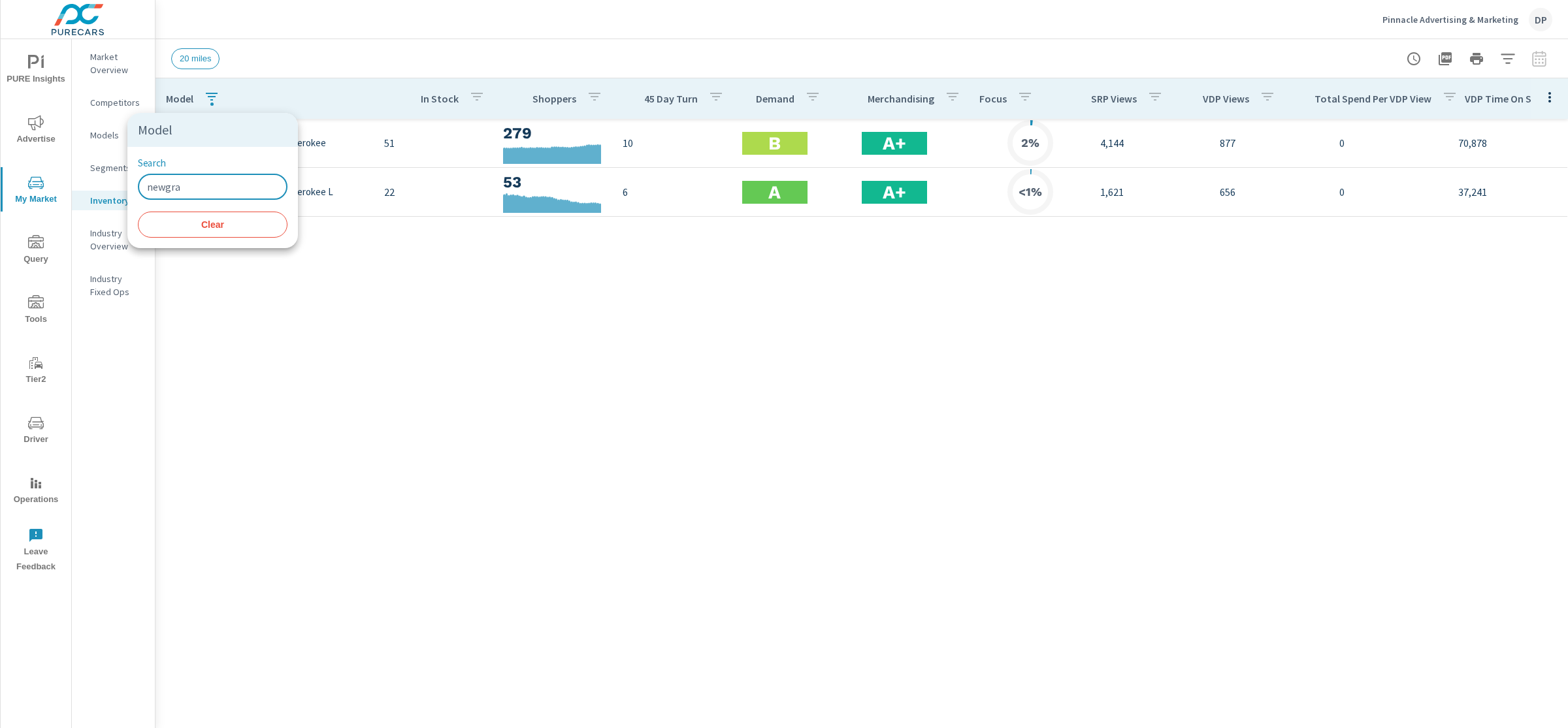
type input "newgran"
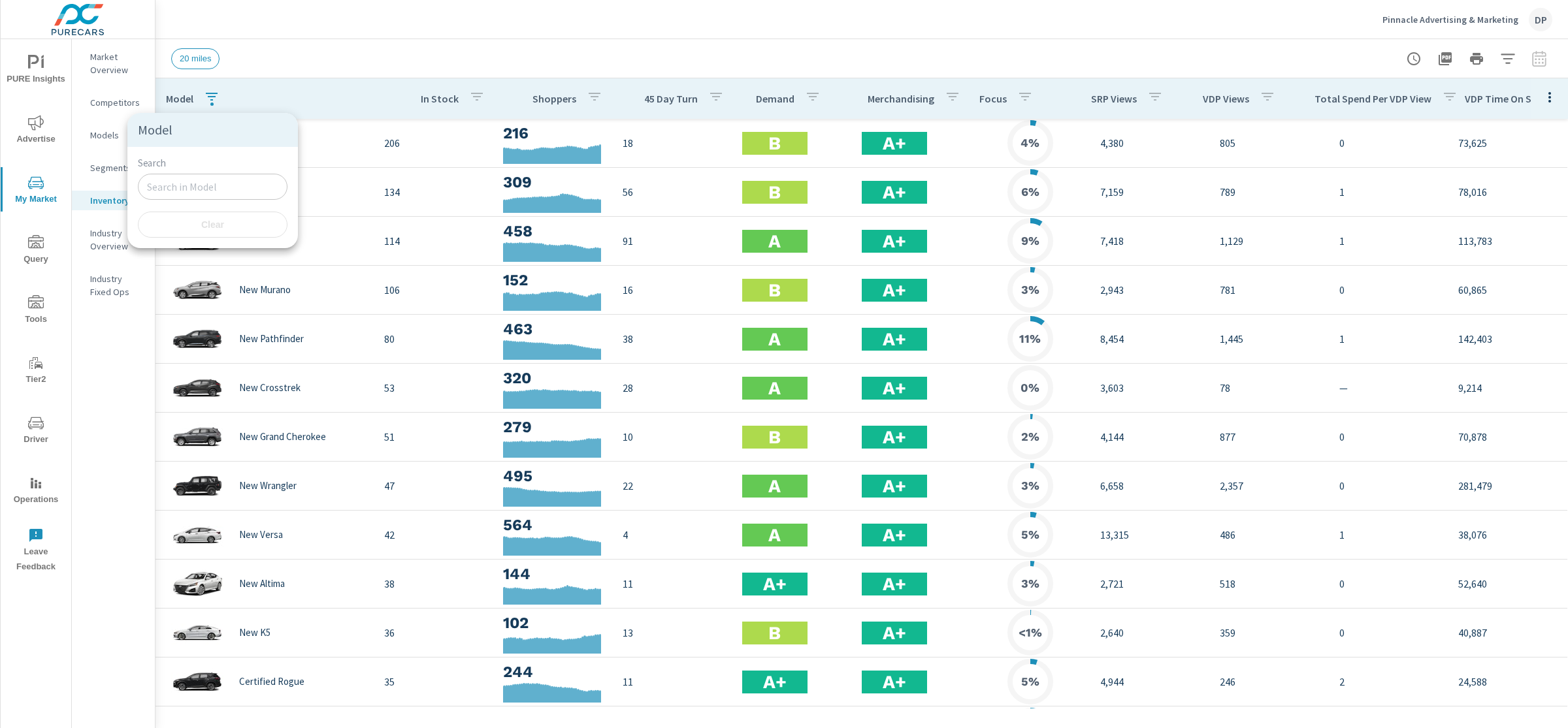
click at [327, 109] on div at bounding box center [784, 364] width 1568 height 728
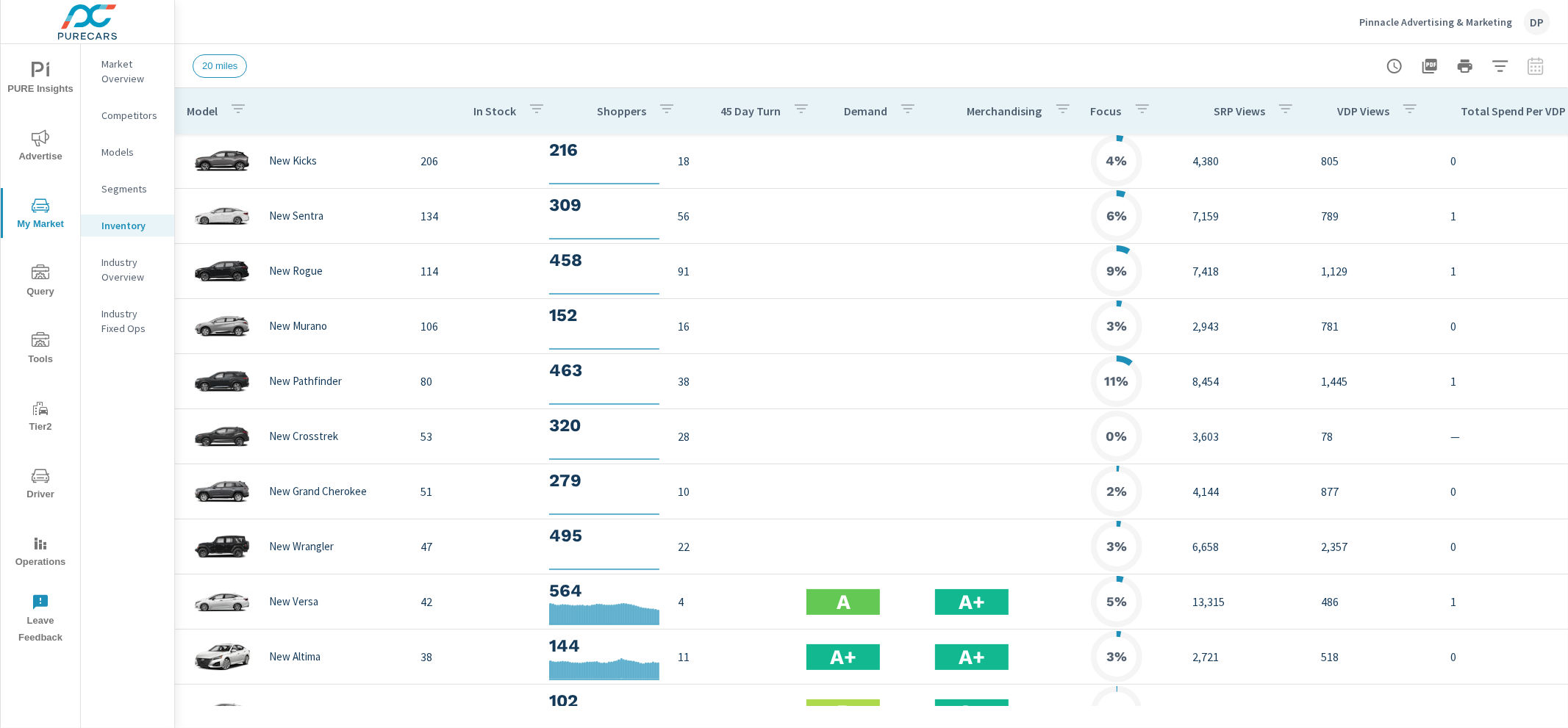
scroll to position [0, 143]
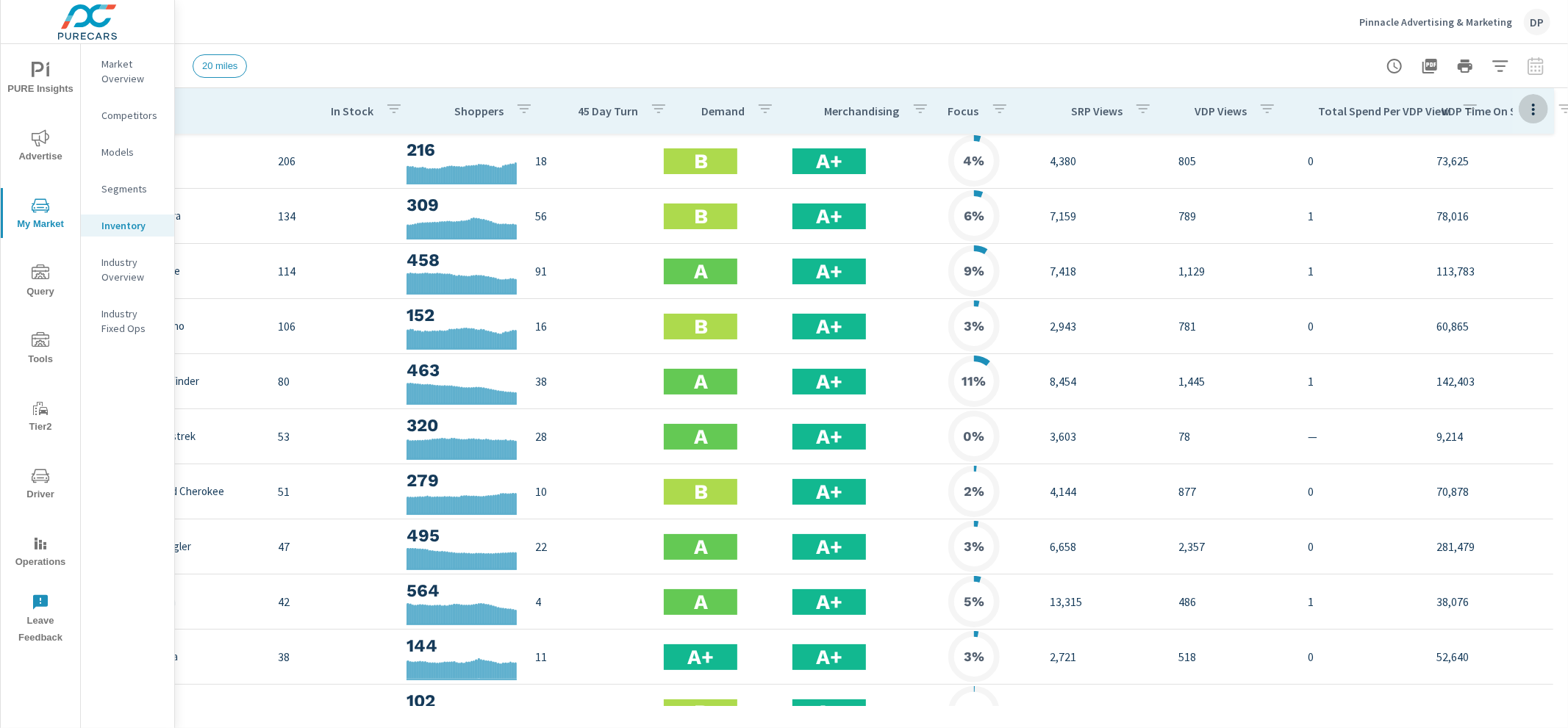
click at [1525, 115] on icon "button" at bounding box center [1533, 108] width 17 height 17
click at [1509, 142] on span "Default" at bounding box center [1499, 143] width 93 height 15
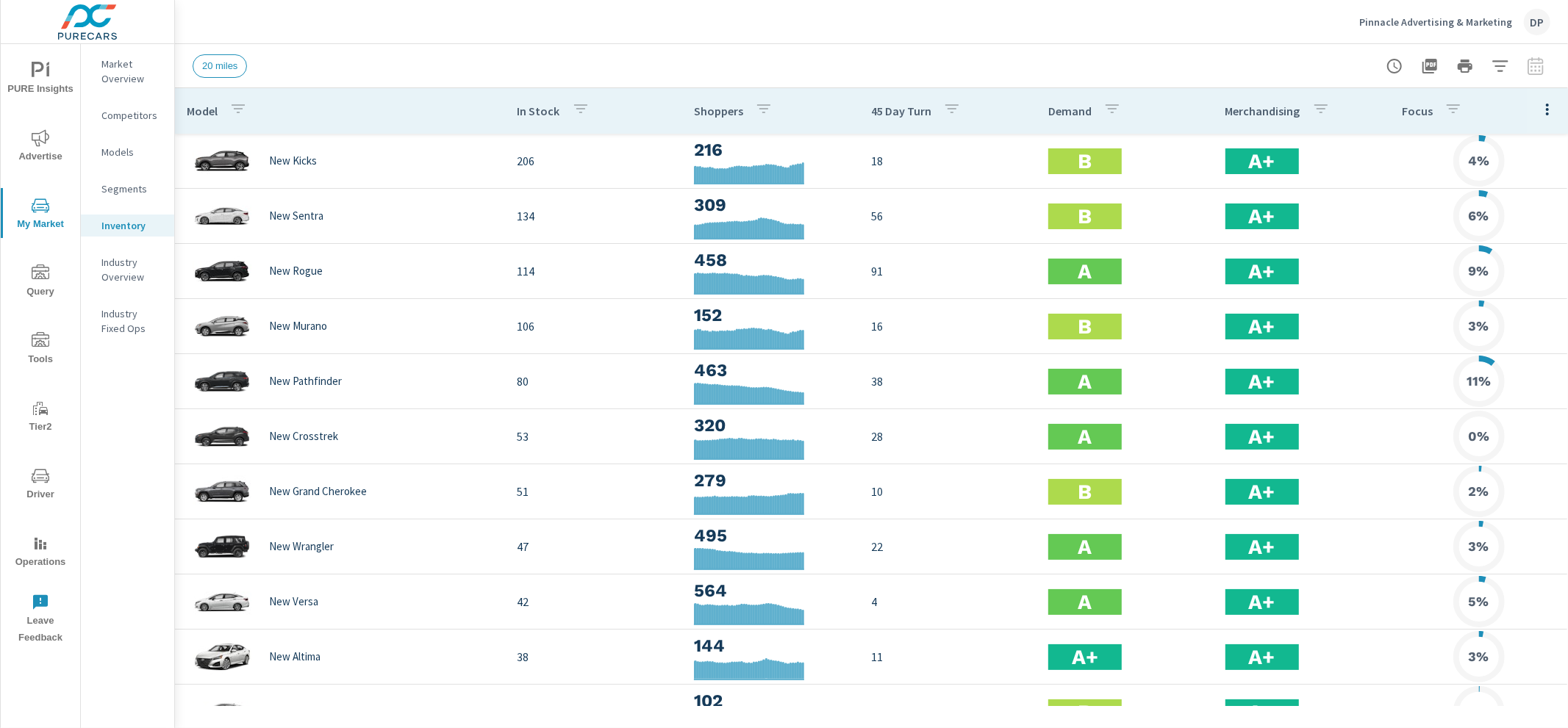
click at [1547, 100] on icon "button" at bounding box center [1547, 108] width 17 height 17
click at [1511, 166] on span "Engagement" at bounding box center [1499, 170] width 93 height 15
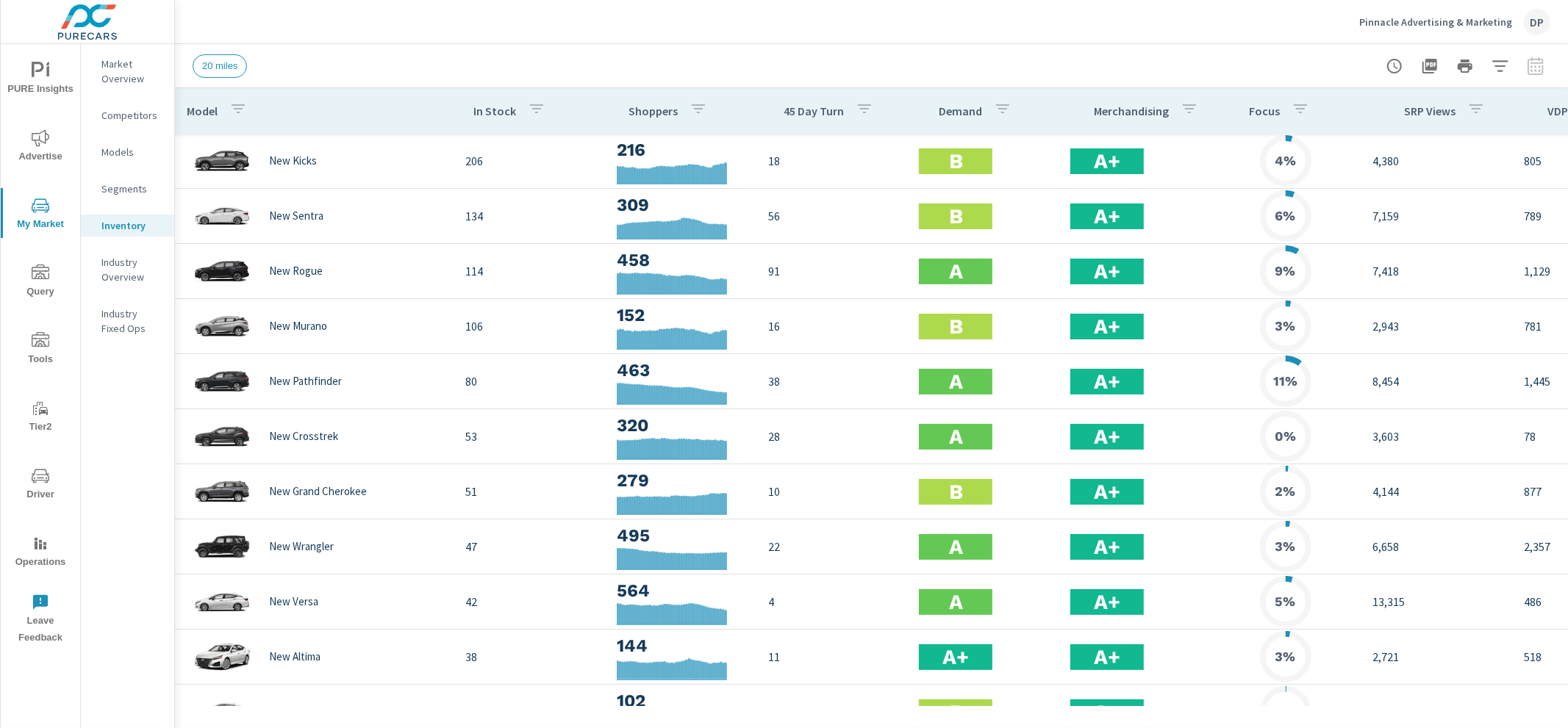
scroll to position [0, 399]
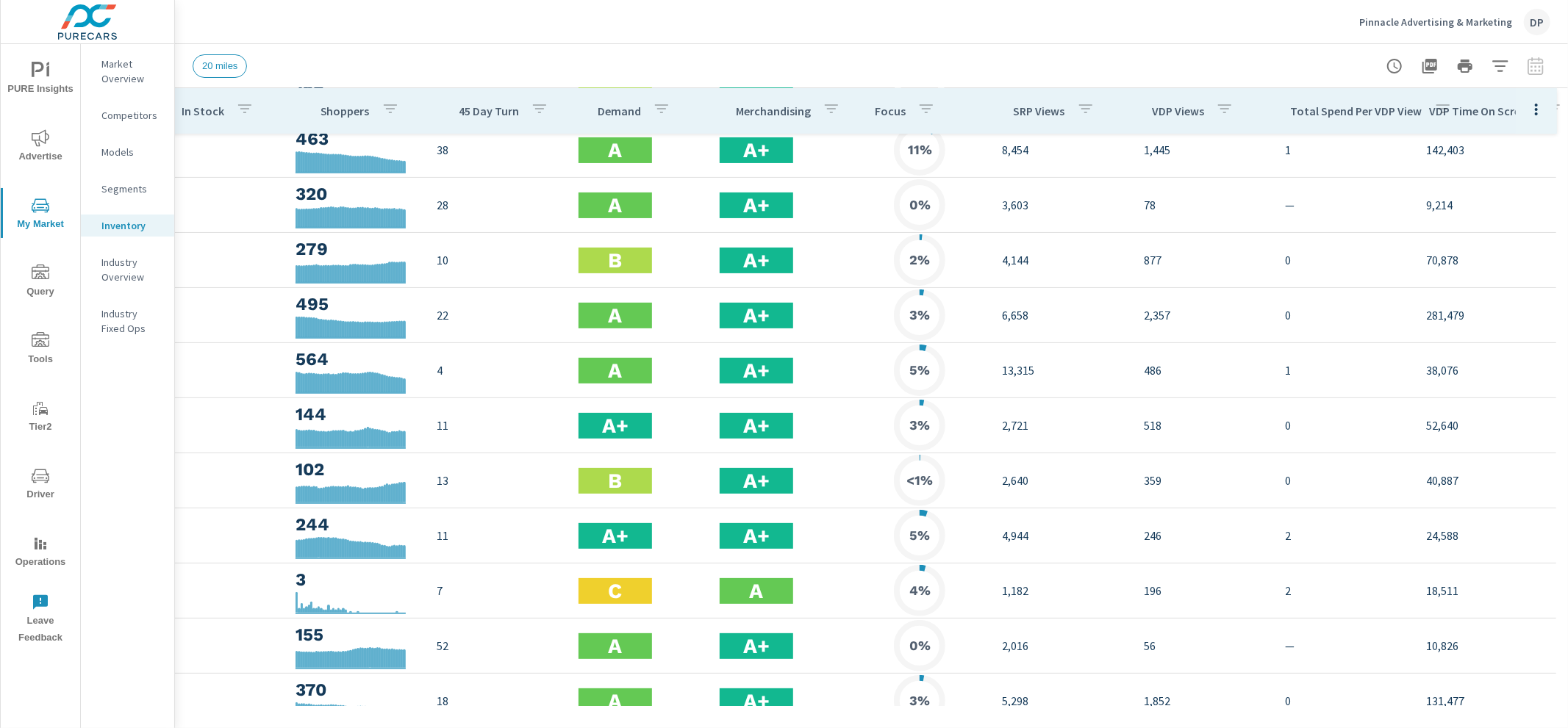
scroll to position [91, 252]
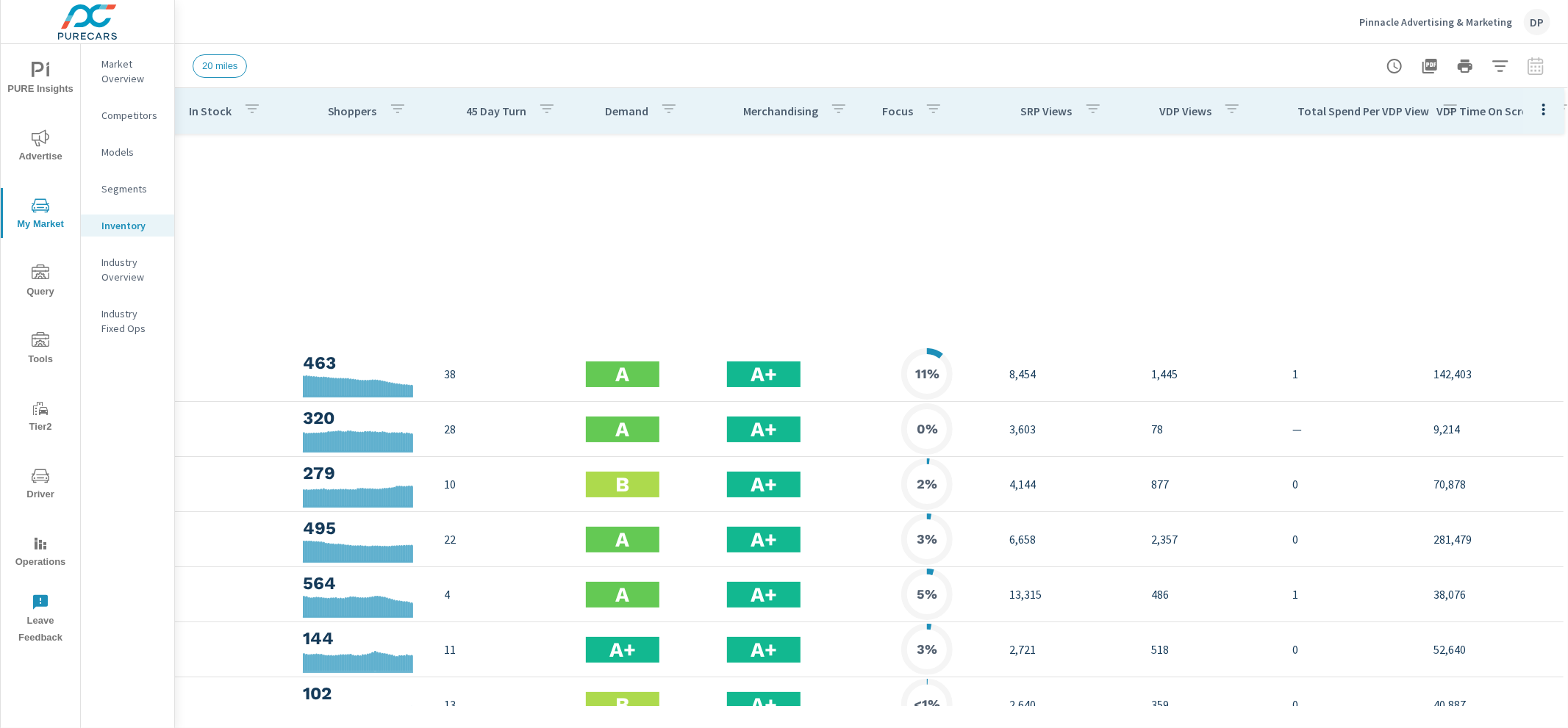
scroll to position [602, 284]
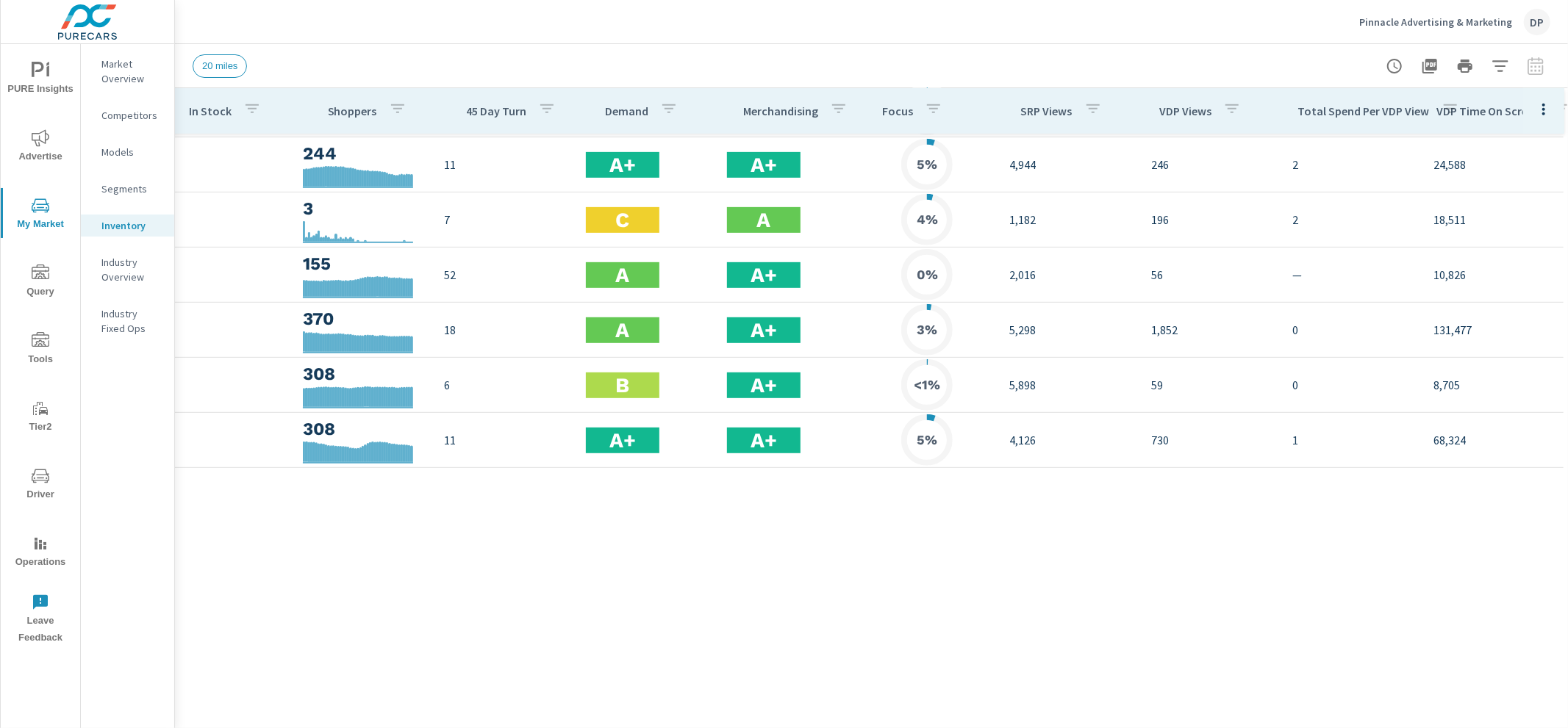
scroll to position [0, 284]
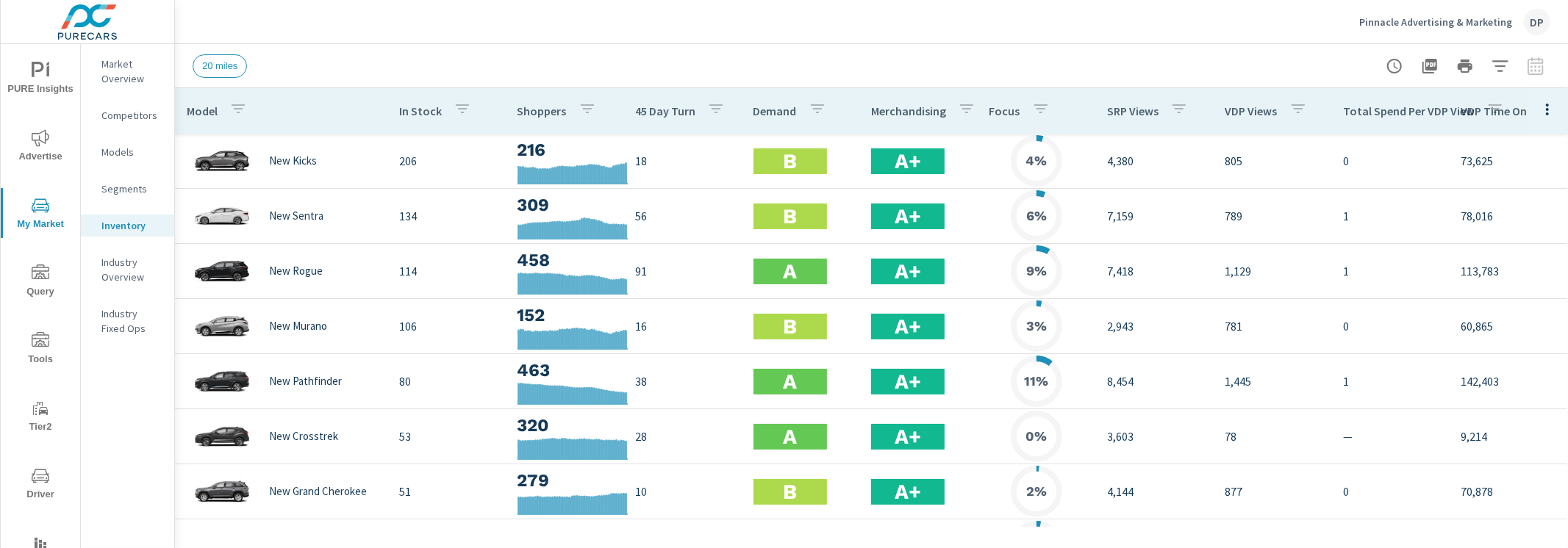
scroll to position [431, 0]
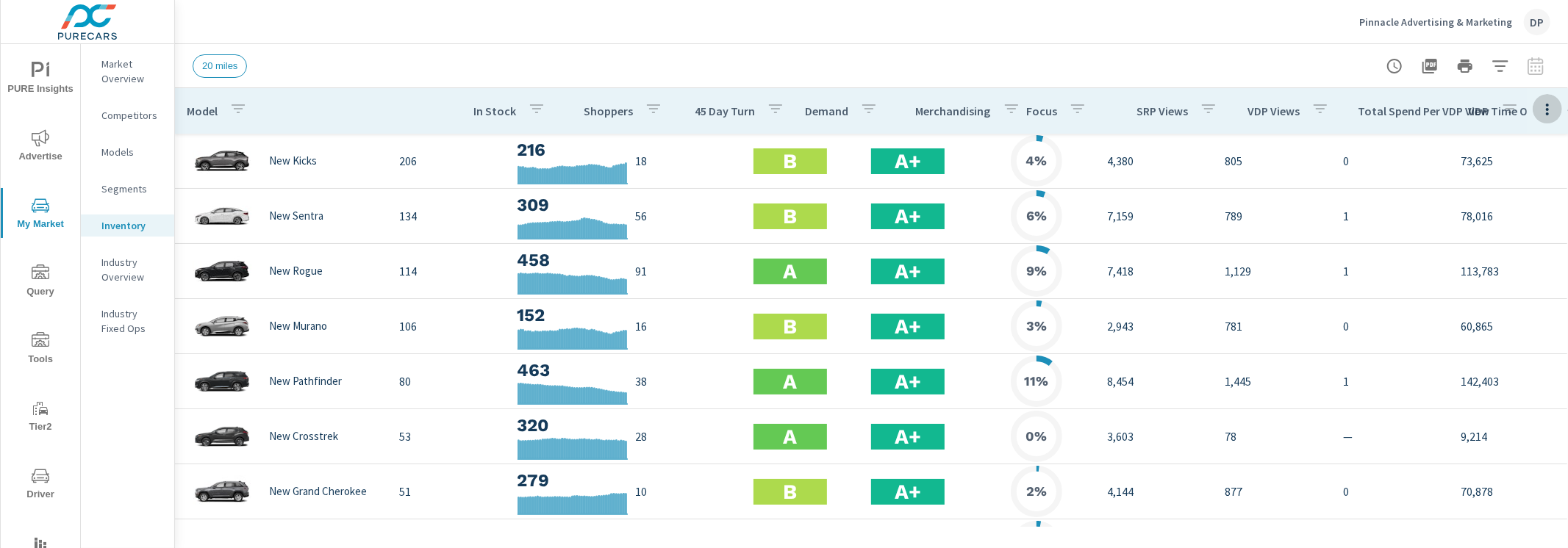
click at [1542, 104] on icon "button" at bounding box center [1547, 108] width 17 height 17
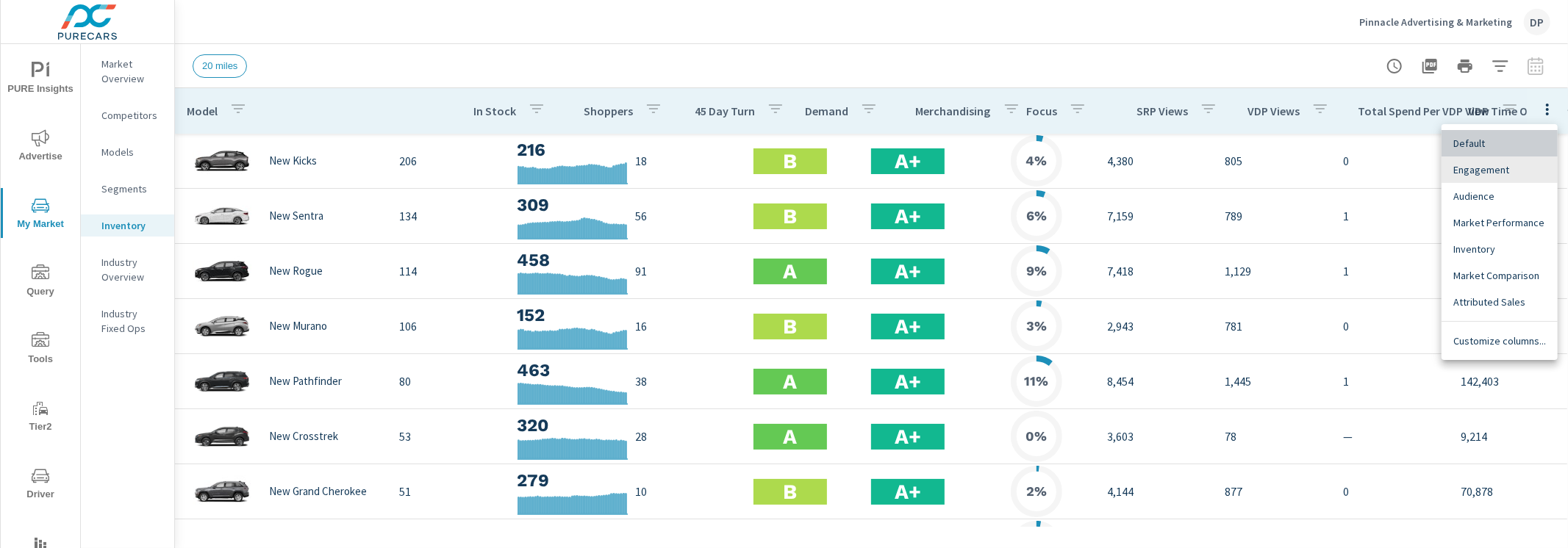
click at [1518, 142] on span "Default" at bounding box center [1499, 143] width 93 height 15
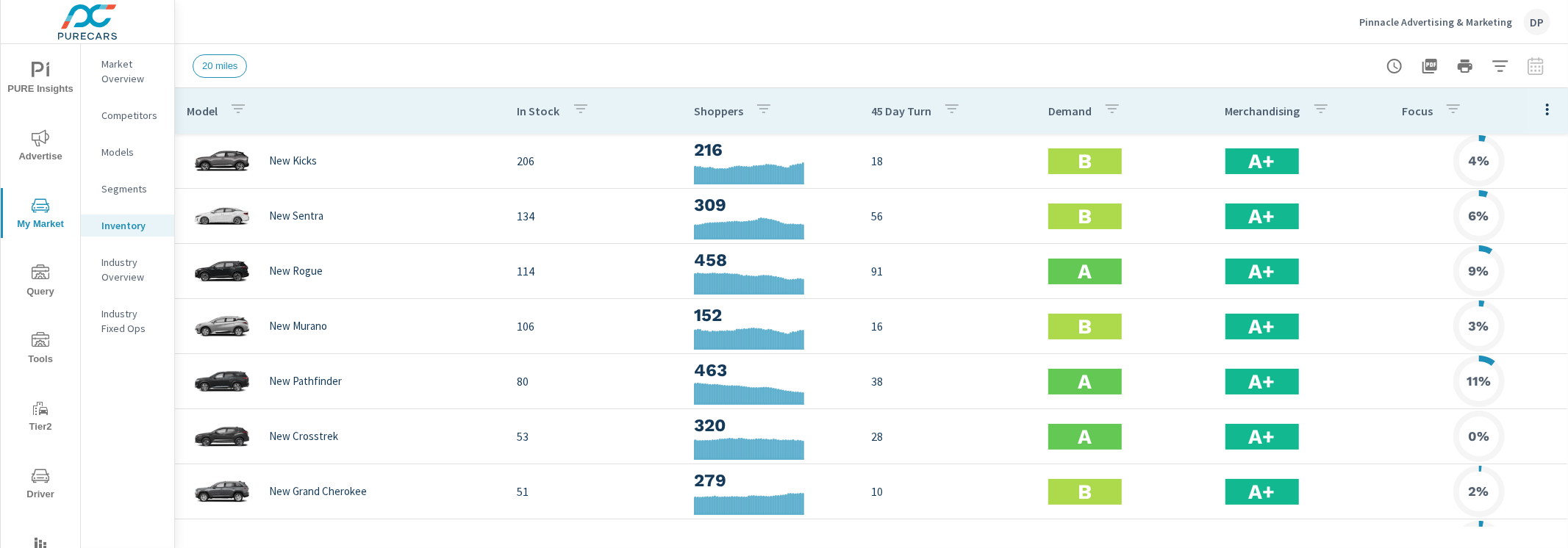
click at [1551, 113] on icon "button" at bounding box center [1547, 108] width 17 height 17
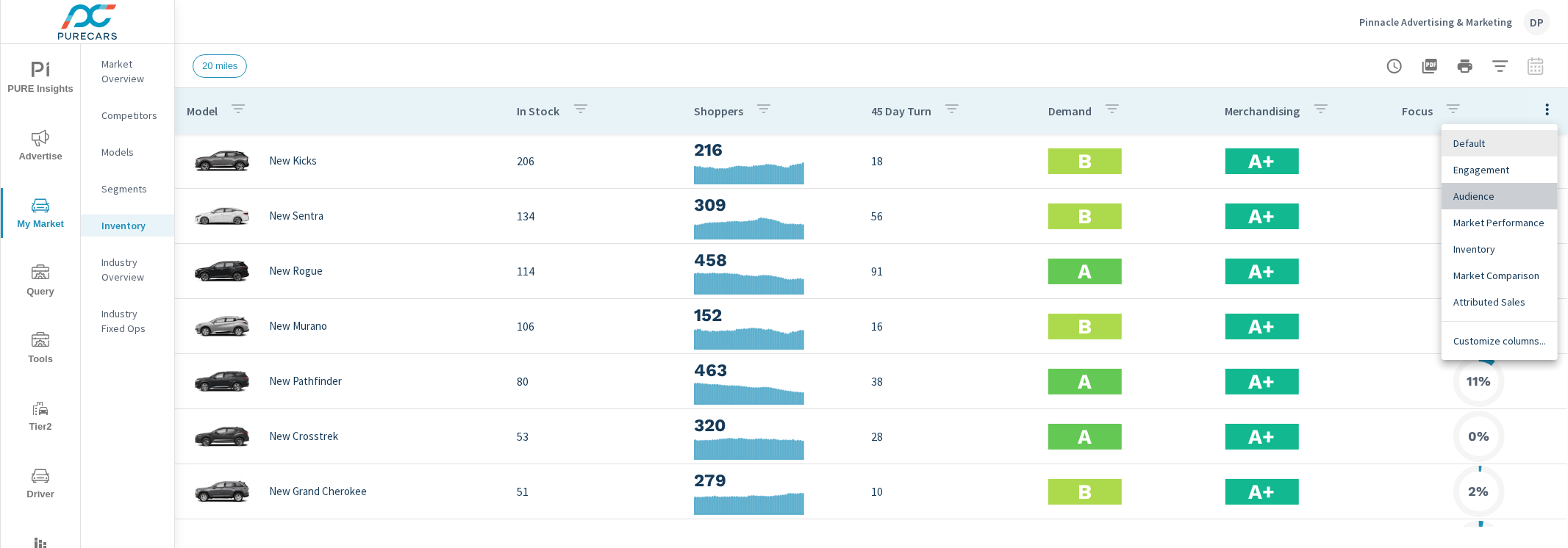
click at [1517, 200] on span "Audience" at bounding box center [1499, 196] width 93 height 15
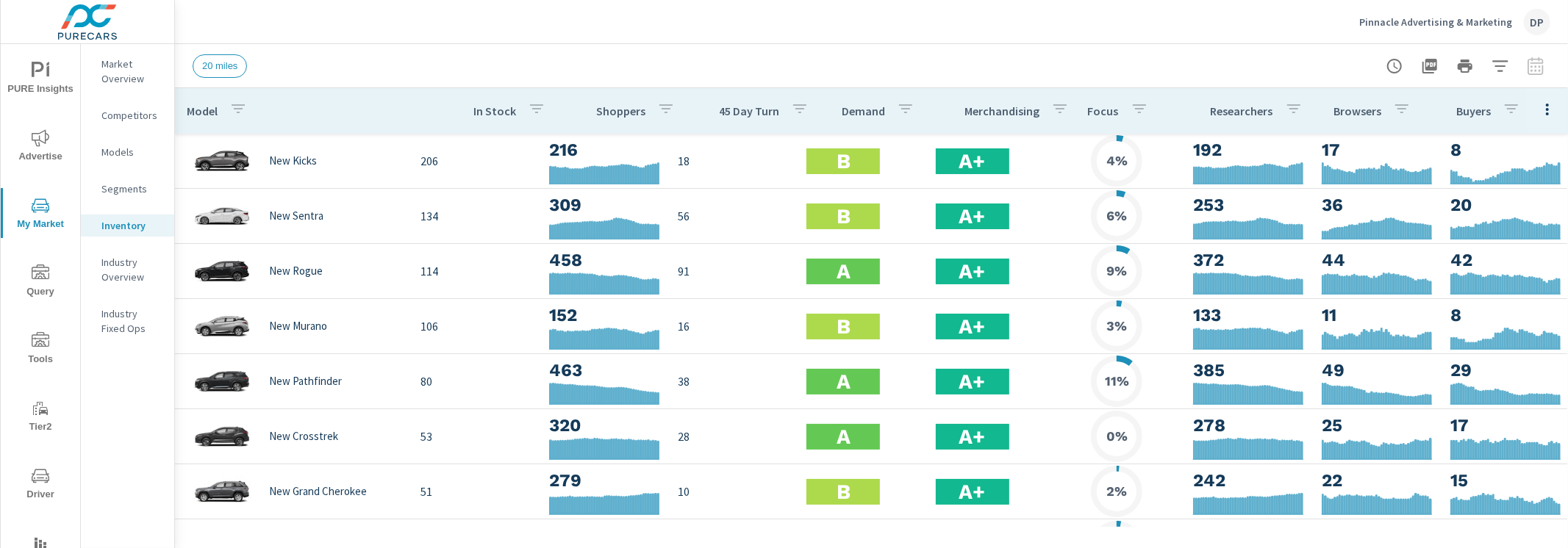
click at [1543, 119] on button "button" at bounding box center [1547, 108] width 29 height 30
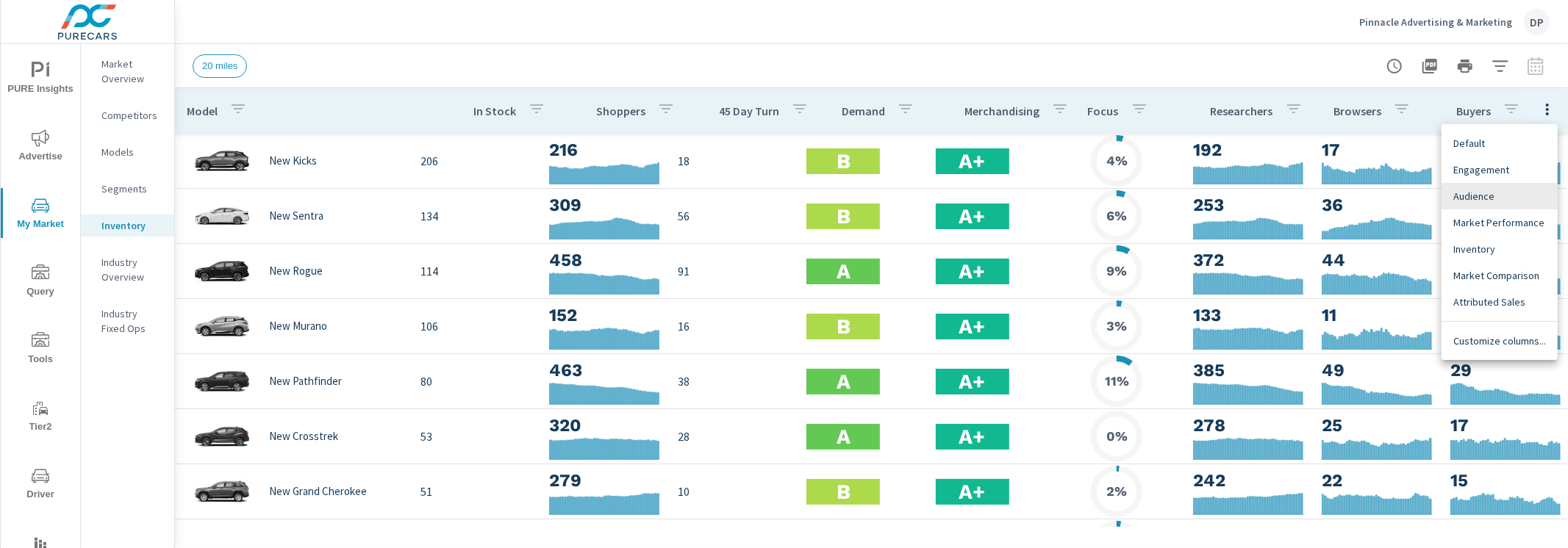
click at [1504, 170] on span "Engagement" at bounding box center [1499, 170] width 93 height 15
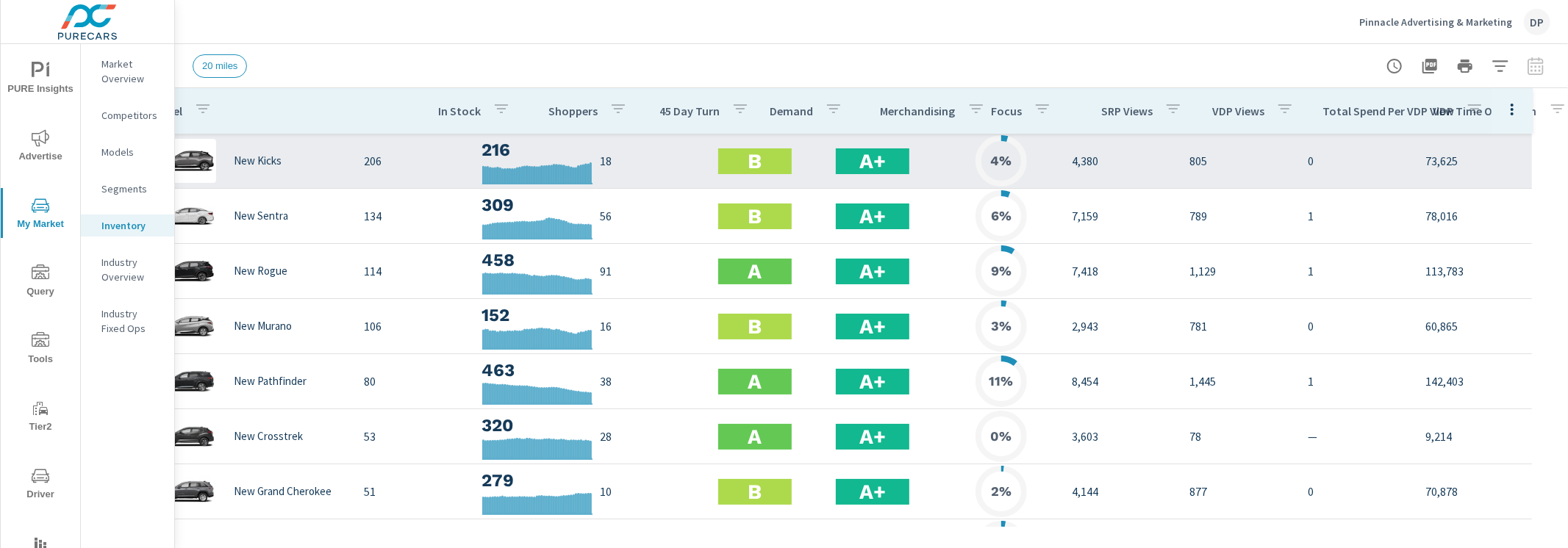
scroll to position [0, 38]
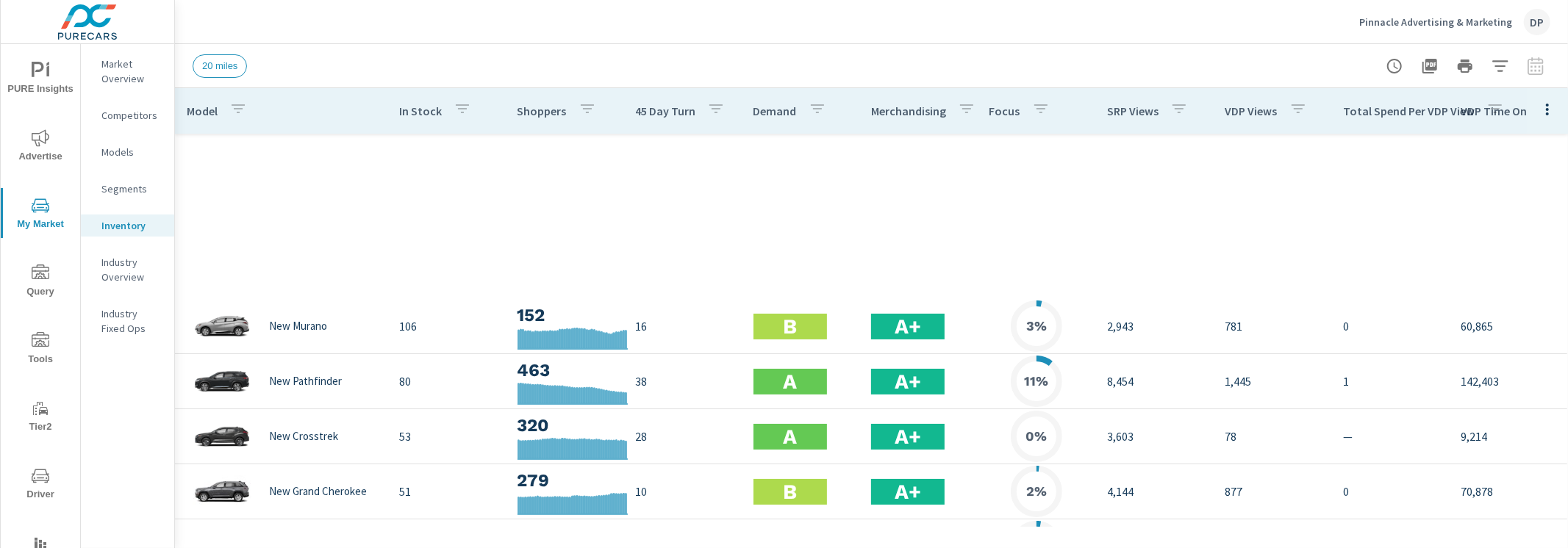
scroll to position [487, 0]
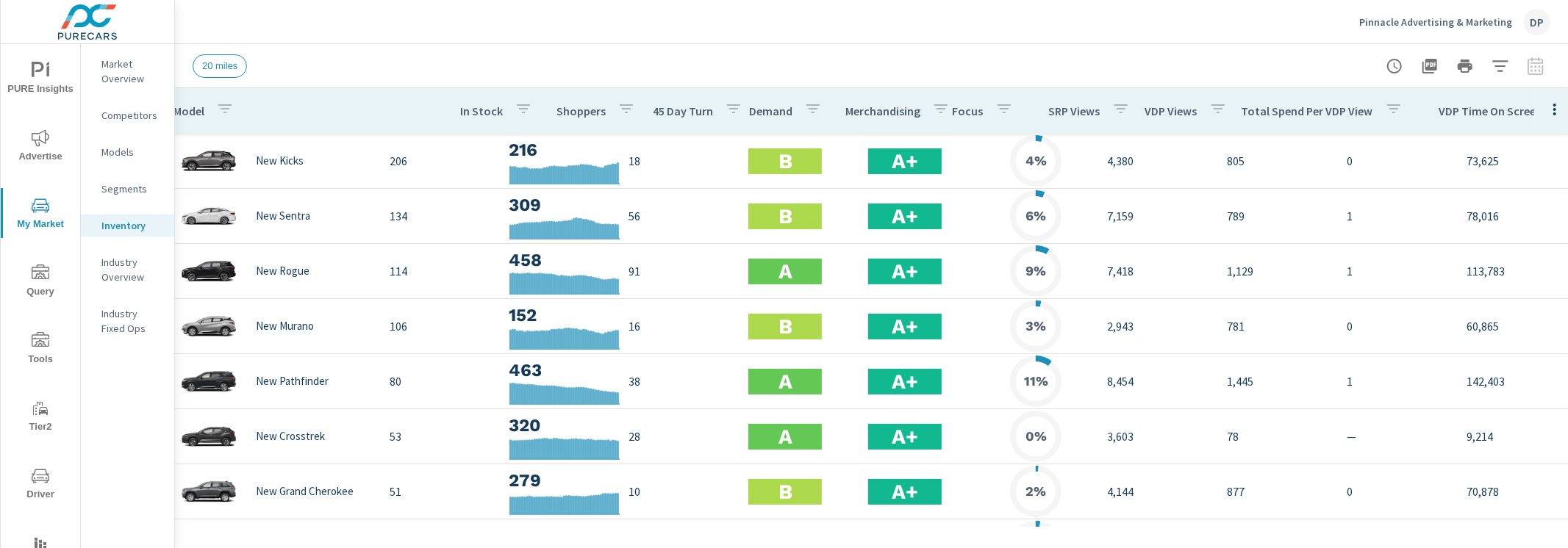
scroll to position [0, 20]
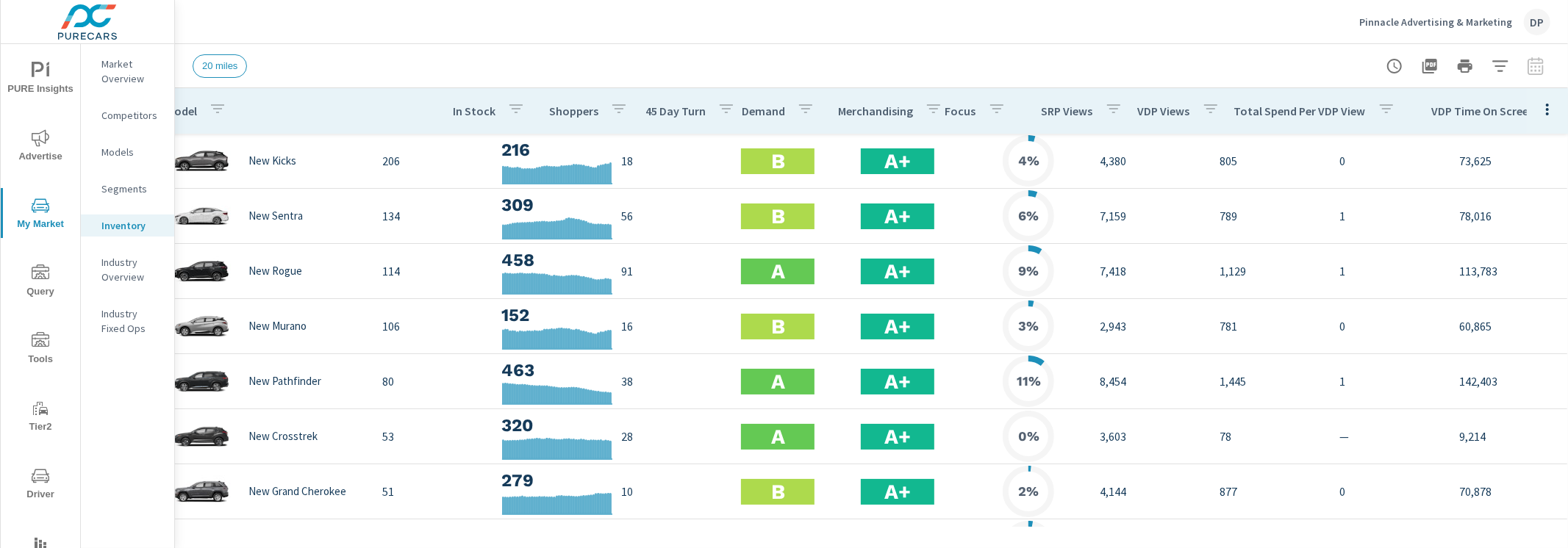
click at [1549, 112] on icon "button" at bounding box center [1547, 108] width 17 height 17
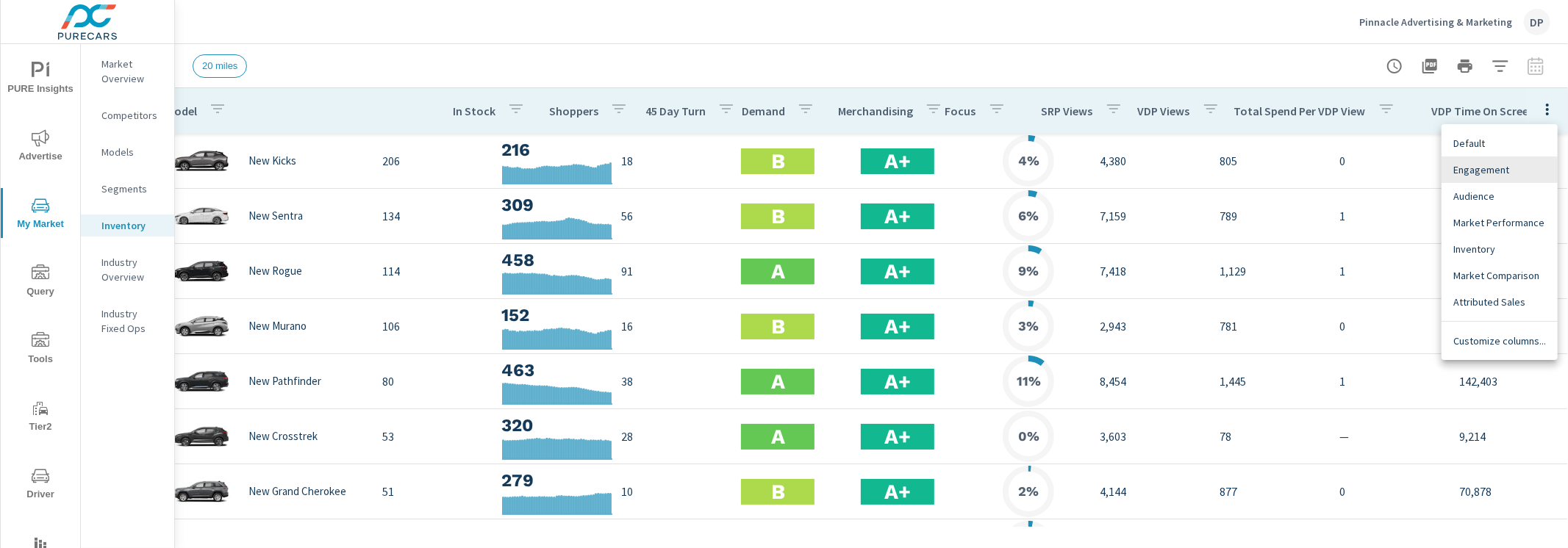
click at [1549, 110] on div at bounding box center [784, 274] width 1568 height 548
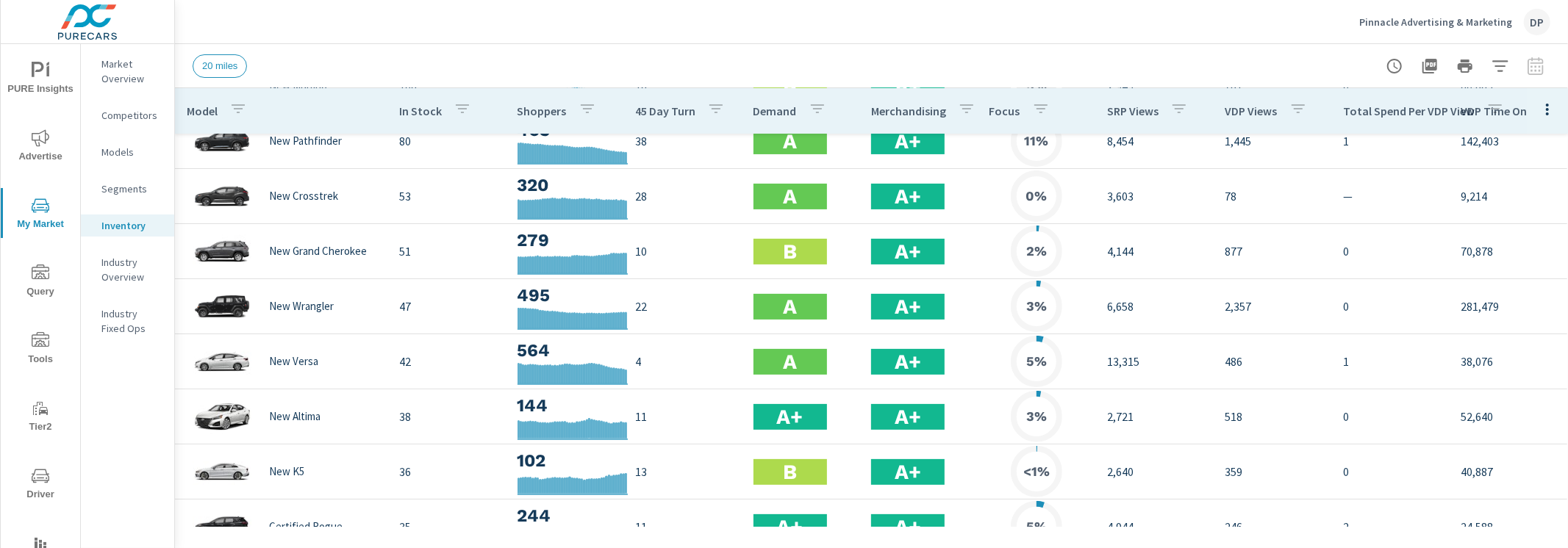
scroll to position [440, 0]
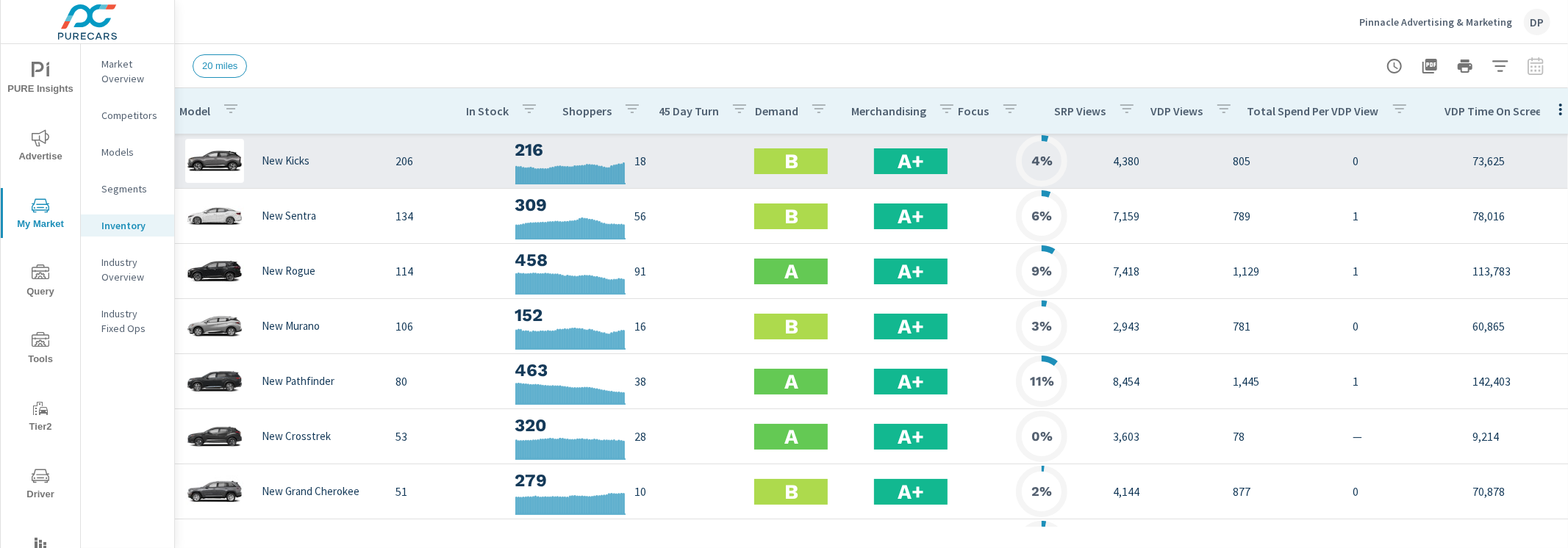
scroll to position [0, 20]
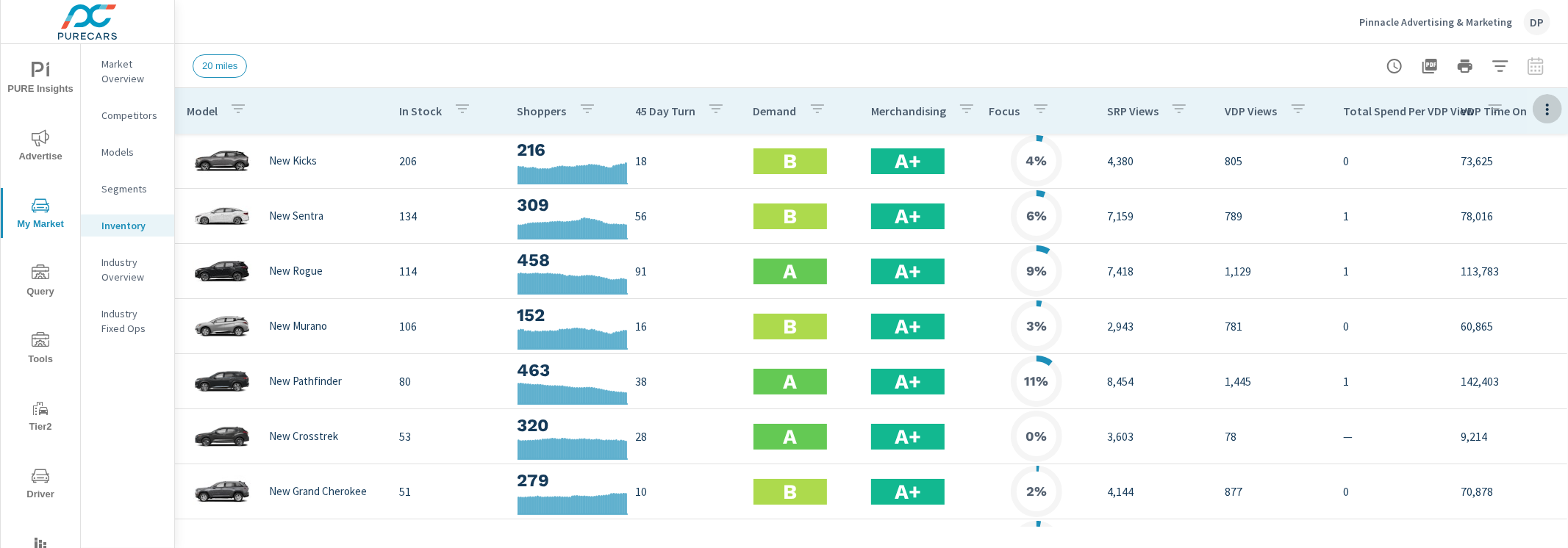
click at [1549, 111] on icon "button" at bounding box center [1547, 108] width 17 height 17
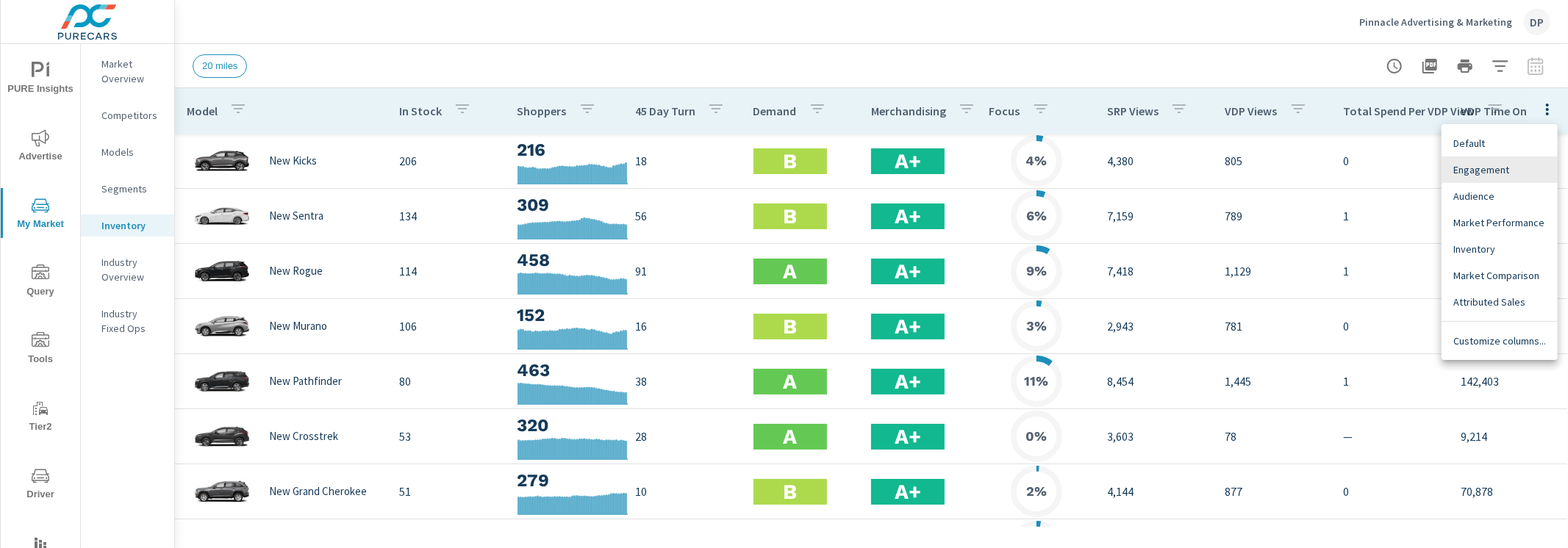
click at [1520, 159] on div "Engagement" at bounding box center [1499, 169] width 116 height 27
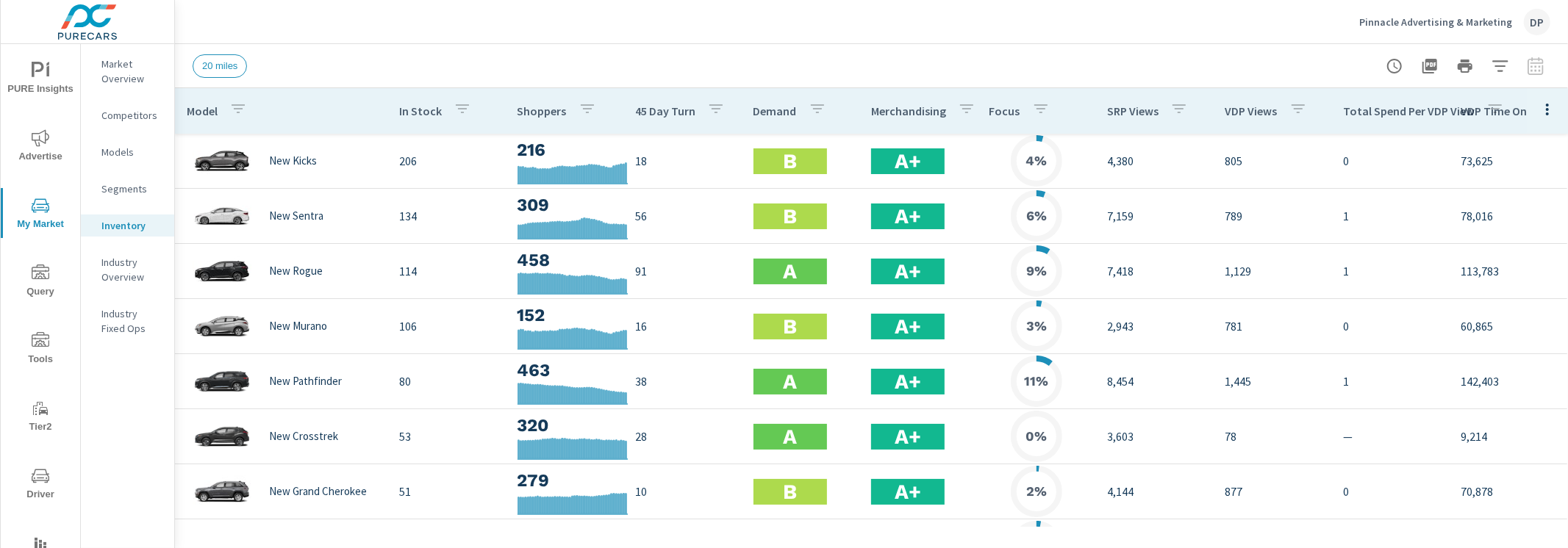
click at [1538, 119] on button "button" at bounding box center [1547, 108] width 29 height 30
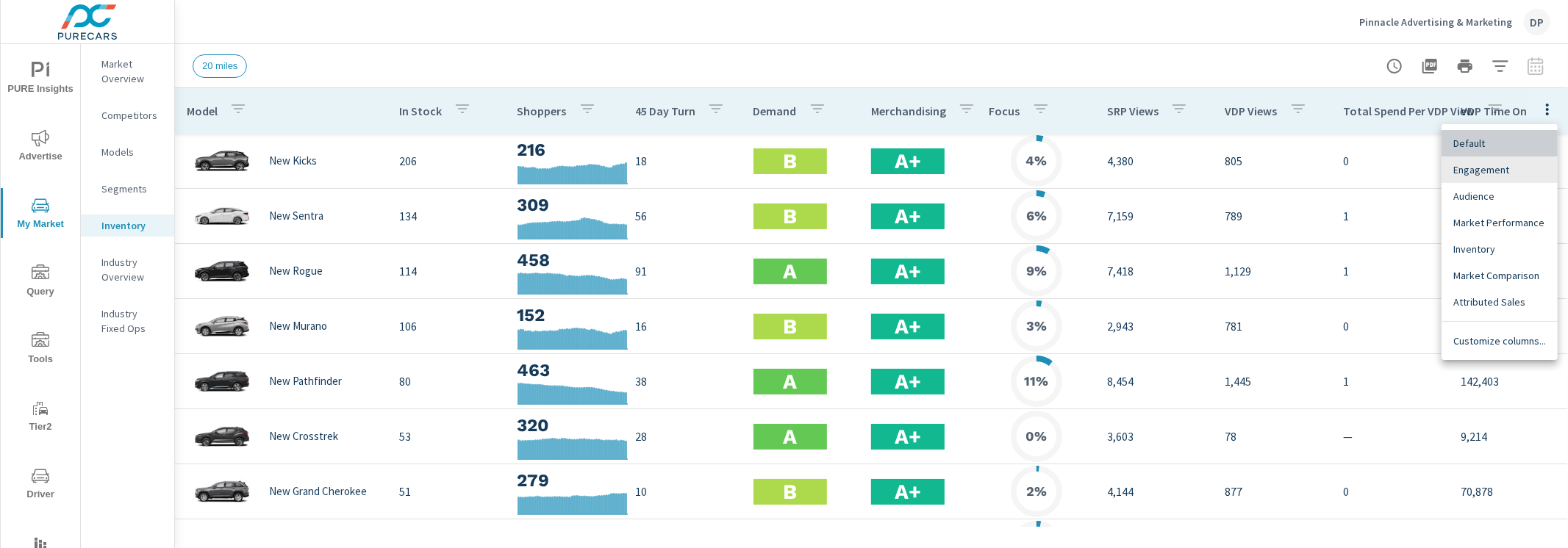
click at [1528, 147] on span "Default" at bounding box center [1499, 143] width 93 height 15
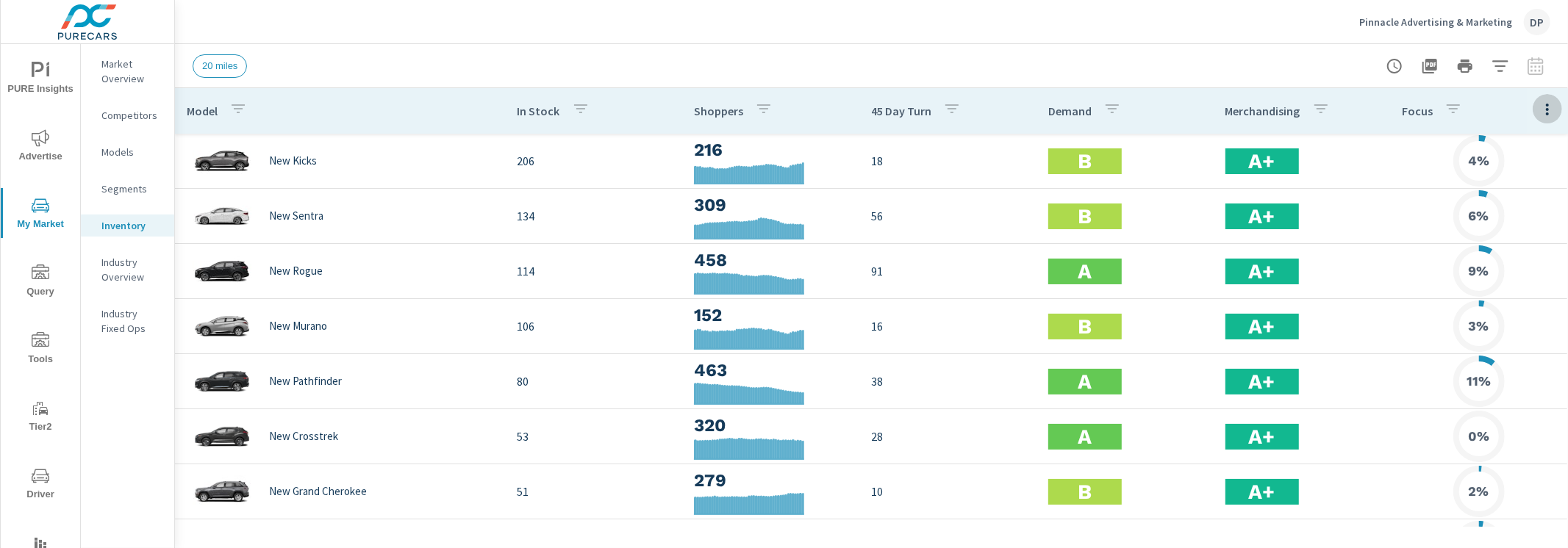
click at [1556, 111] on button "button" at bounding box center [1547, 108] width 29 height 30
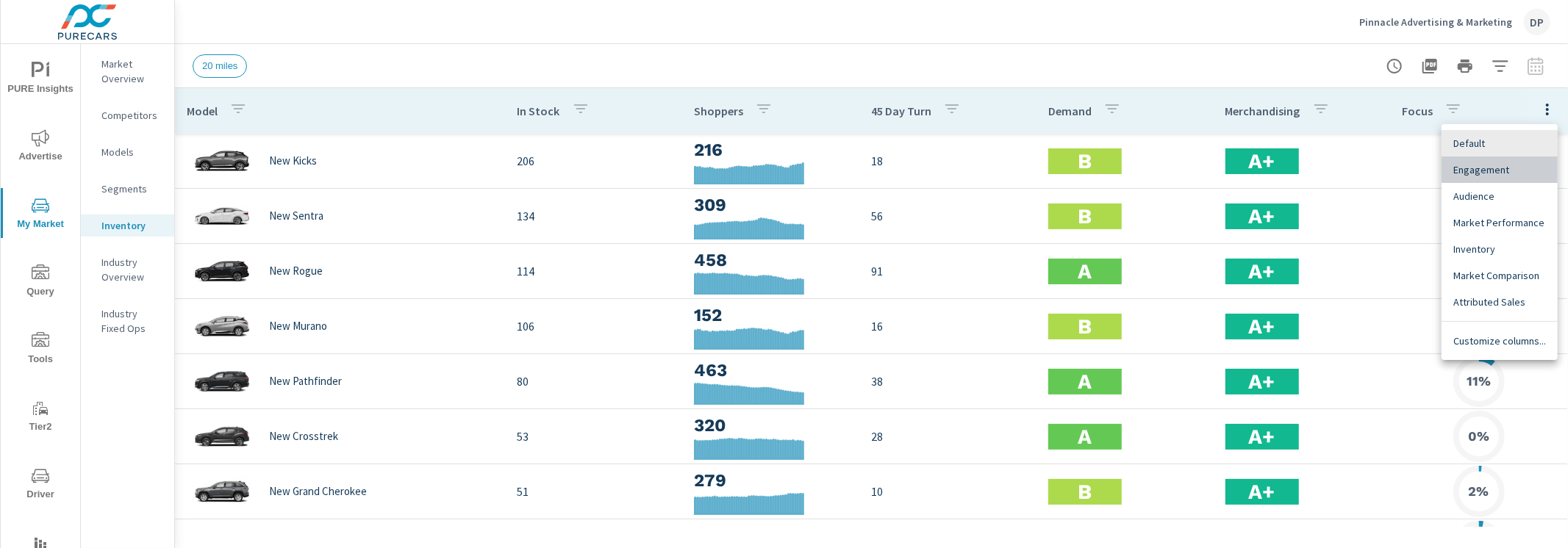
click at [1532, 166] on span "Engagement" at bounding box center [1499, 170] width 93 height 15
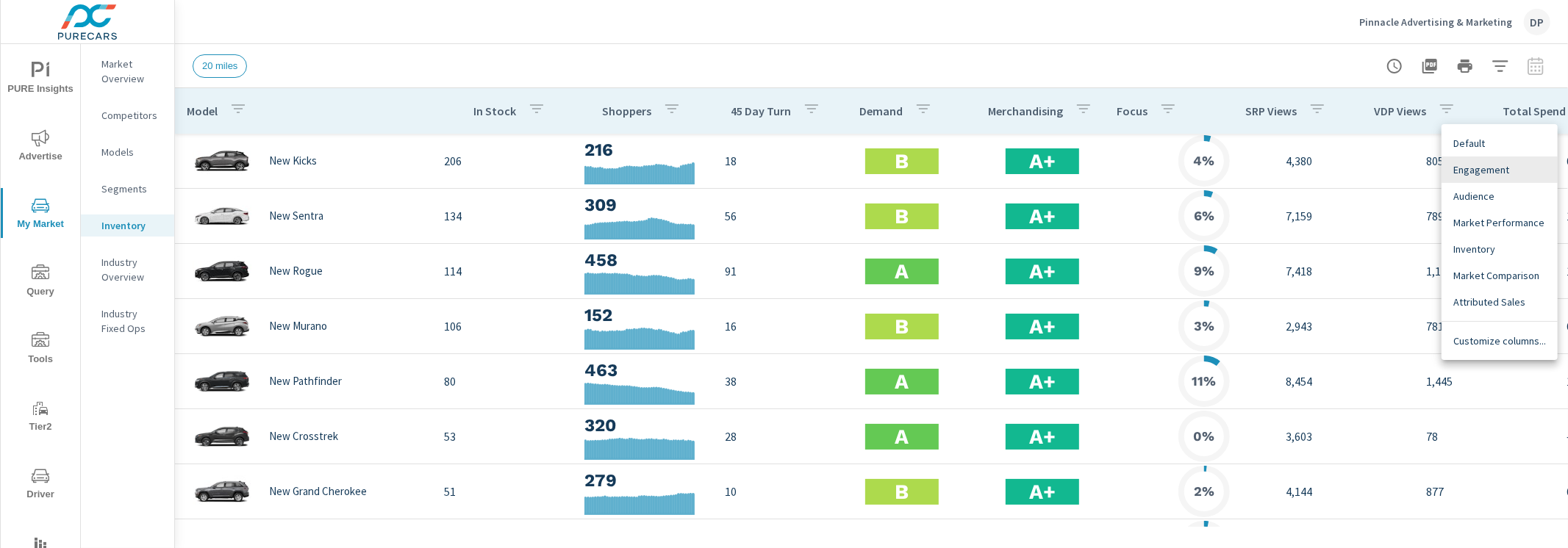
scroll to position [0, 269]
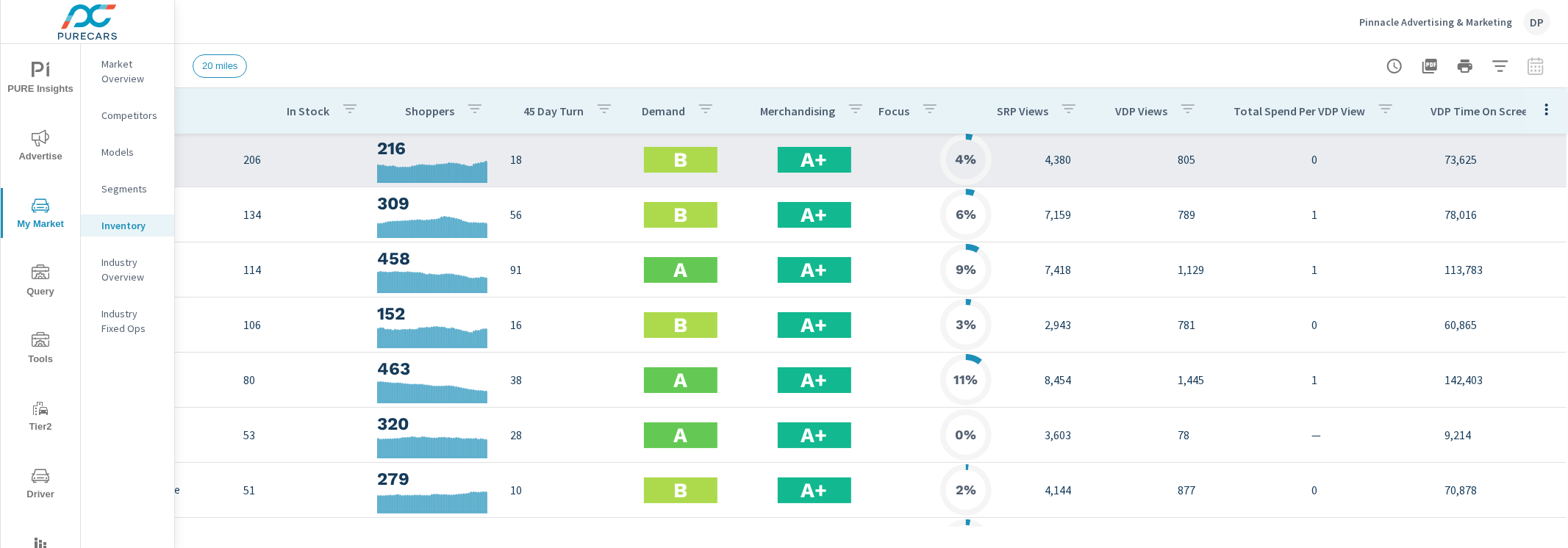
scroll to position [0, 187]
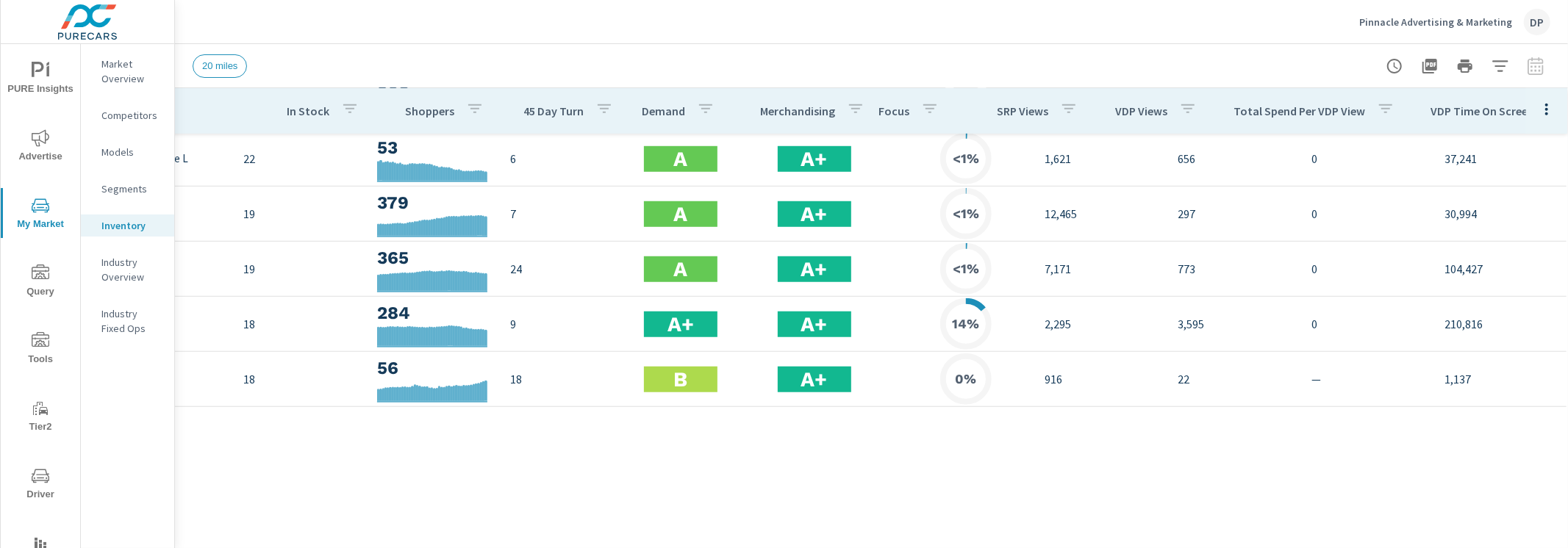
scroll to position [0, 187]
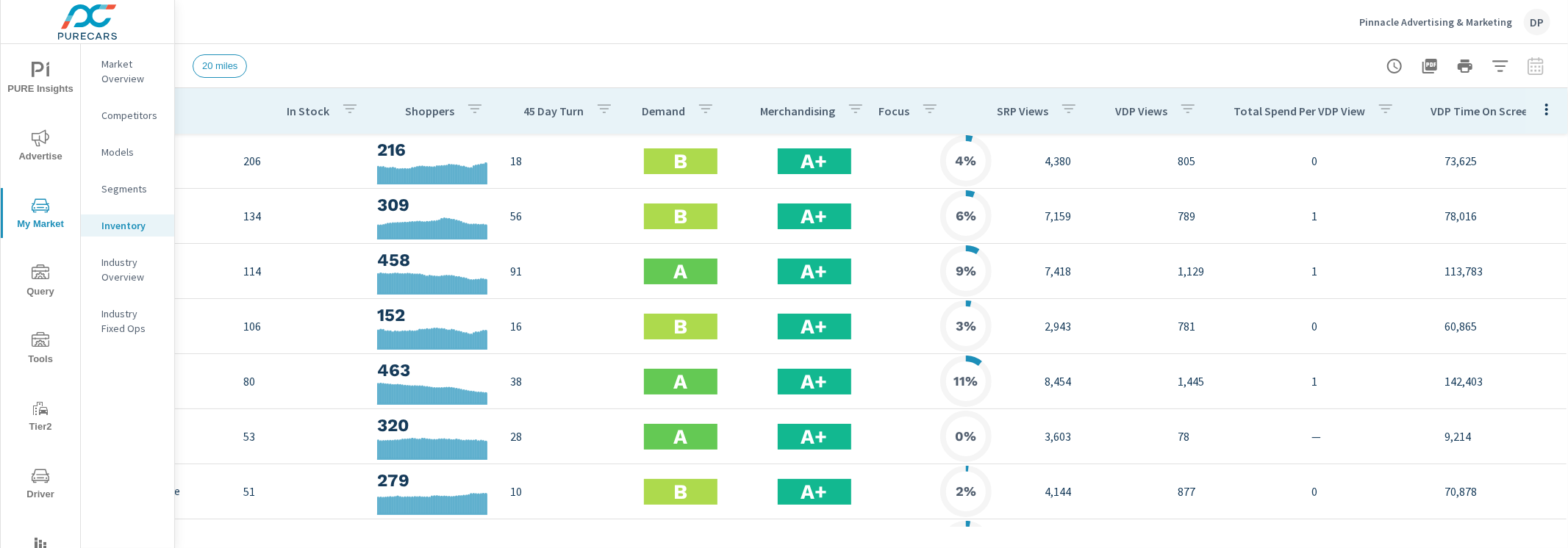
click at [1539, 105] on icon "button" at bounding box center [1546, 108] width 17 height 17
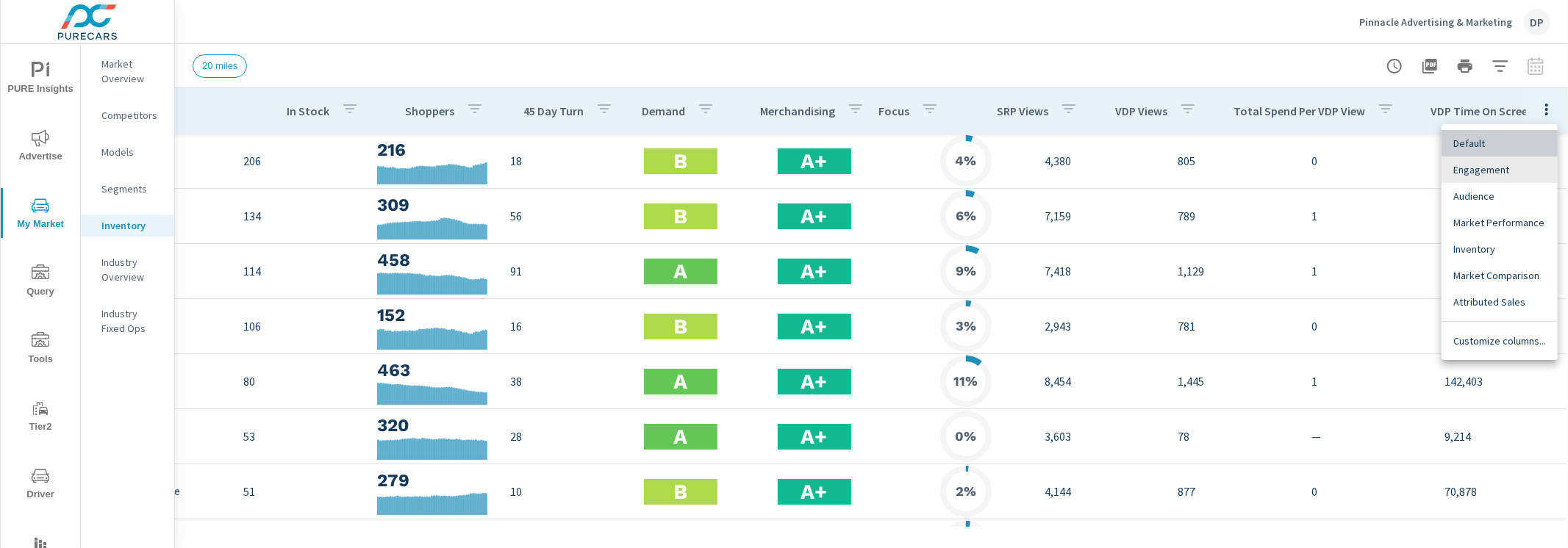
click at [1506, 144] on span "Default" at bounding box center [1499, 143] width 93 height 15
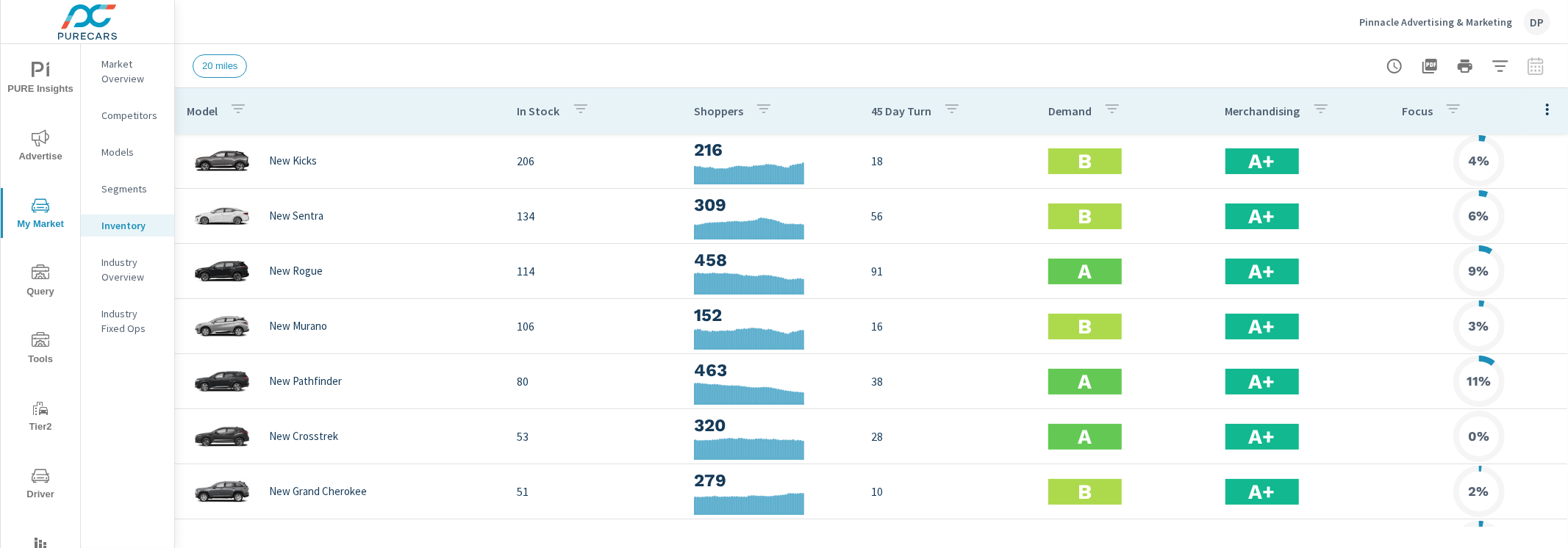
click at [1540, 115] on icon "button" at bounding box center [1547, 108] width 17 height 17
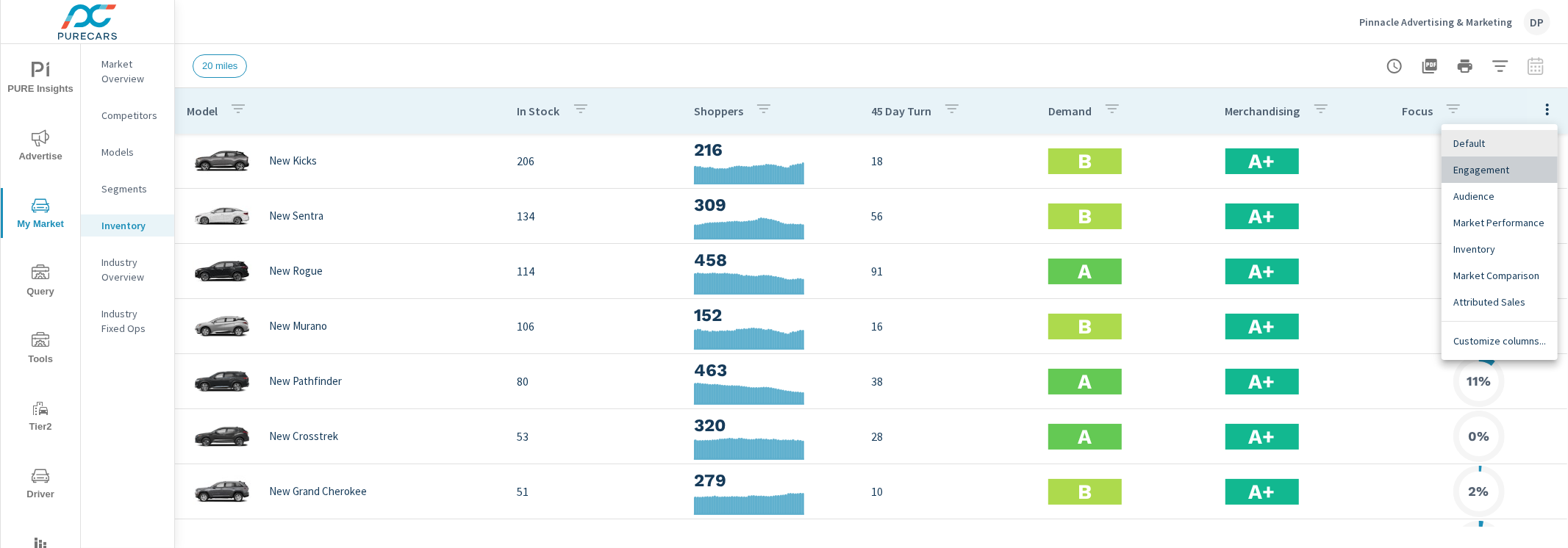
click at [1522, 167] on span "Engagement" at bounding box center [1499, 170] width 93 height 15
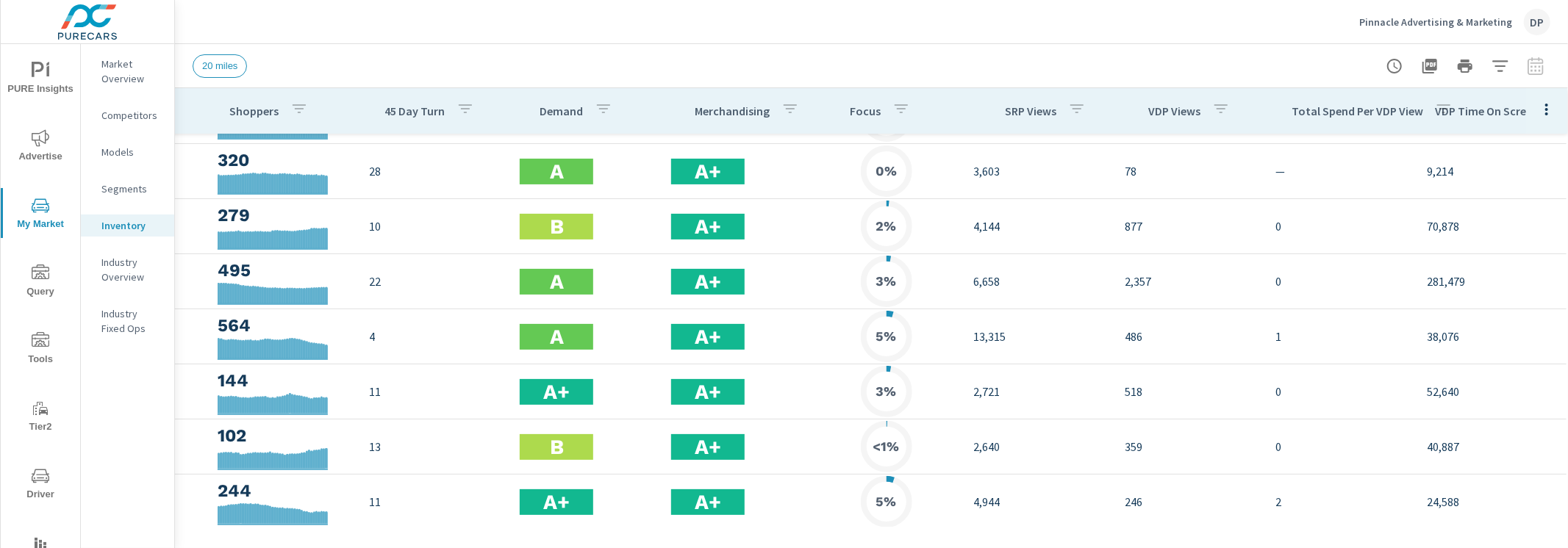
scroll to position [340, 399]
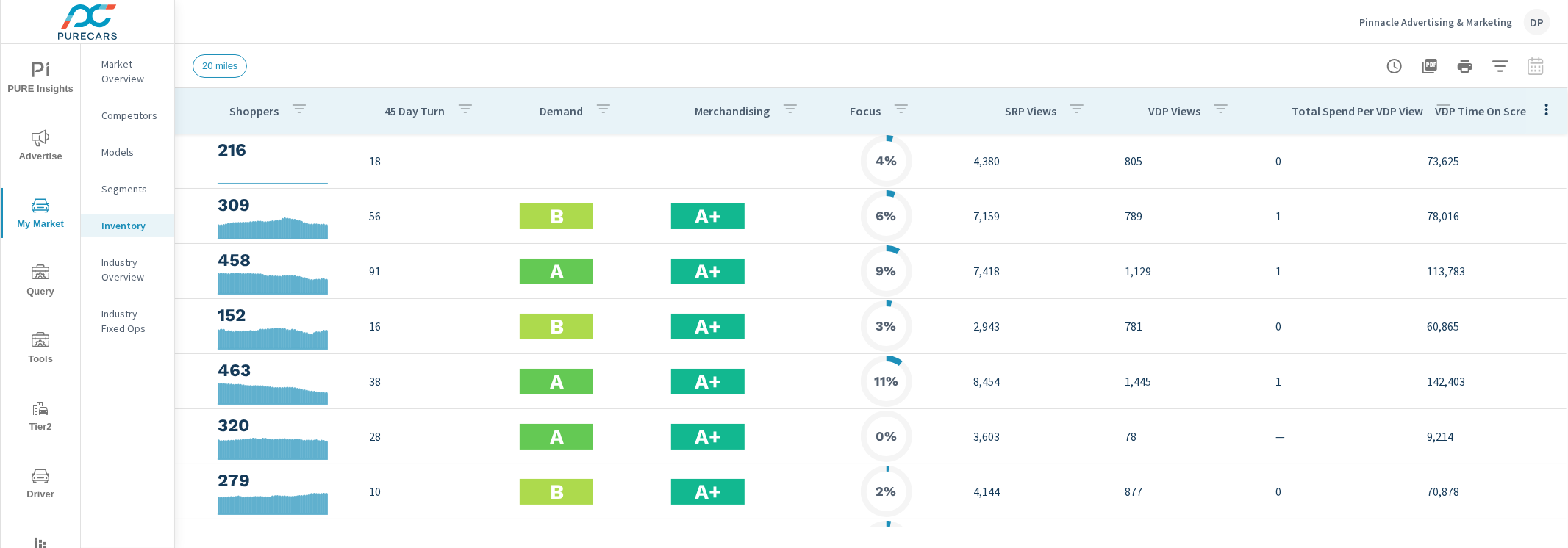
scroll to position [0, 248]
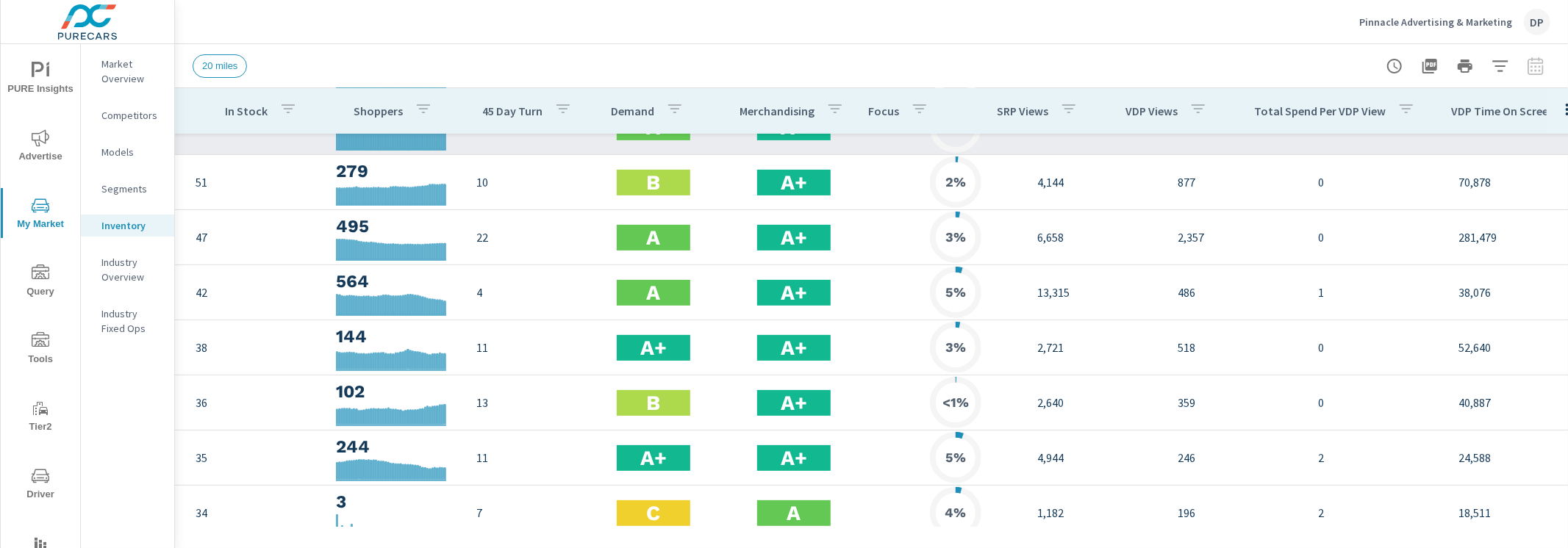
scroll to position [16, 248]
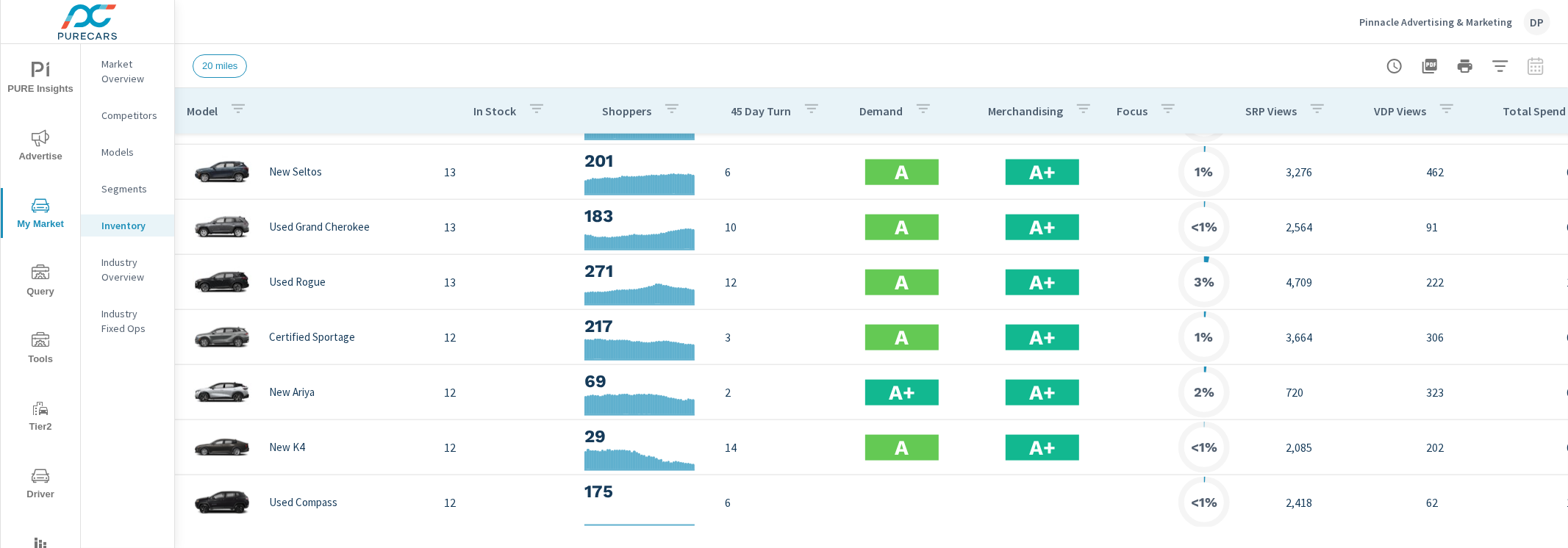
scroll to position [1371, 0]
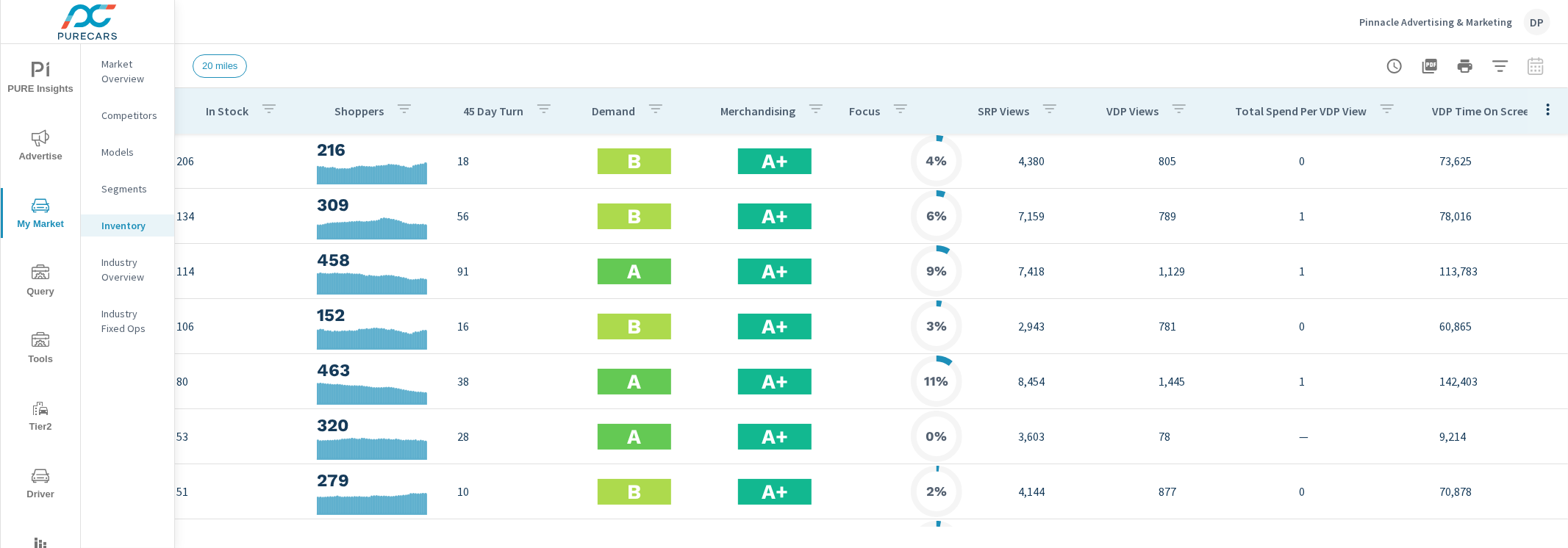
scroll to position [0, 269]
